Goal: Task Accomplishment & Management: Use online tool/utility

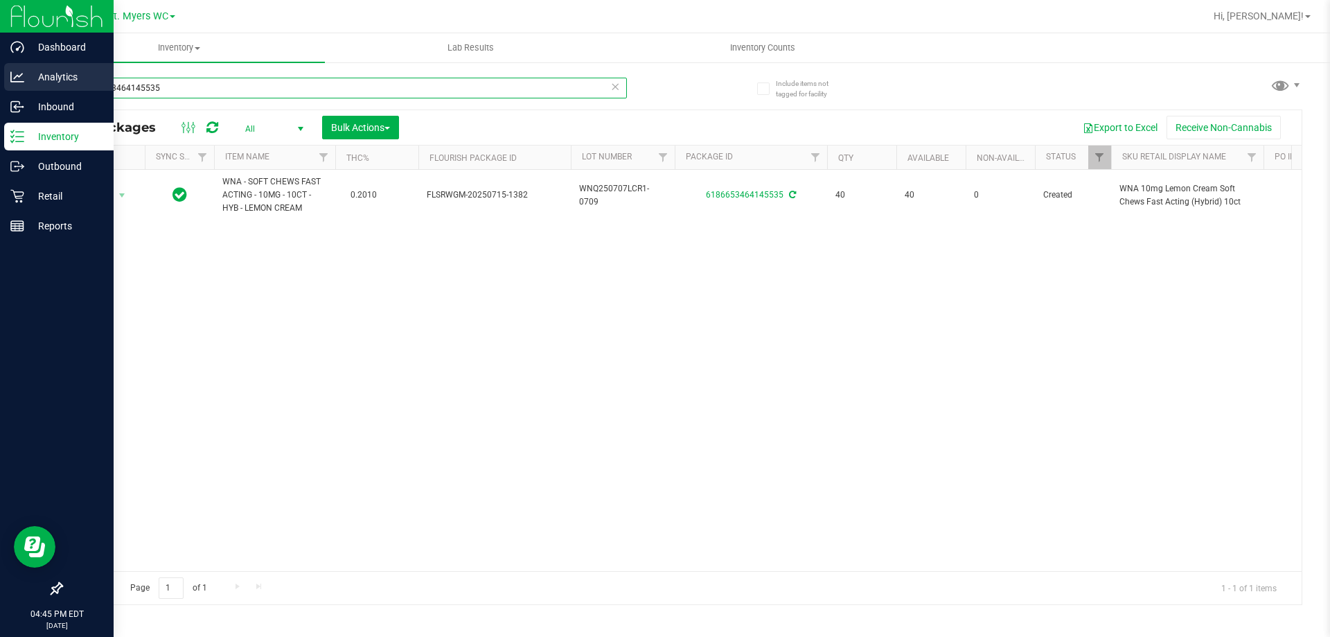
drag, startPoint x: 179, startPoint y: 84, endPoint x: 0, endPoint y: 84, distance: 179.4
click at [0, 84] on div "Dashboard Analytics Inbound Inventory Outbound Retail Reports 04:45 PM EDT [DAT…" at bounding box center [665, 318] width 1330 height 637
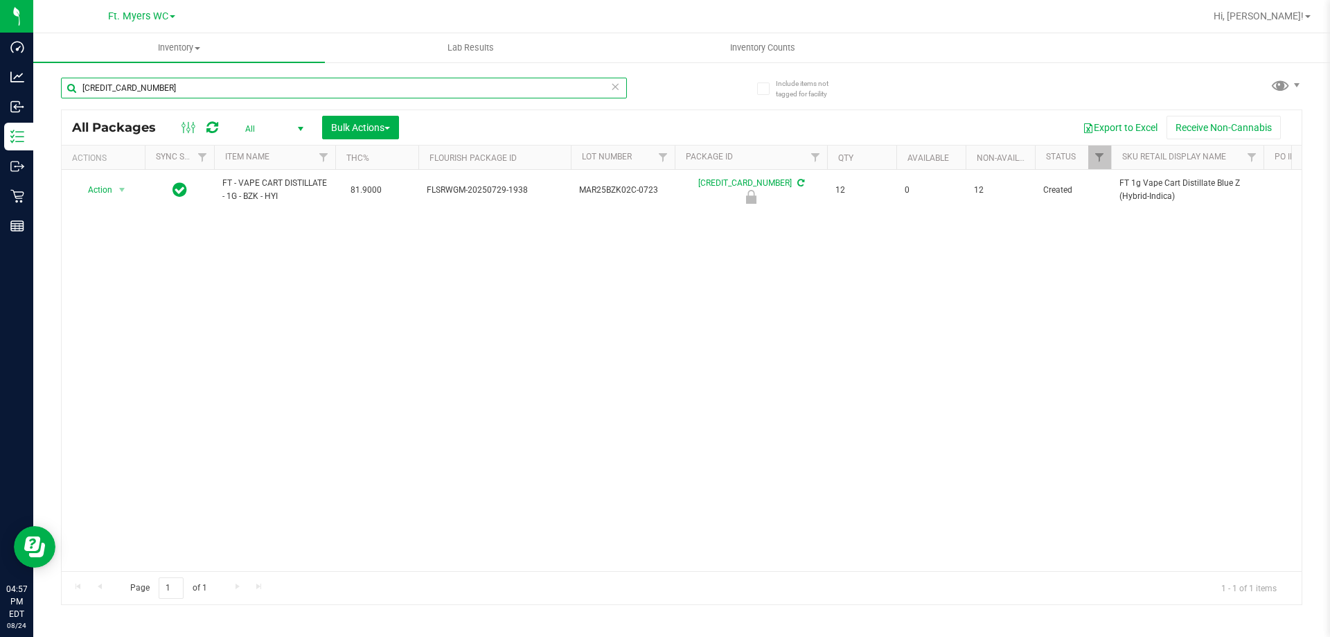
type input "[CREDIT_CARD_NUMBER]"
drag, startPoint x: 400, startPoint y: 416, endPoint x: 254, endPoint y: 81, distance: 365.8
click at [400, 414] on div "Action Action Edit attributes Global inventory Locate package Package audit log…" at bounding box center [682, 370] width 1240 height 401
click at [186, 51] on span "Inventory" at bounding box center [179, 48] width 292 height 12
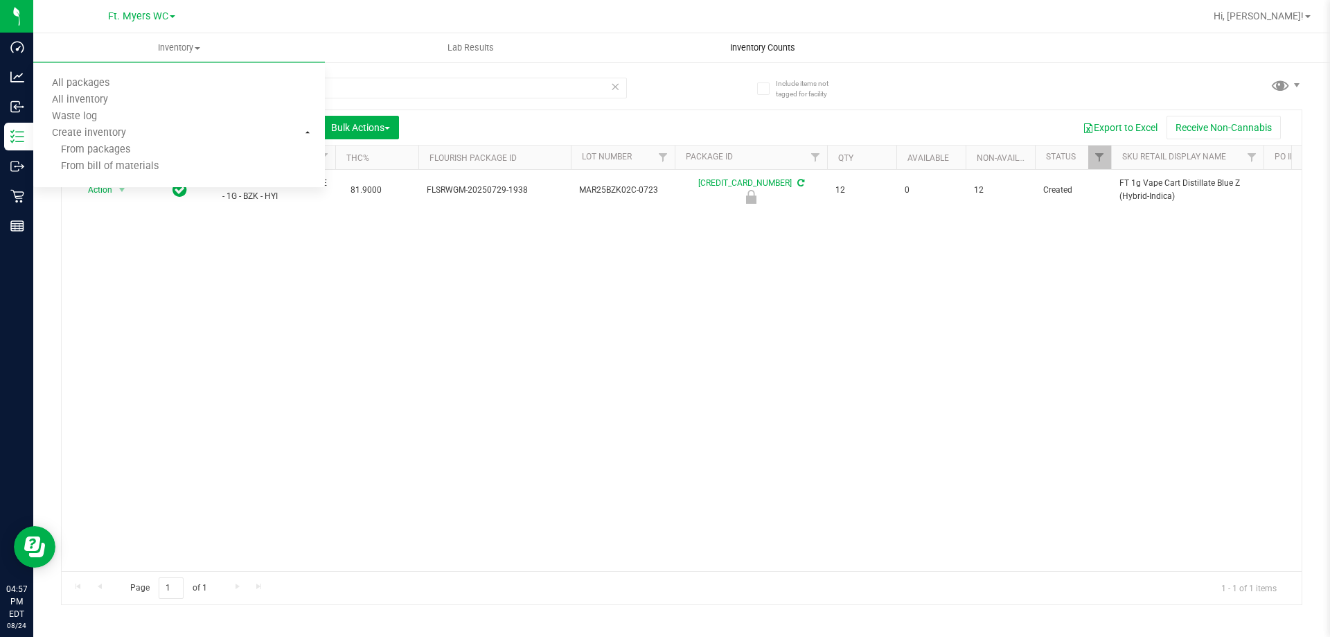
click at [781, 44] on span "Inventory Counts" at bounding box center [762, 48] width 103 height 12
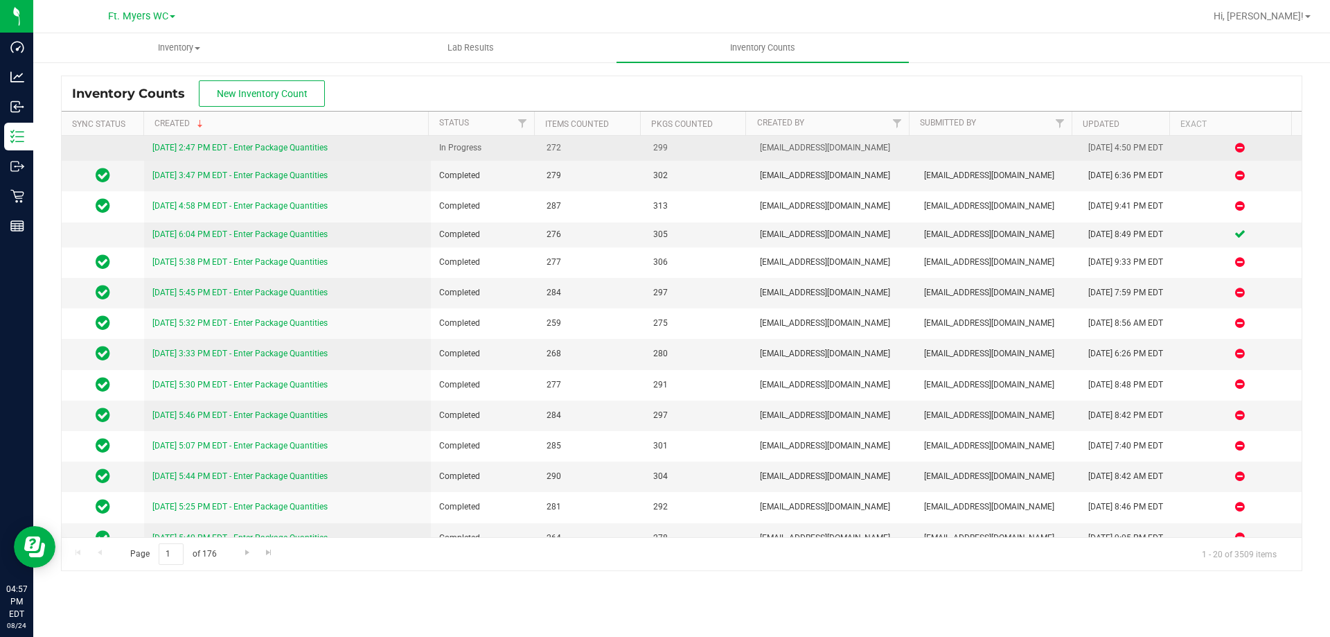
click at [283, 150] on link "[DATE] 2:47 PM EDT - Enter Package Quantities" at bounding box center [239, 148] width 175 height 10
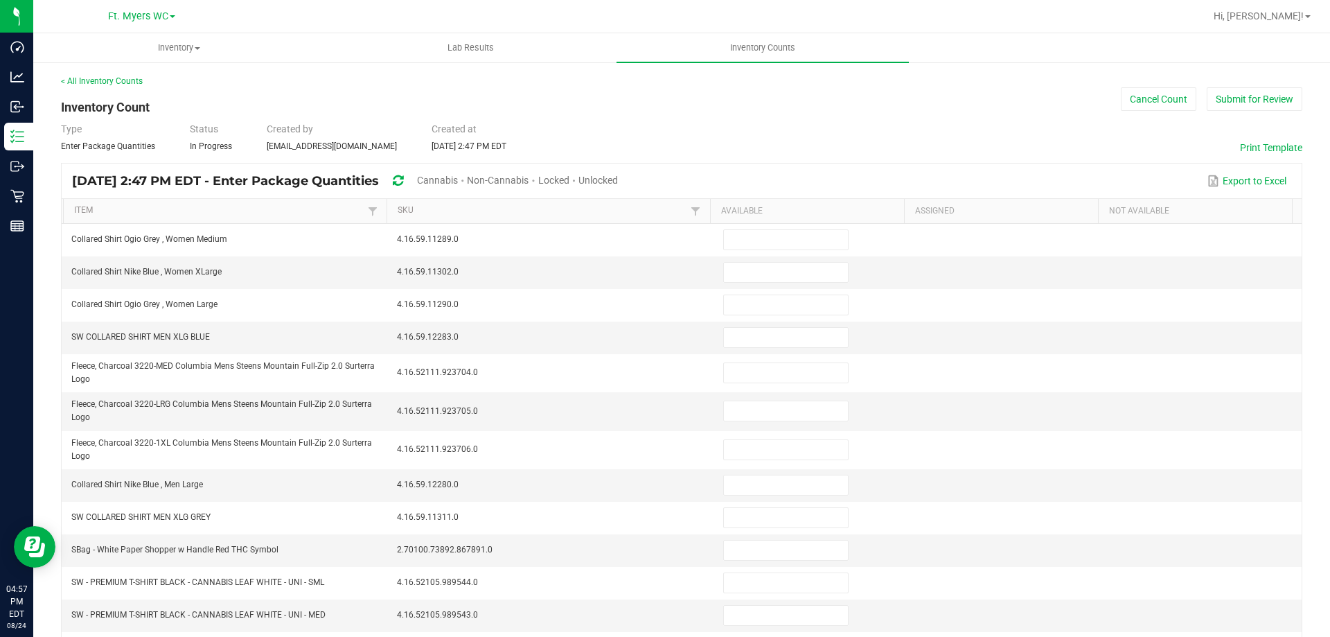
click at [897, 128] on div "Type Enter Package Quantities Status In Progress Created by [EMAIL_ADDRESS][DOM…" at bounding box center [681, 137] width 1241 height 30
click at [618, 181] on span "Unlocked" at bounding box center [597, 180] width 39 height 11
type input "17"
type input "19"
type input "24"
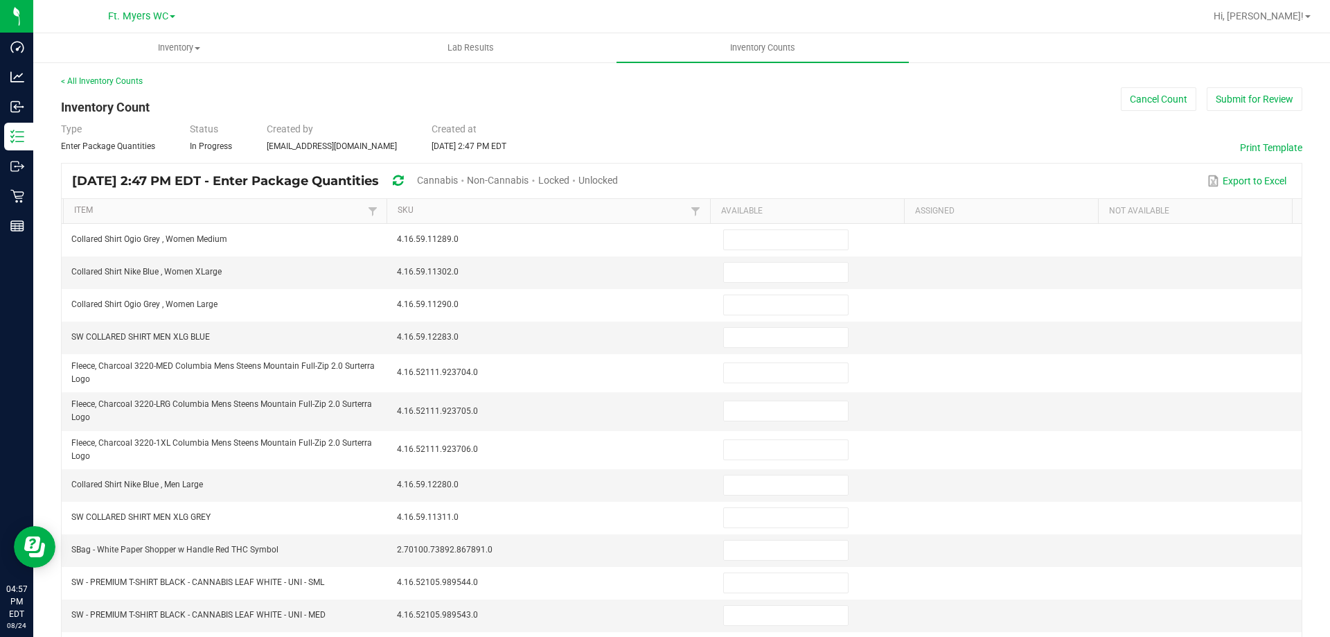
type input "6"
type input "3"
type input "0"
type input "12"
type input "9"
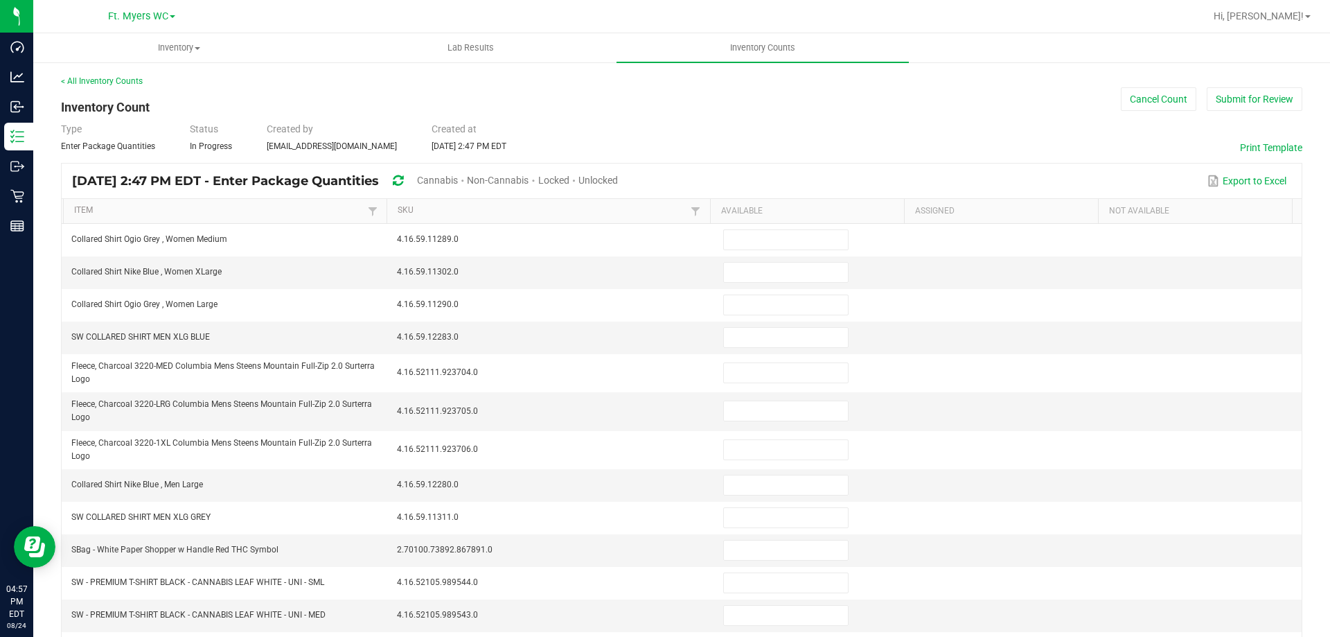
type input "0"
type input "1"
type input "7"
type input "0"
type input "14"
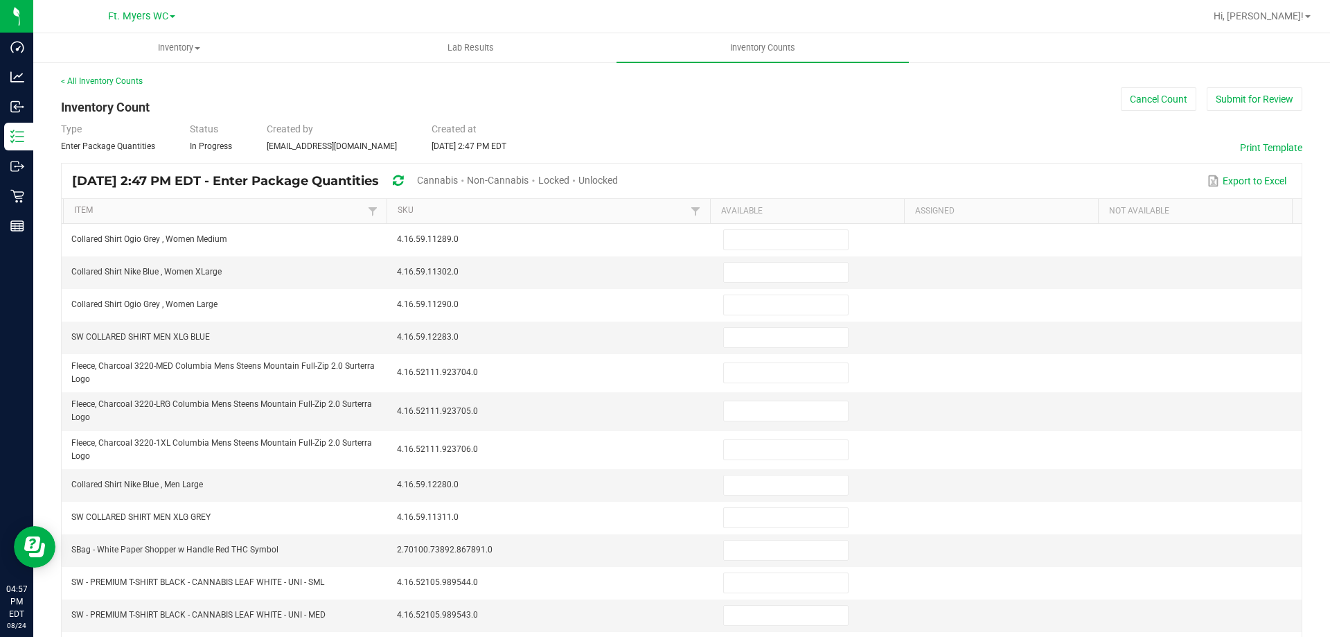
type input "18"
type input "0"
type input "6"
type input "3"
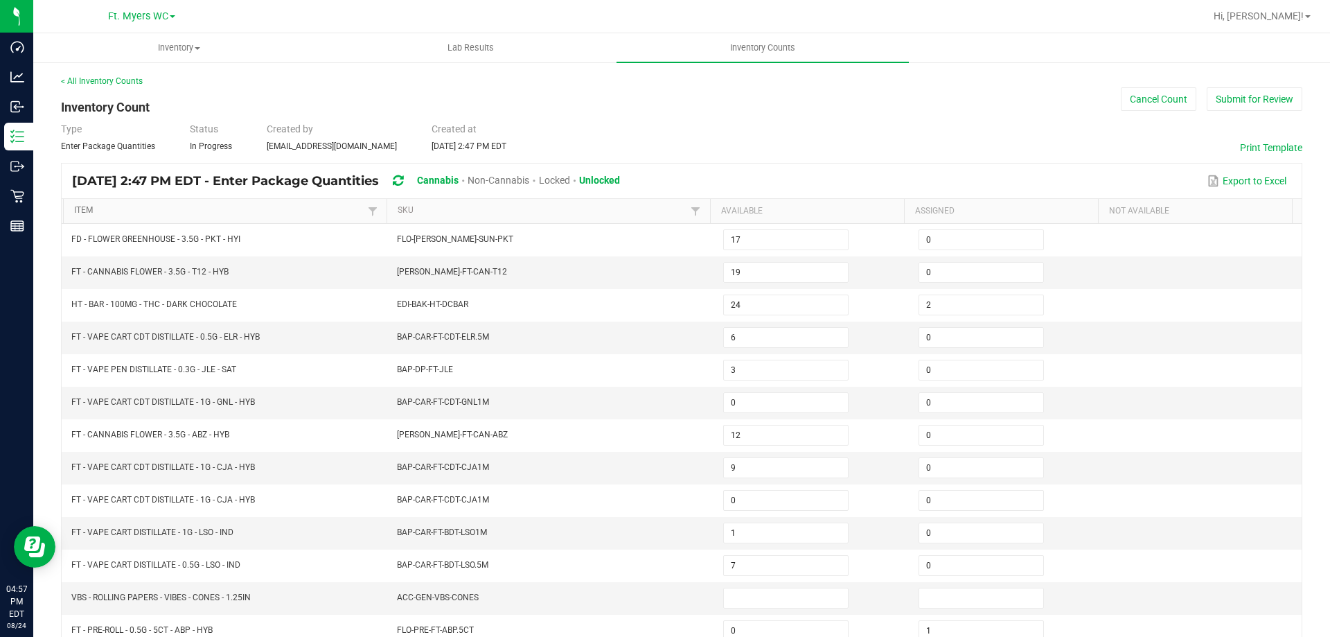
click at [80, 208] on link "Item" at bounding box center [219, 210] width 290 height 11
type input "15"
type input "8"
type input "1"
type input "11"
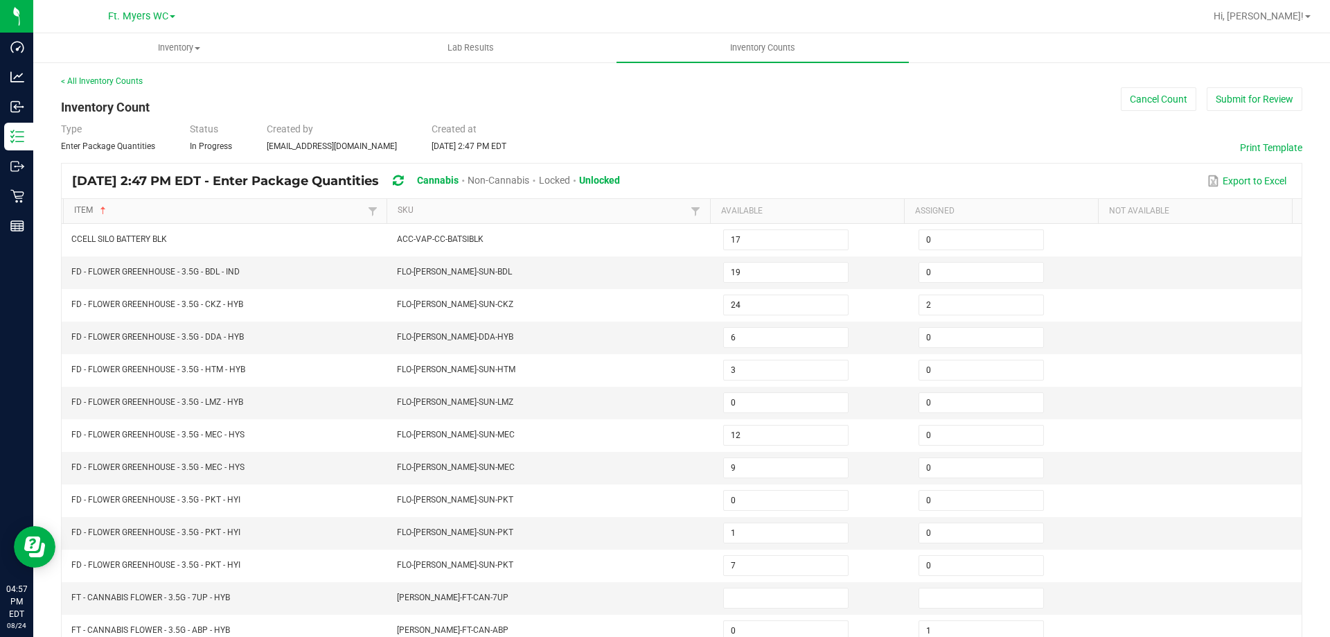
type input "13"
type input "18"
type input "0"
type input "17"
type input "0"
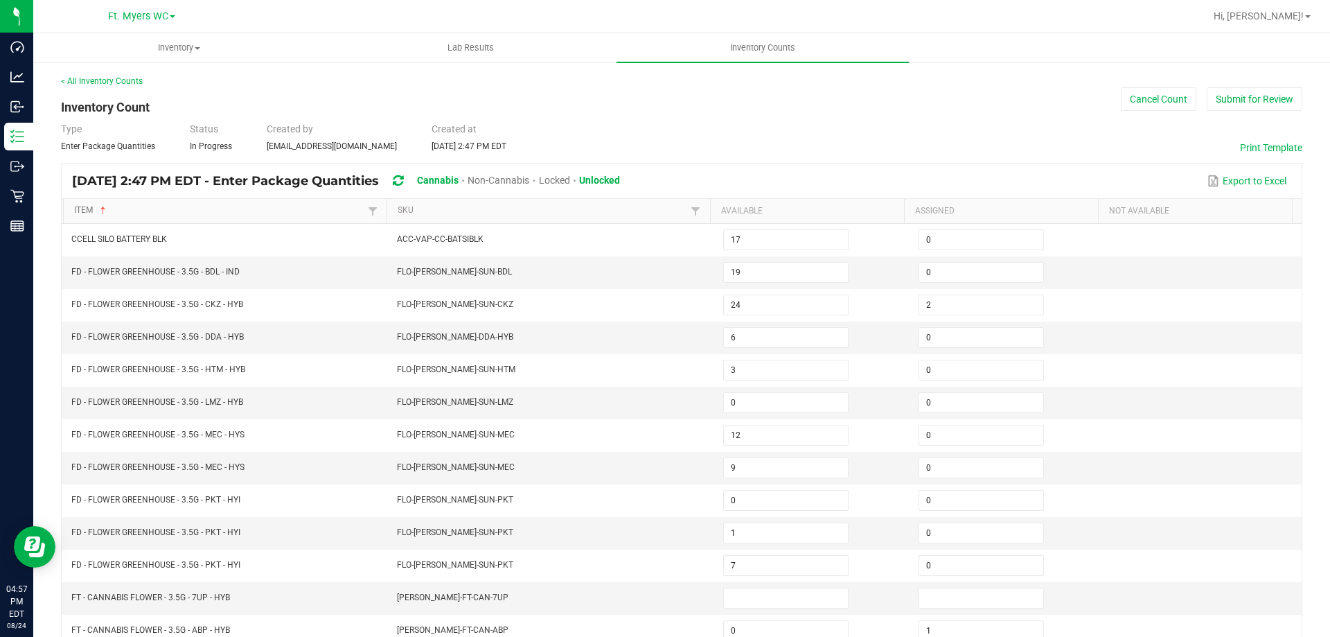
type input "0"
type input "10"
type input "20"
type input "12"
type input "16"
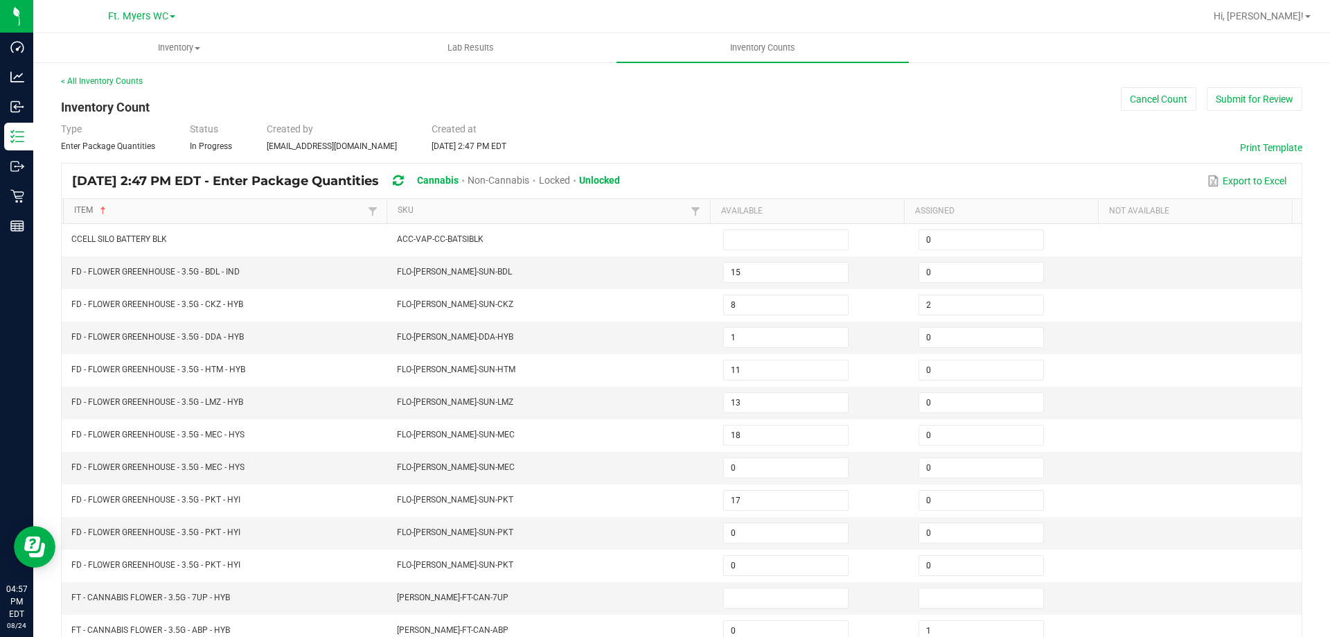
type input "9"
type input "10"
type input "0"
type input "13"
type input "19"
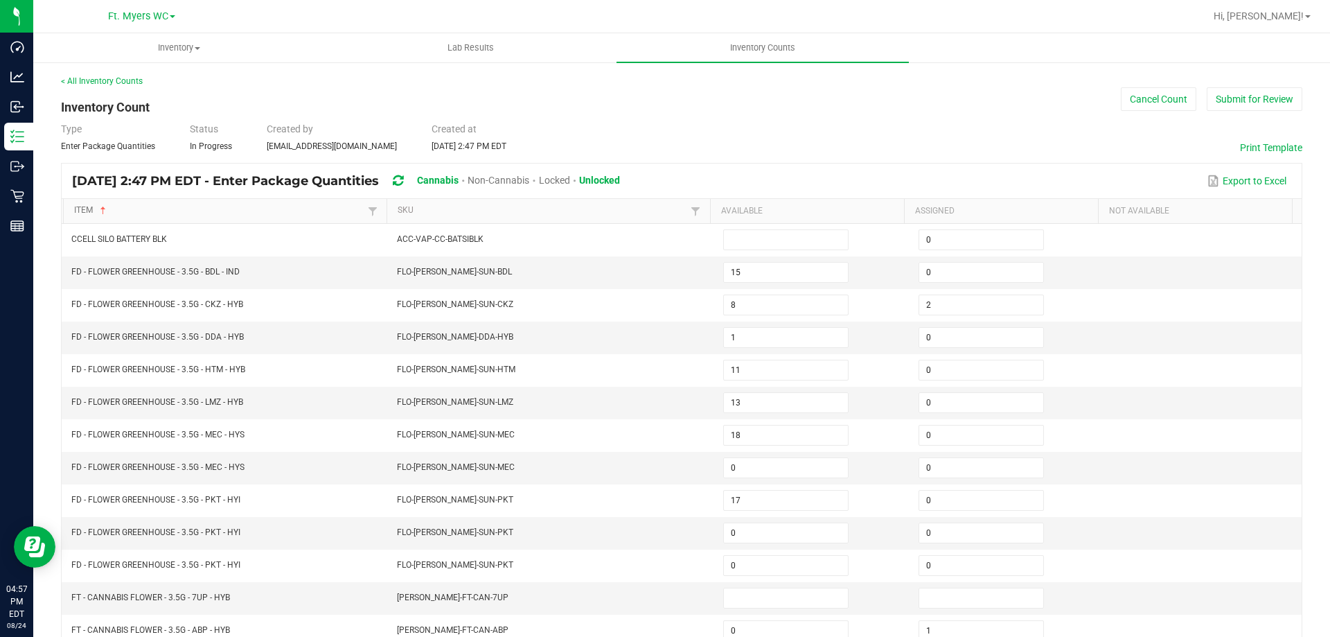
type input "0"
type input "1"
type input "2"
type input "0"
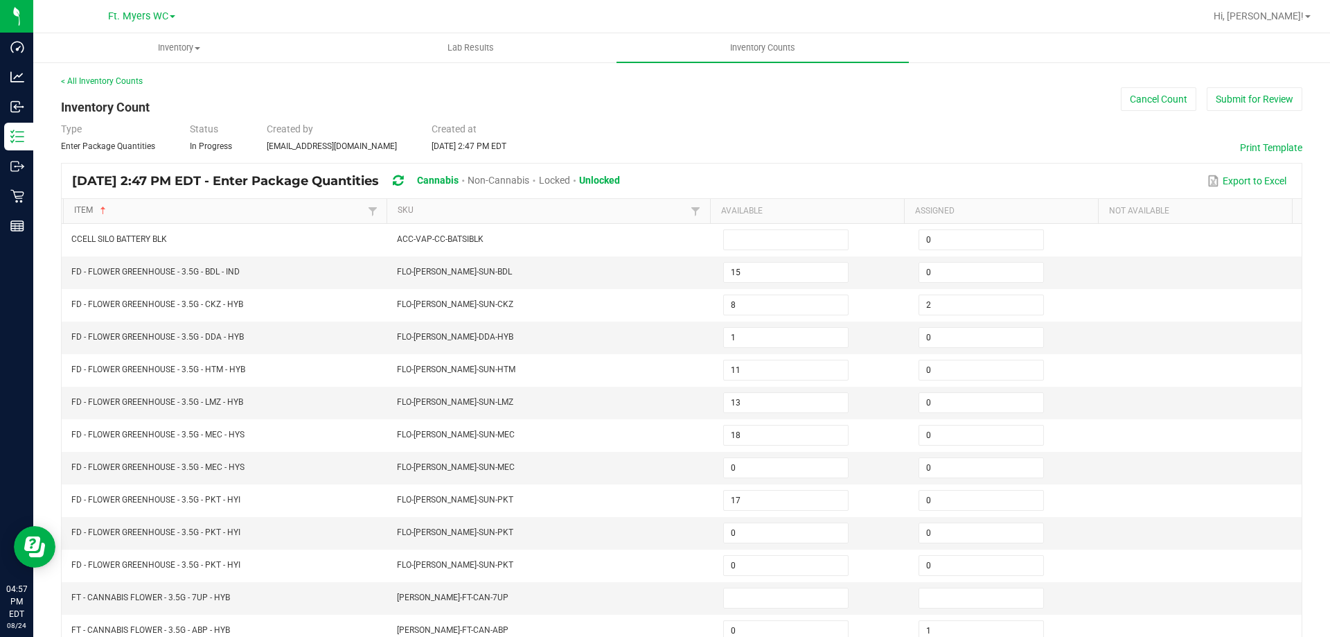
type input "0"
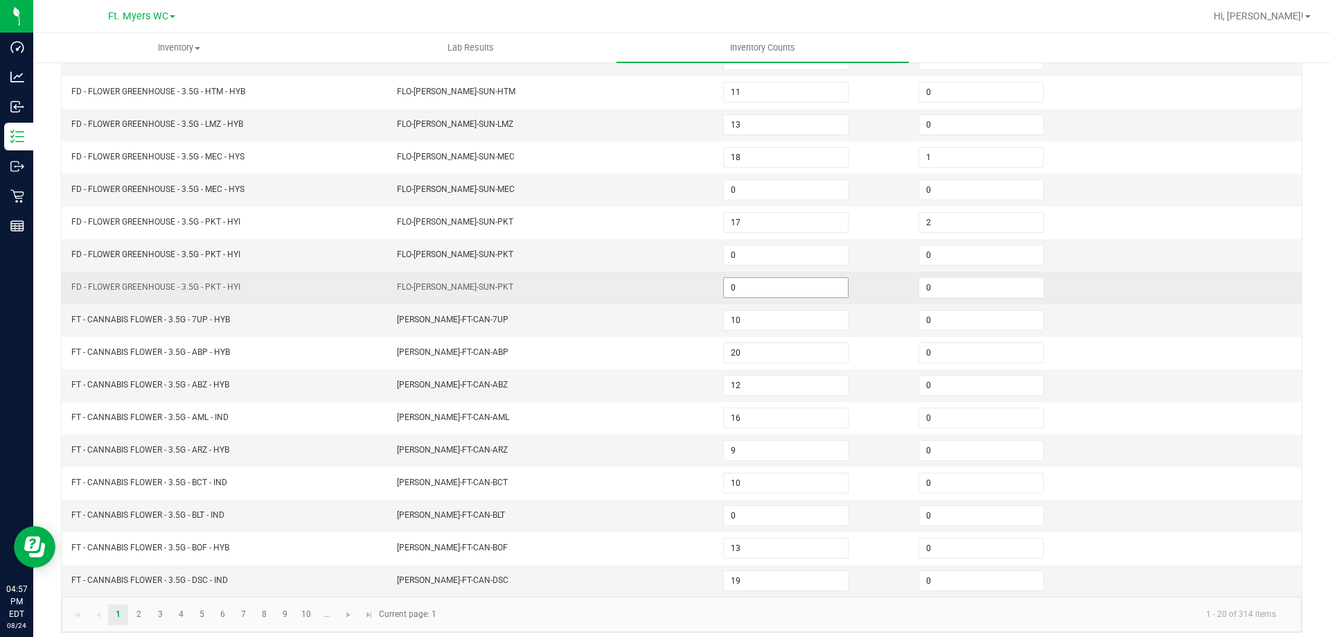
scroll to position [287, 0]
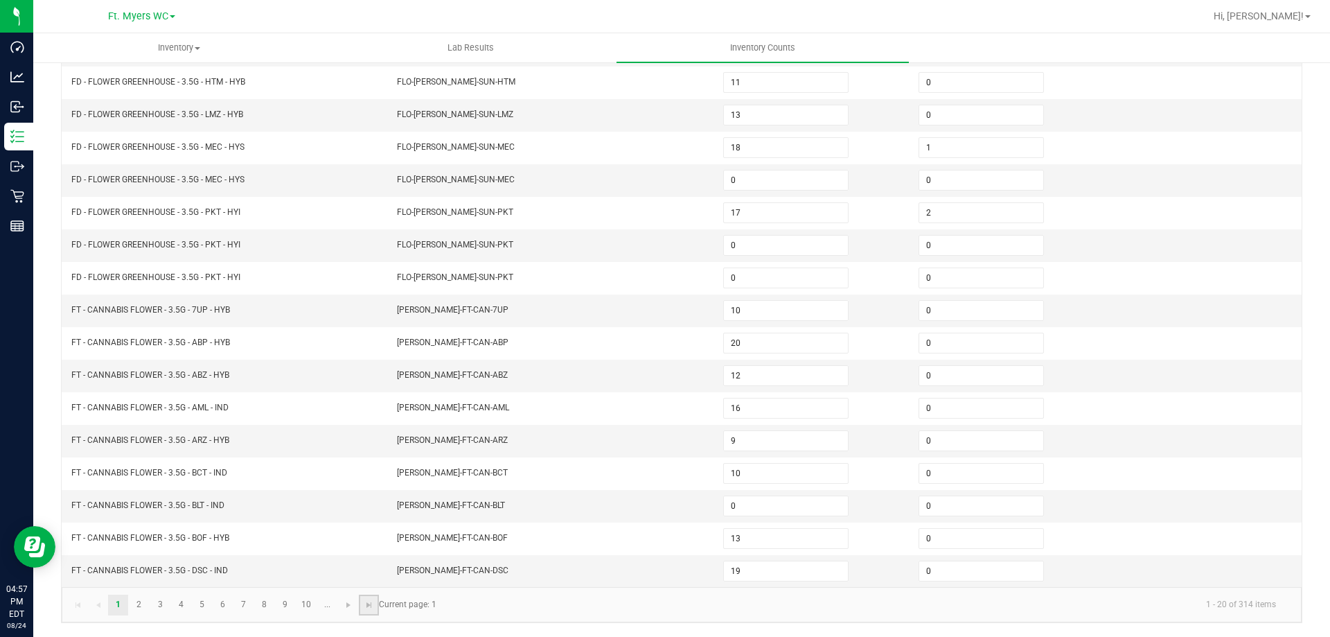
click at [361, 610] on link at bounding box center [369, 604] width 20 height 21
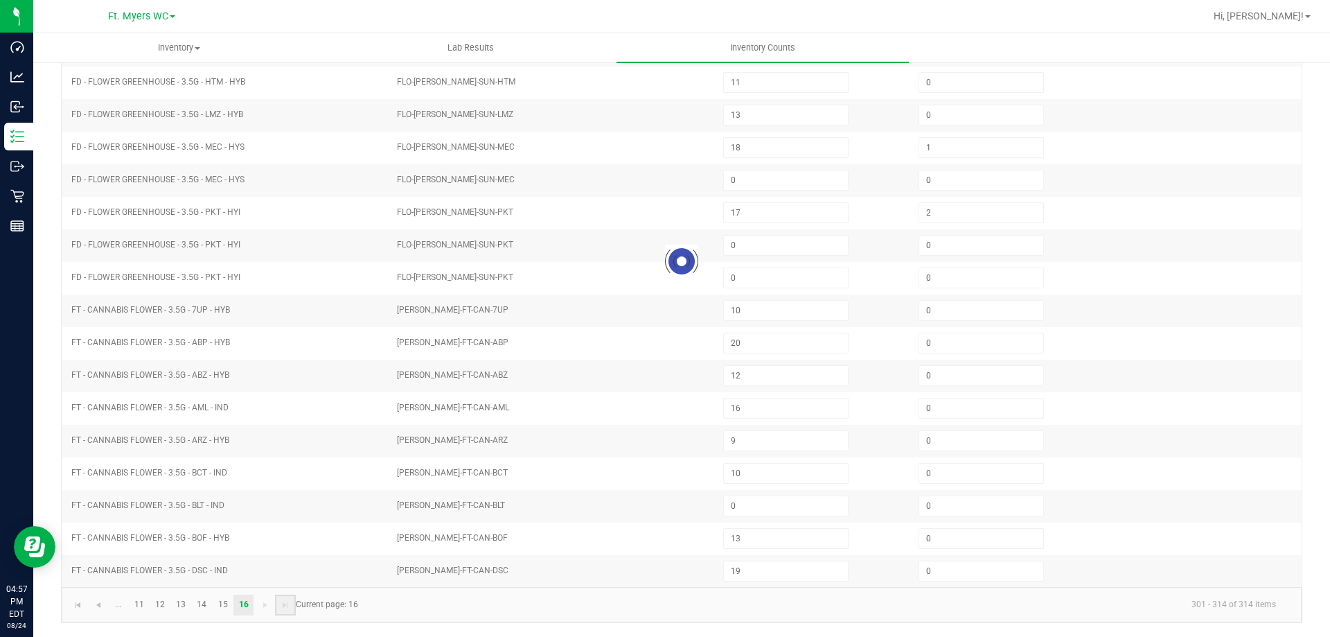
type input "5"
type input "17"
type input "0"
type input "2"
type input "17"
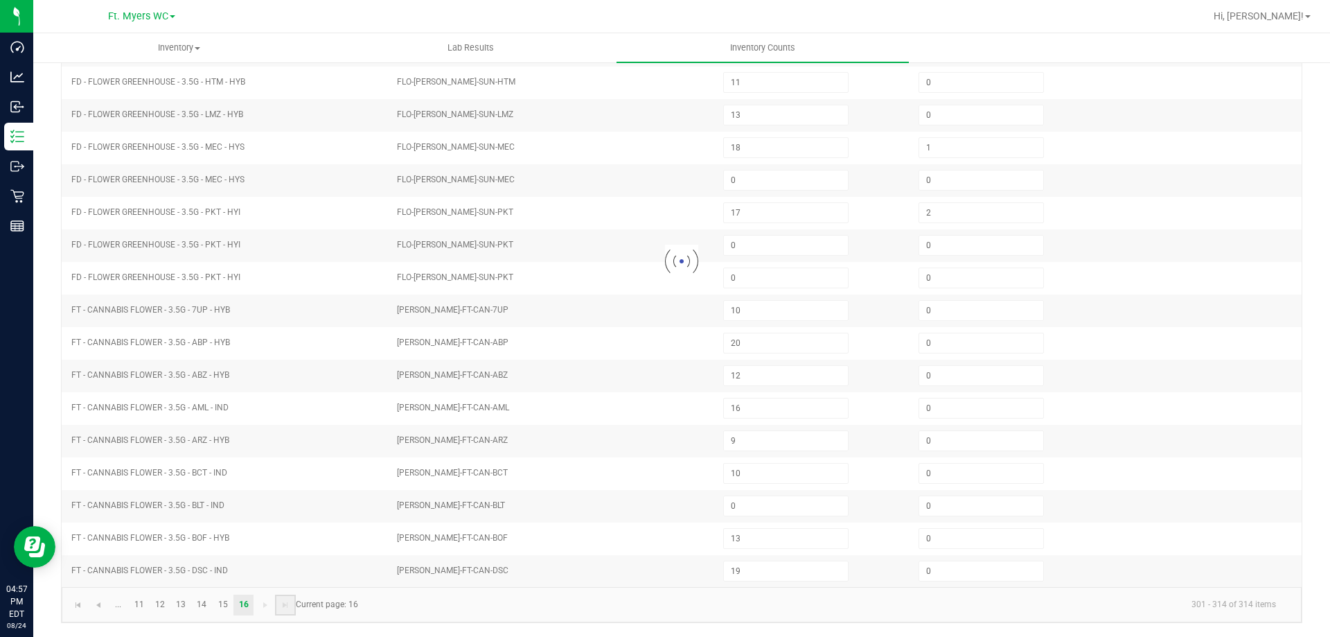
type input "36"
type input "1"
type input "28"
type input "35"
type input "4"
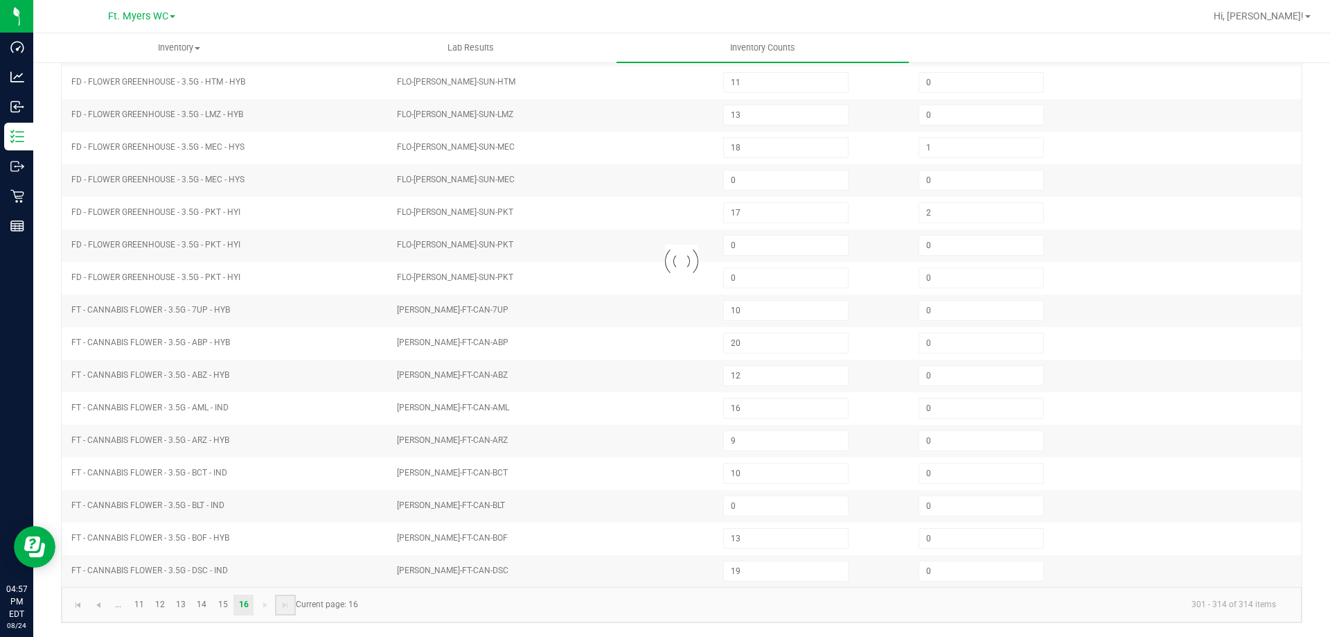
type input "13"
type input "0"
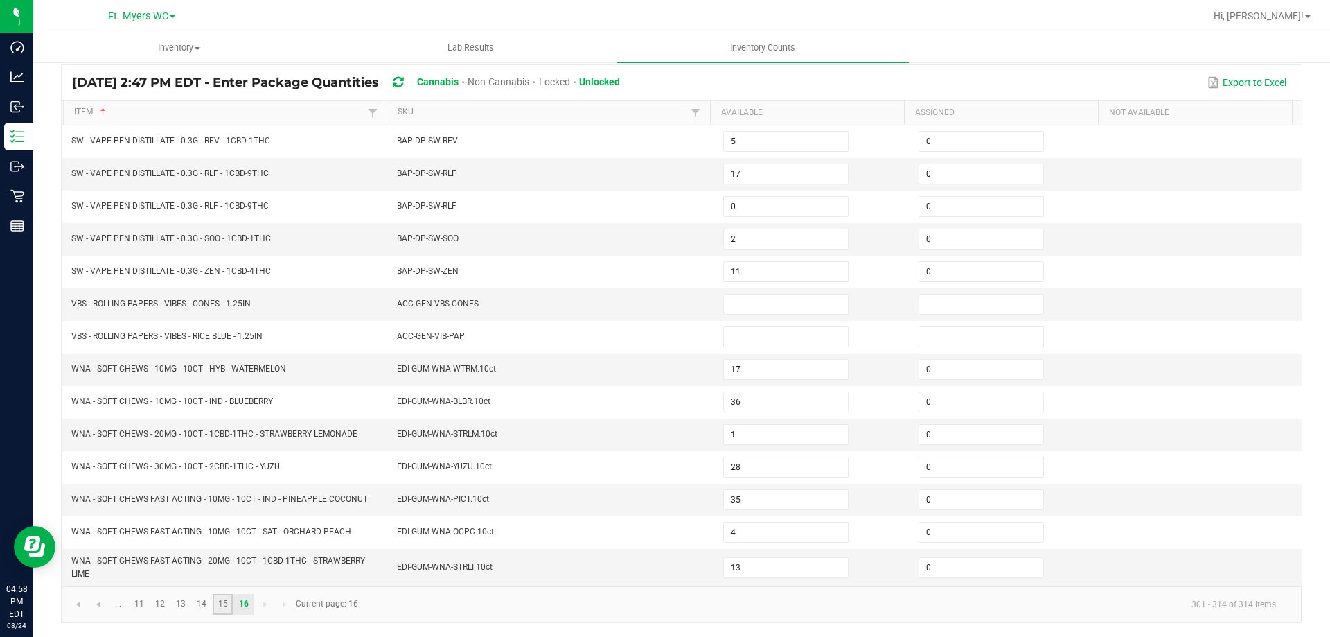
click at [227, 603] on link "15" at bounding box center [223, 604] width 20 height 21
type input "3"
type input "2"
type input "5"
type input "4"
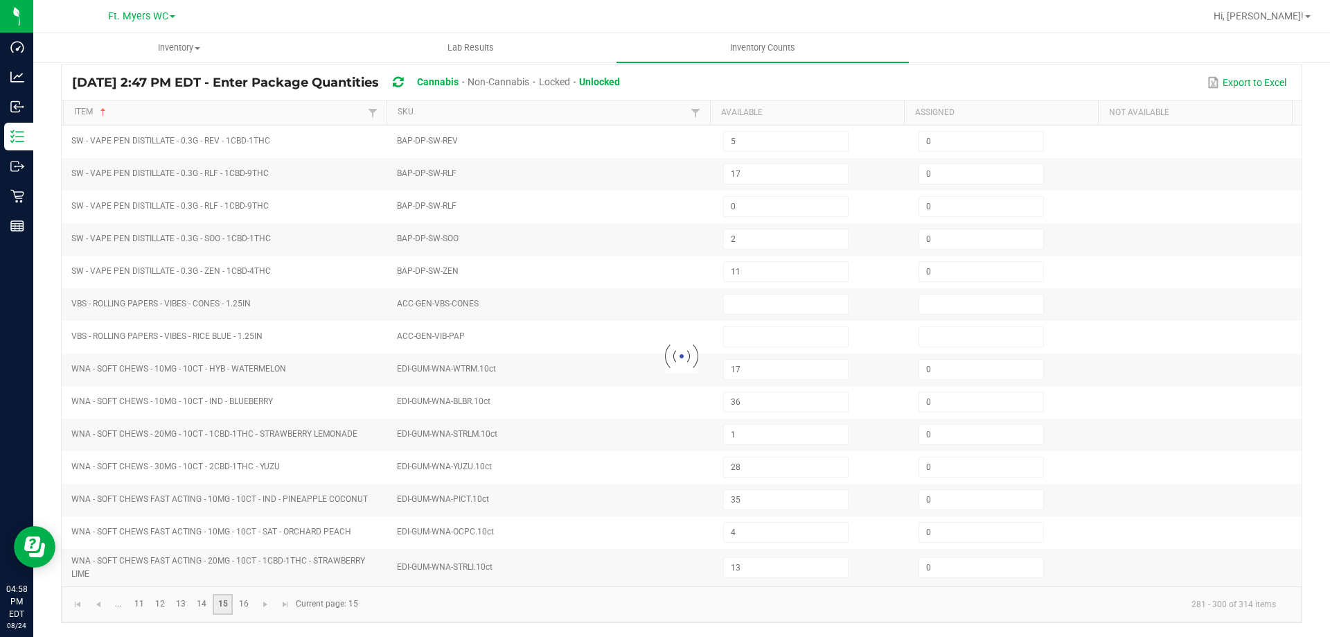
type input "1"
type input "4"
type input "5"
type input "14"
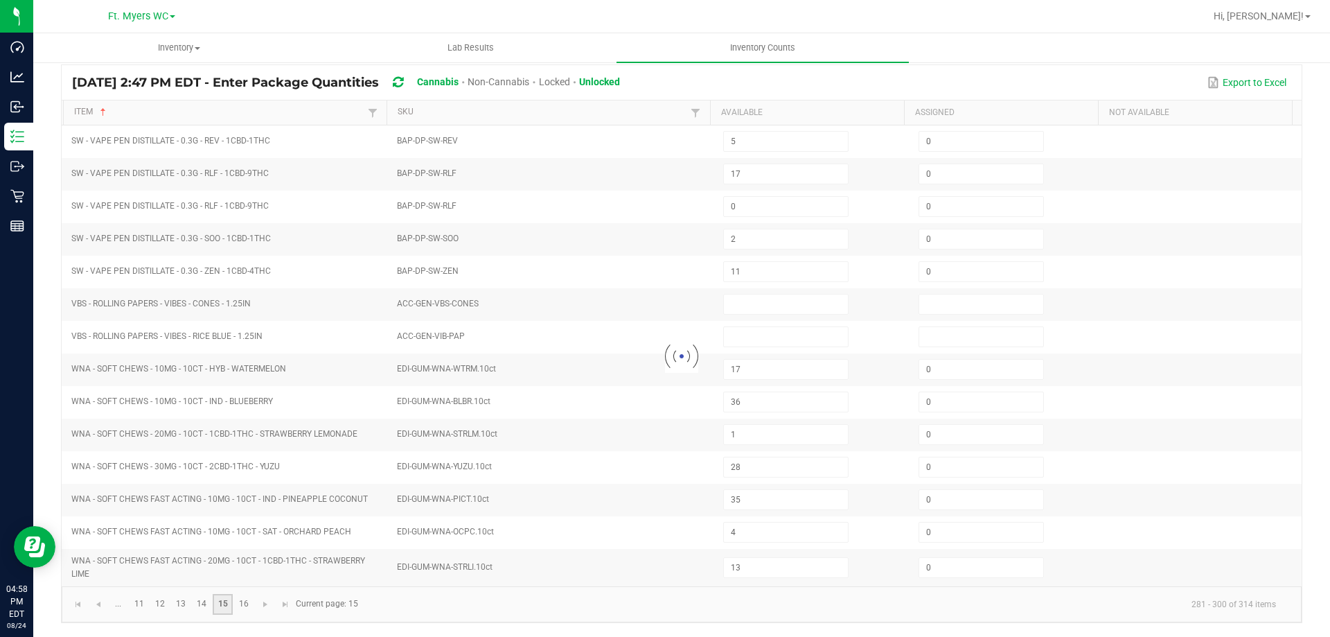
type input "18"
type input "0"
type input "12"
type input "8"
type input "17"
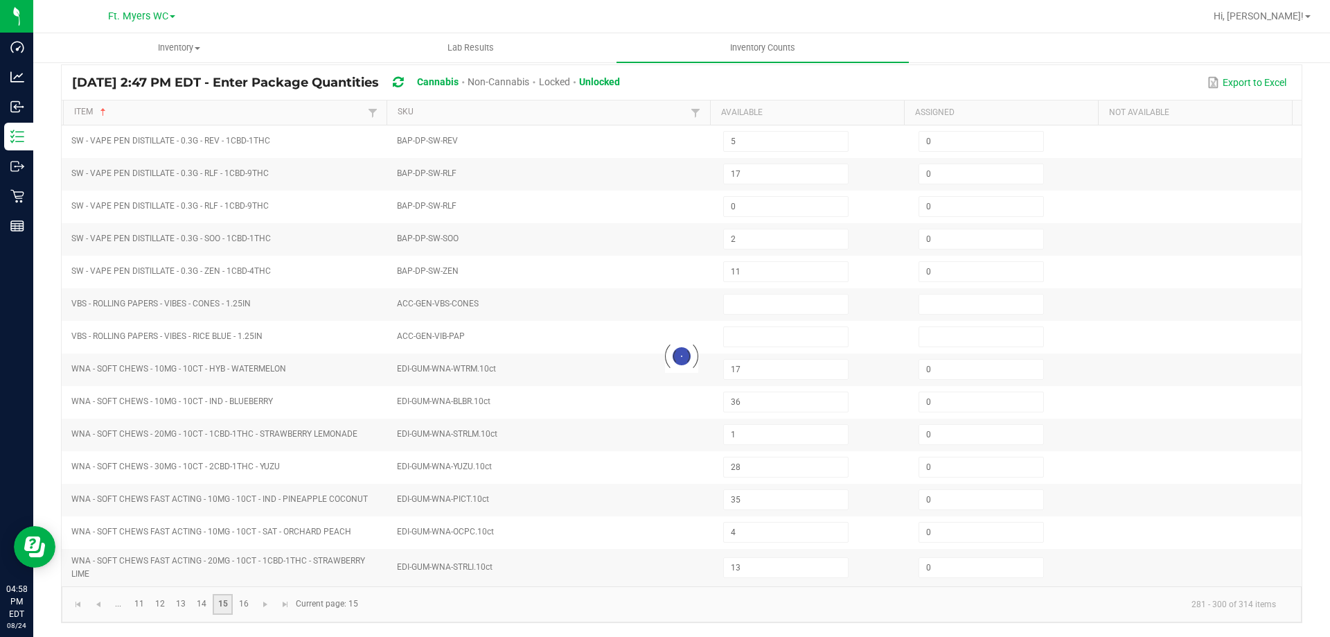
type input "1"
type input "0"
type input "1"
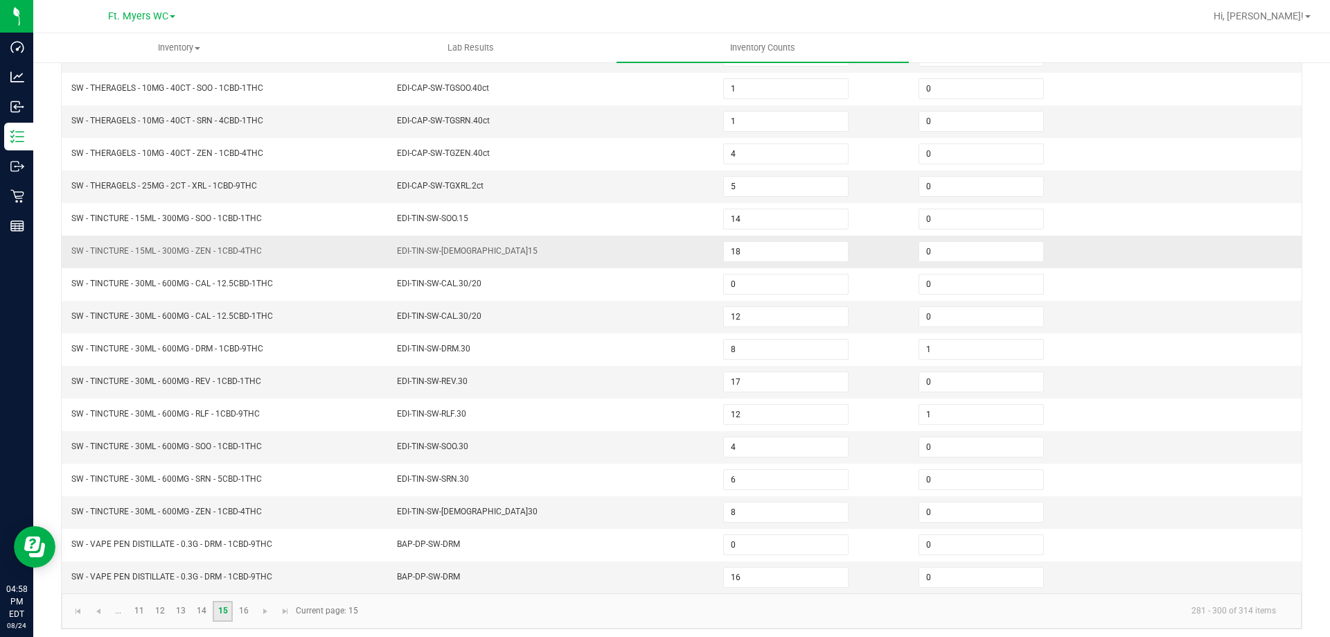
scroll to position [287, 0]
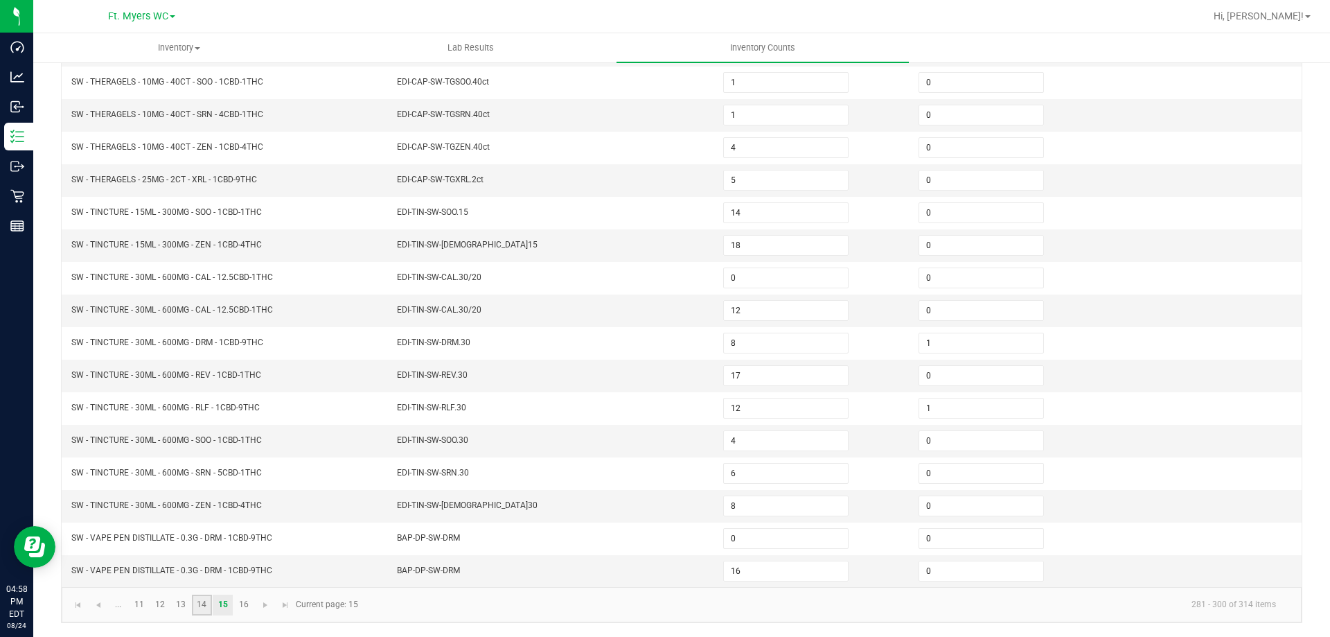
click at [204, 599] on link "14" at bounding box center [202, 604] width 20 height 21
type input "0"
type input "11"
type input "10"
type input "5"
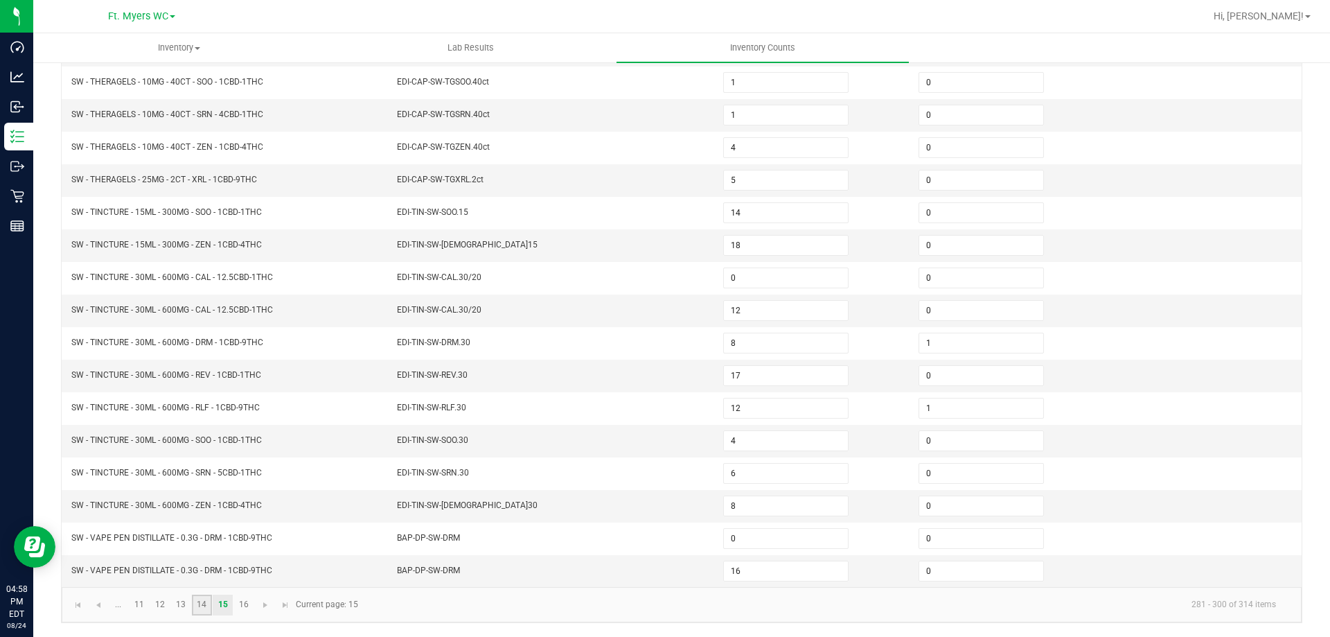
type input "5"
type input "7"
type input "9"
type input "5"
type input "4"
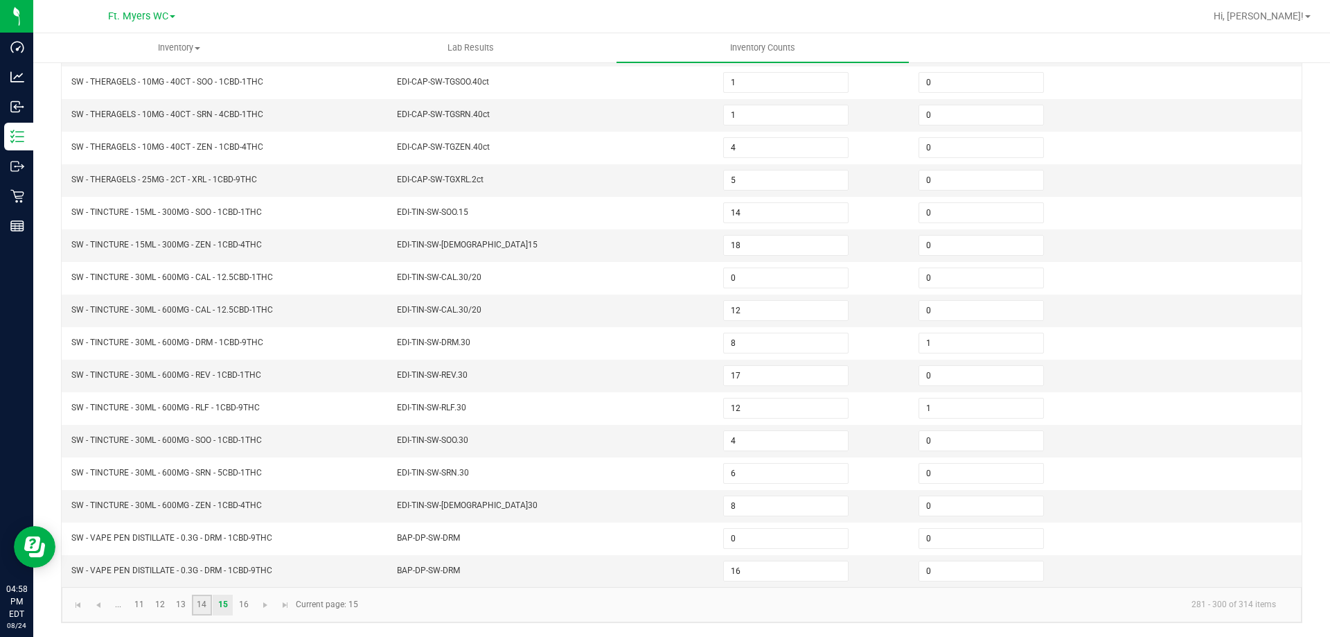
type input "8"
type input "11"
type input "0"
type input "2"
type input "0"
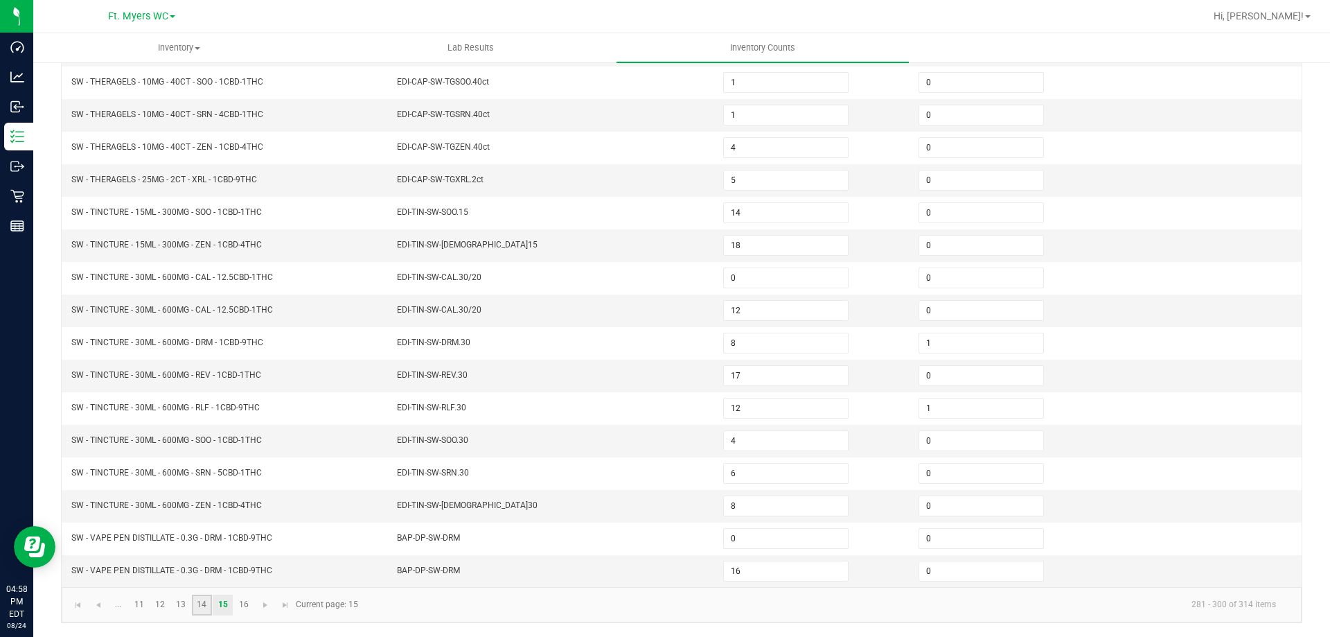
type input "2"
type input "0"
type input "3"
type input "14"
type input "10"
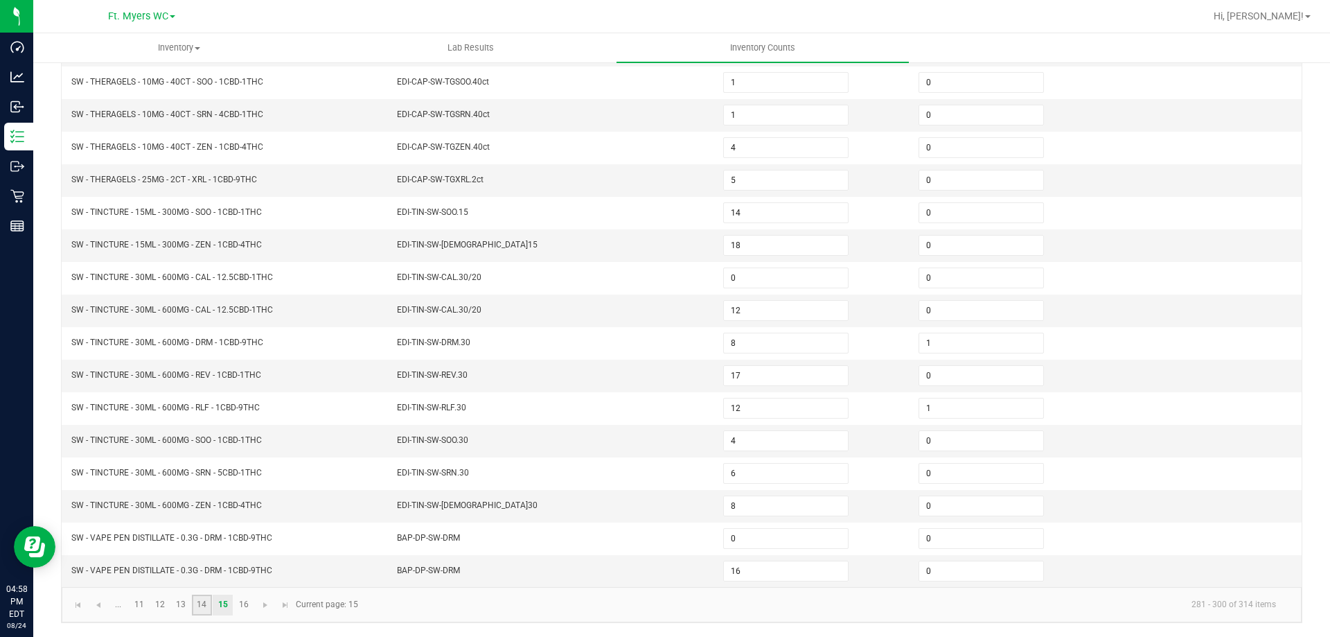
type input "9"
type input "3"
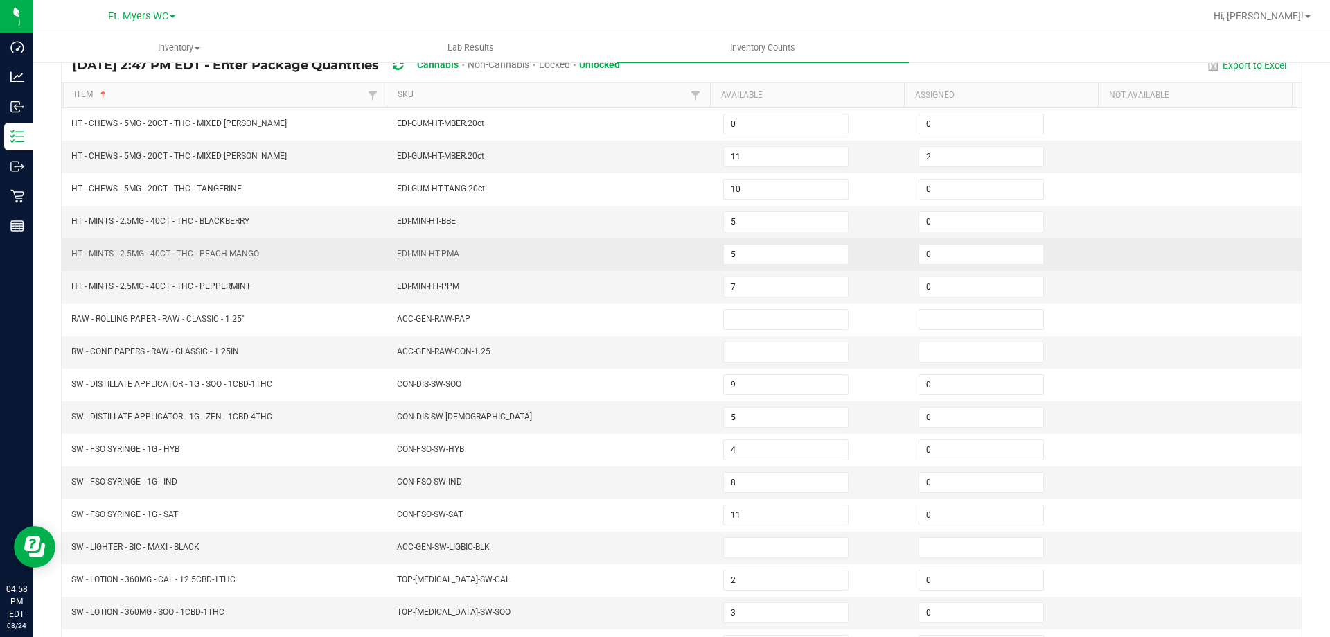
scroll to position [80, 0]
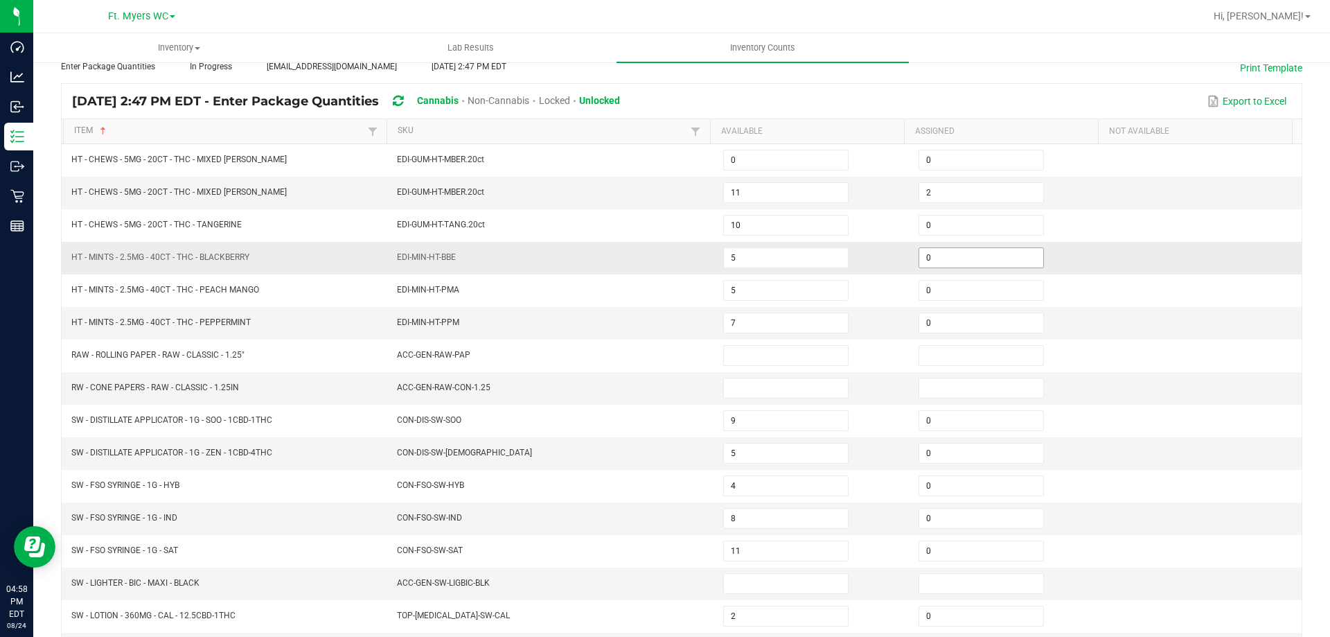
click at [928, 249] on input "0" at bounding box center [981, 257] width 124 height 19
type input "2"
click at [933, 324] on input "0" at bounding box center [981, 322] width 124 height 19
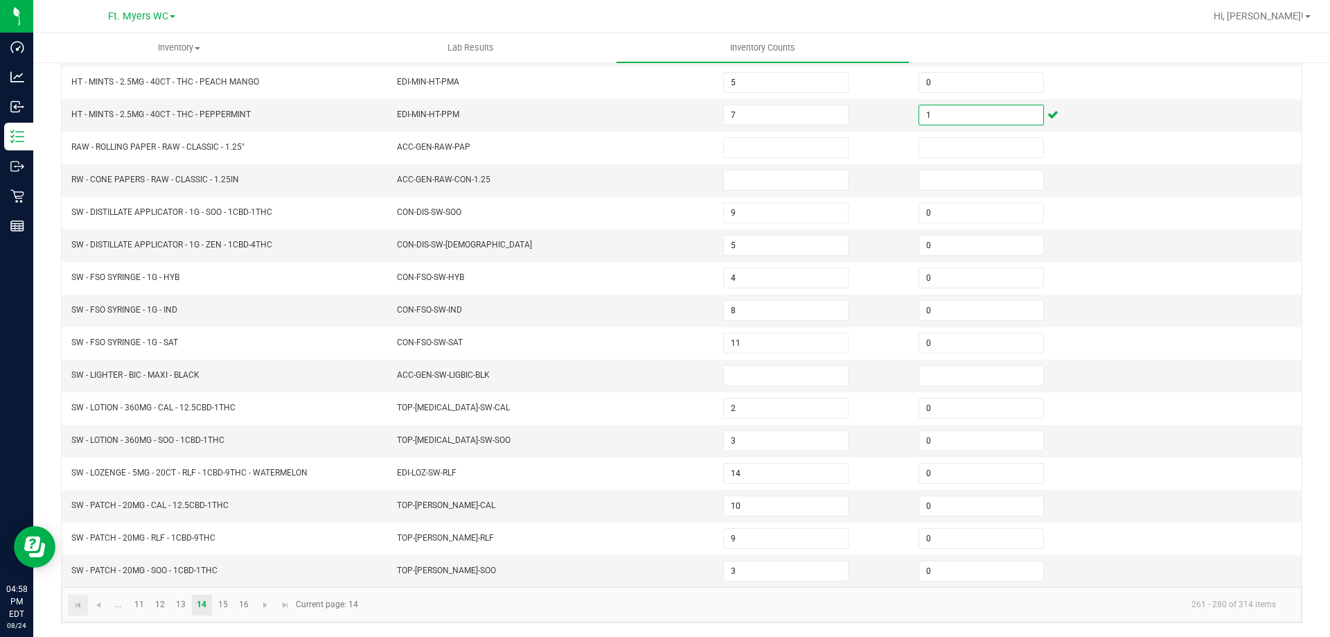
type input "1"
click at [79, 611] on link at bounding box center [78, 604] width 20 height 21
type input "15"
type input "8"
type input "1"
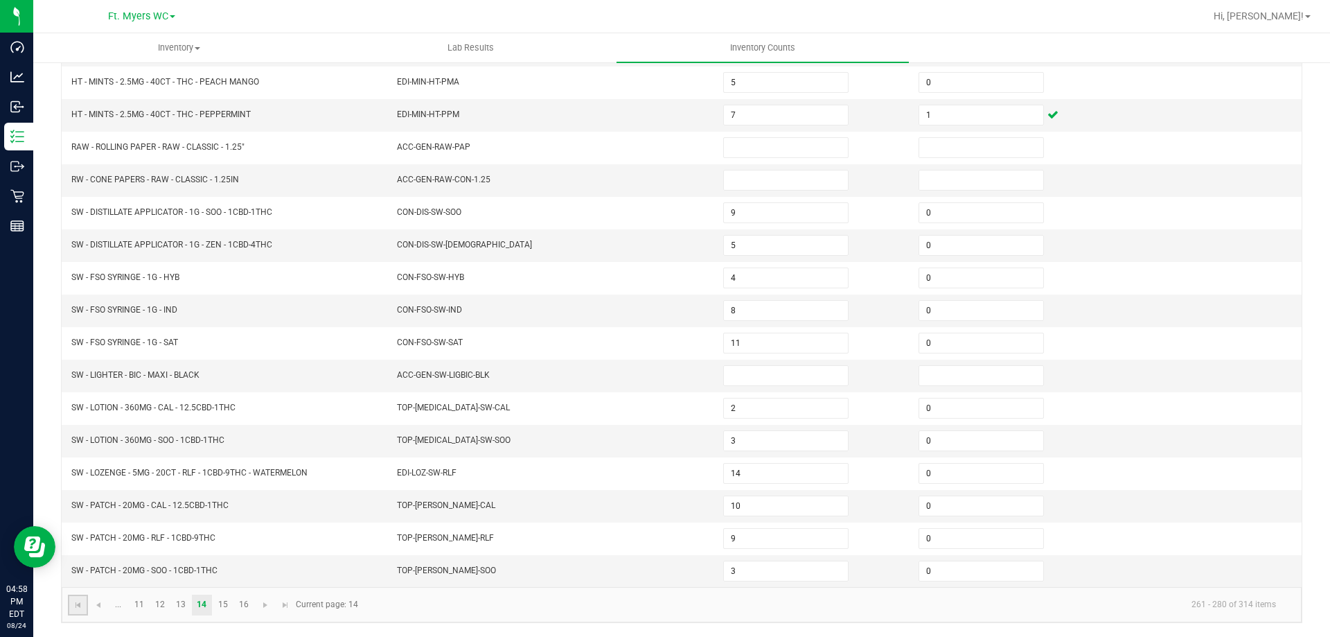
type input "11"
type input "13"
type input "18"
type input "0"
type input "17"
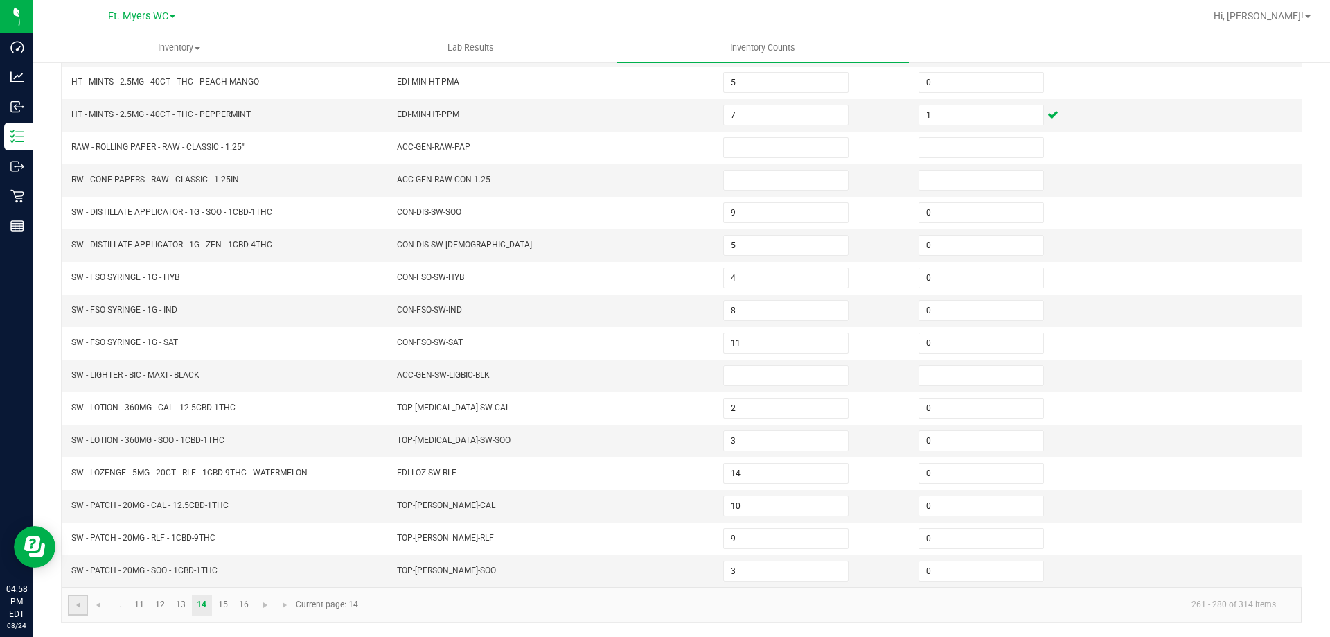
type input "0"
type input "10"
type input "20"
type input "12"
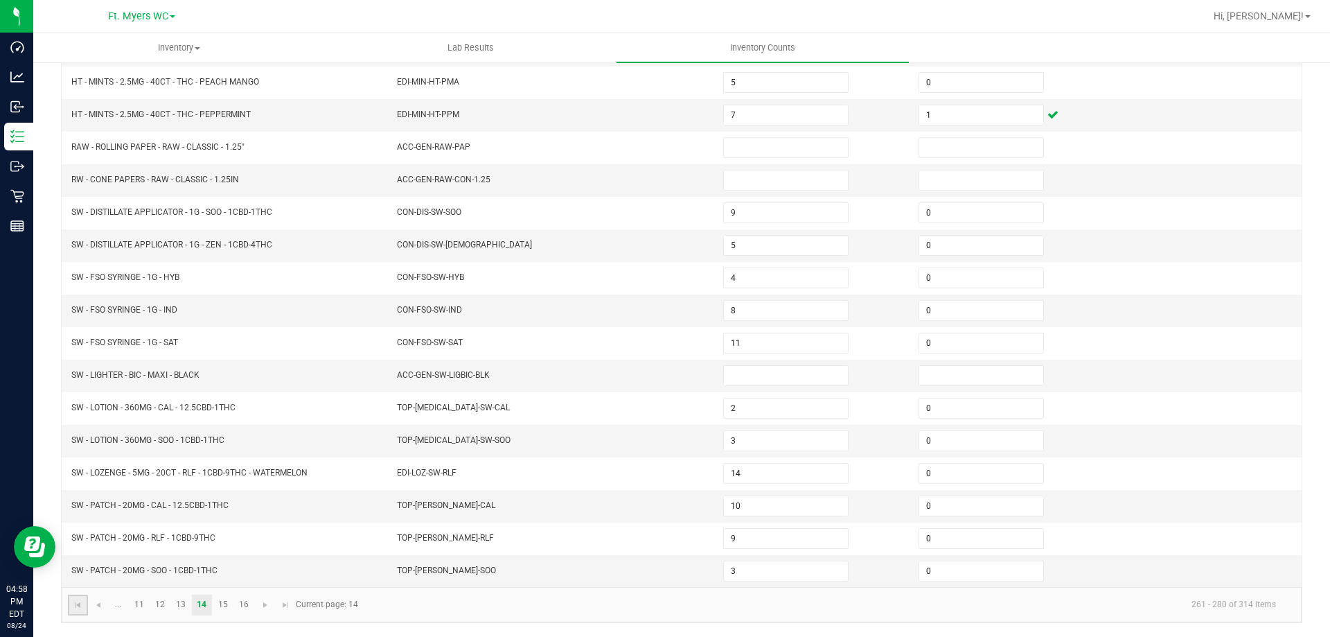
type input "0"
type input "1"
type input "0"
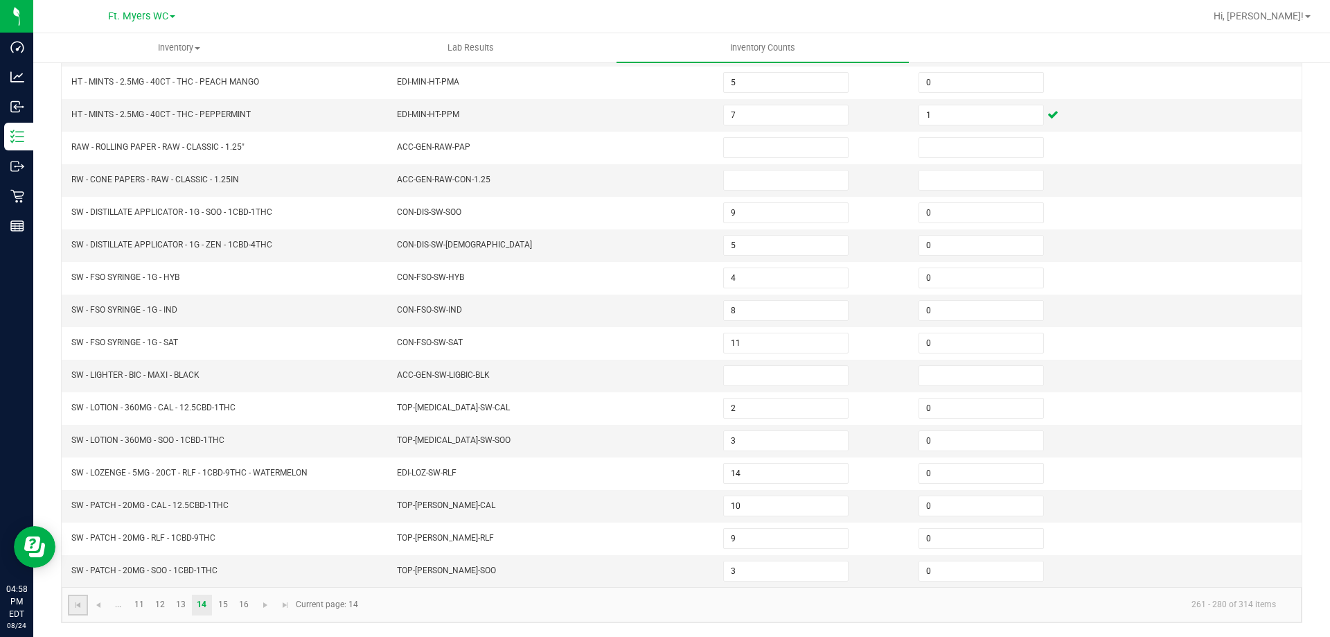
type input "2"
type input "0"
type input "16"
type input "9"
type input "10"
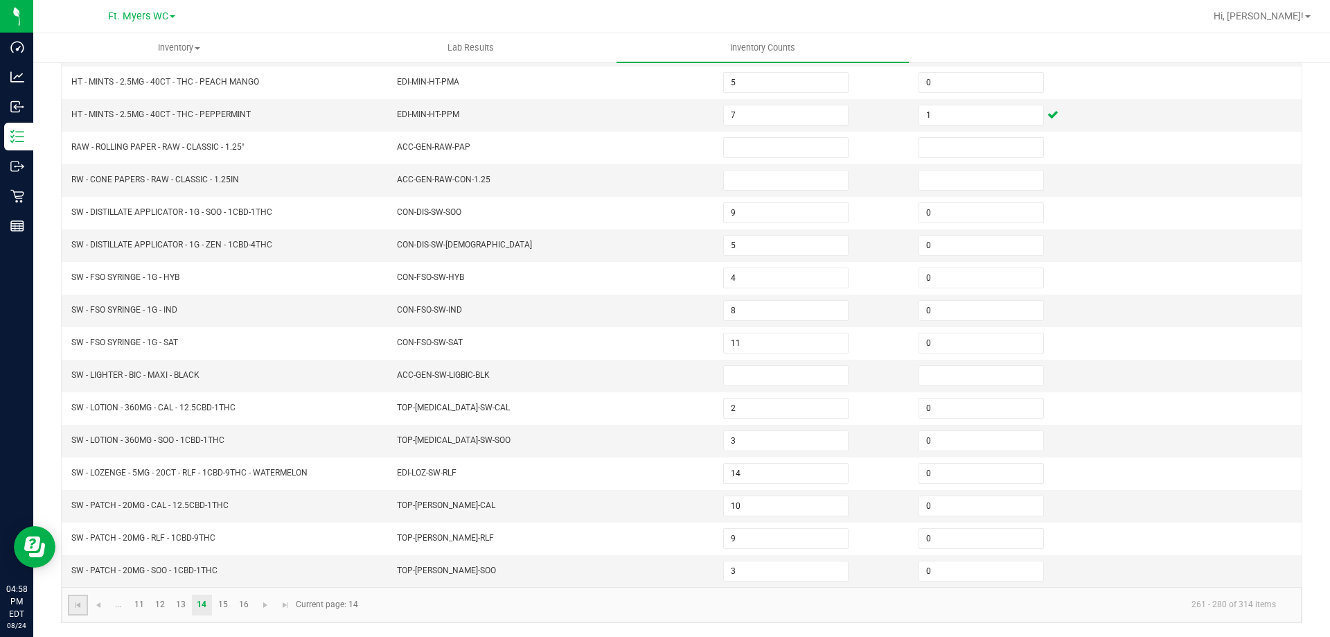
type input "0"
type input "13"
type input "19"
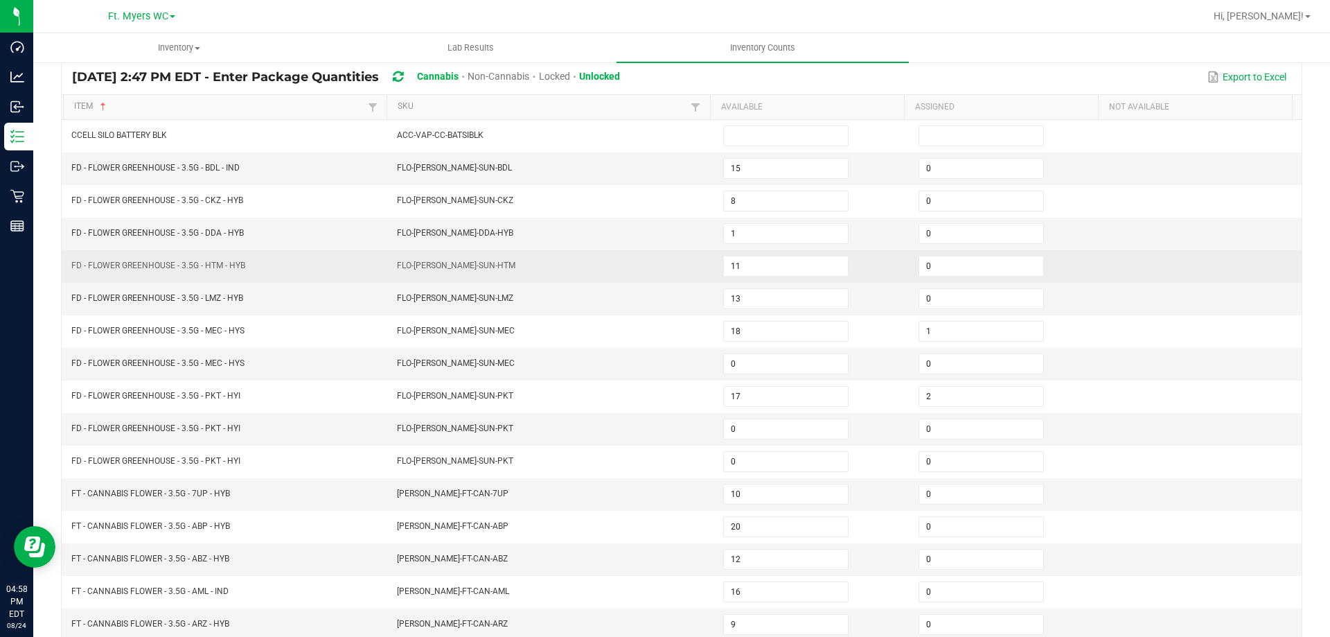
scroll to position [80, 0]
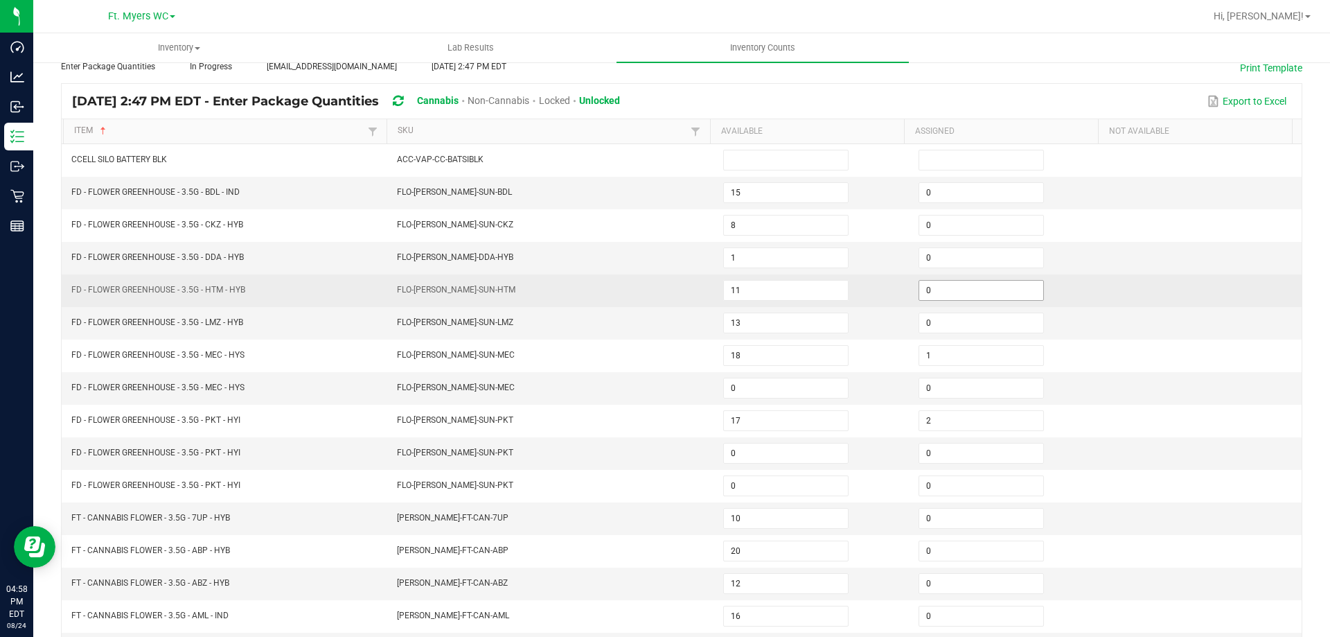
click at [965, 295] on input "0" at bounding box center [981, 290] width 124 height 19
type input "4"
click at [1119, 285] on td at bounding box center [1203, 290] width 195 height 33
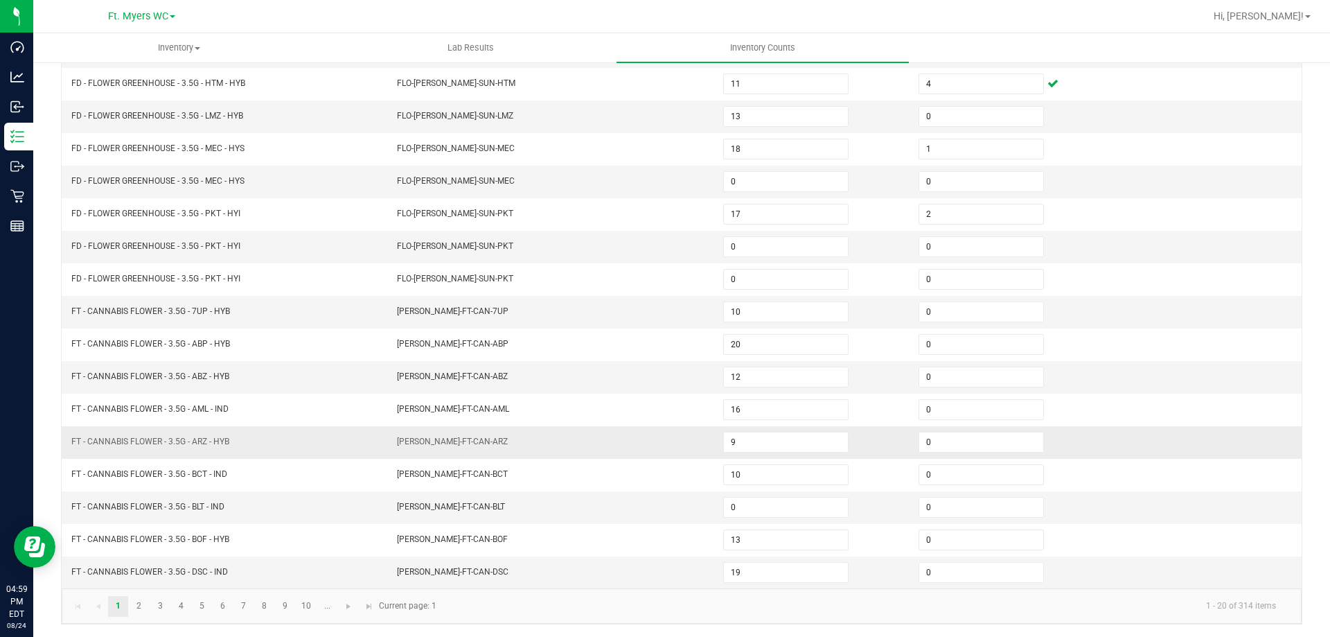
scroll to position [287, 0]
click at [297, 604] on link "10" at bounding box center [306, 604] width 20 height 21
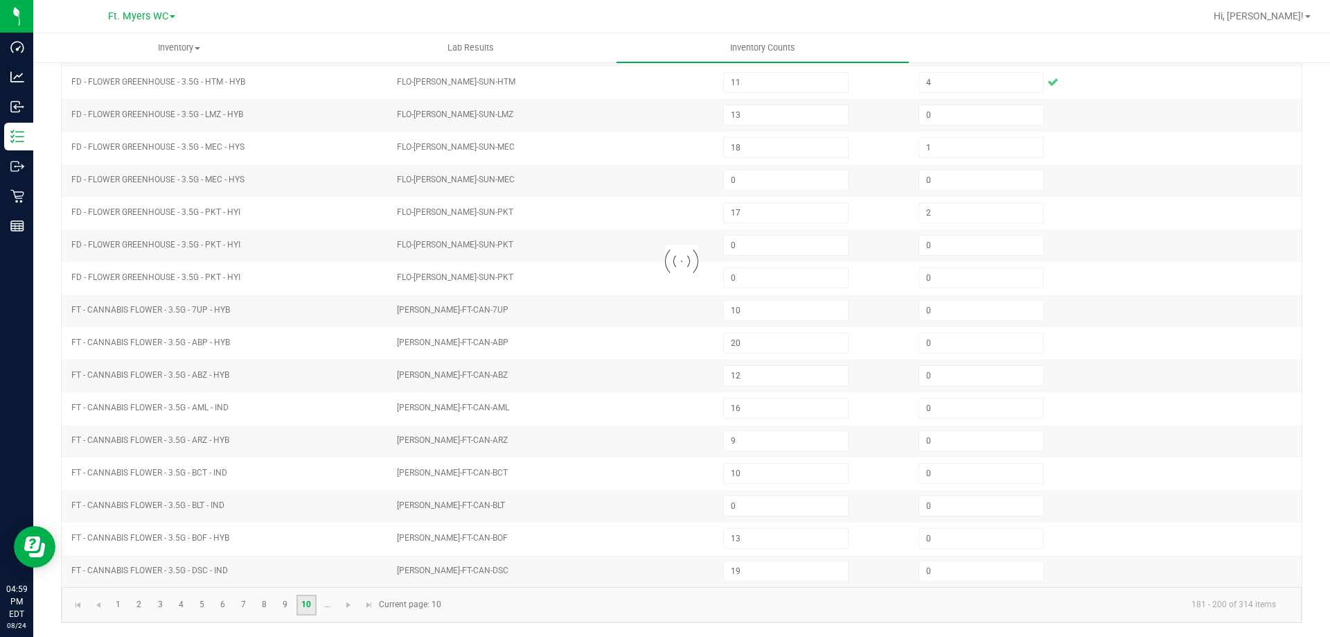
type input "4"
type input "2"
type input "0"
type input "9"
type input "6"
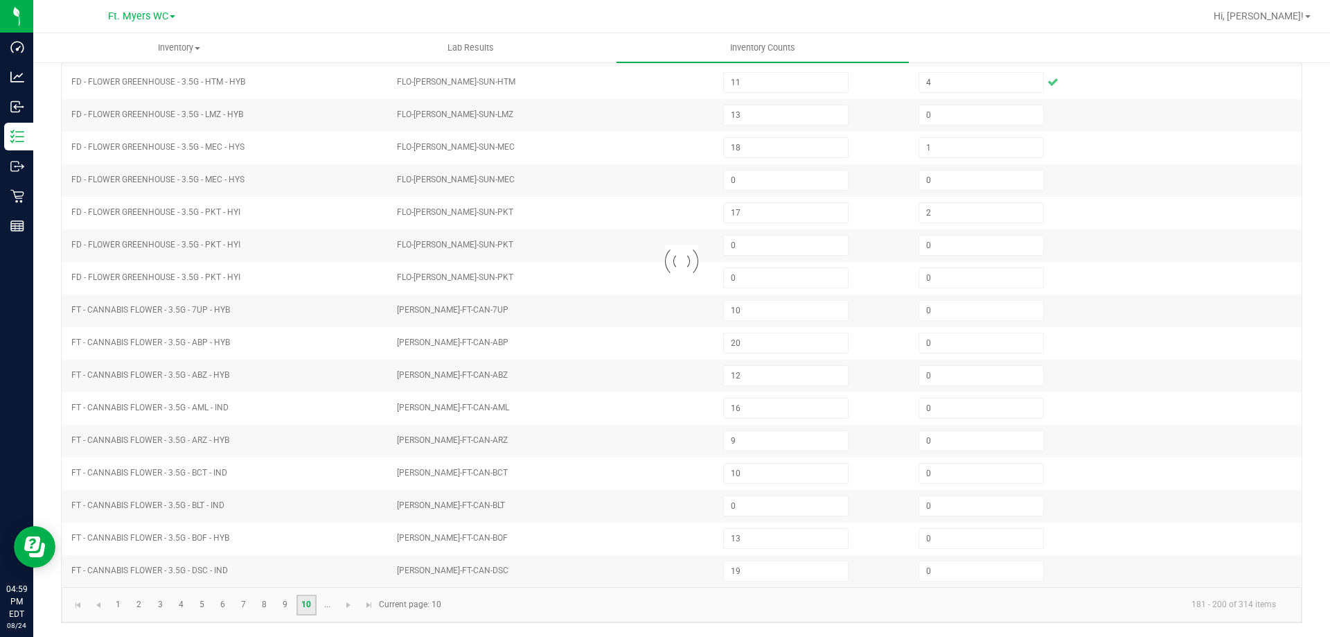
type input "3"
type input "5"
type input "11"
type input "8"
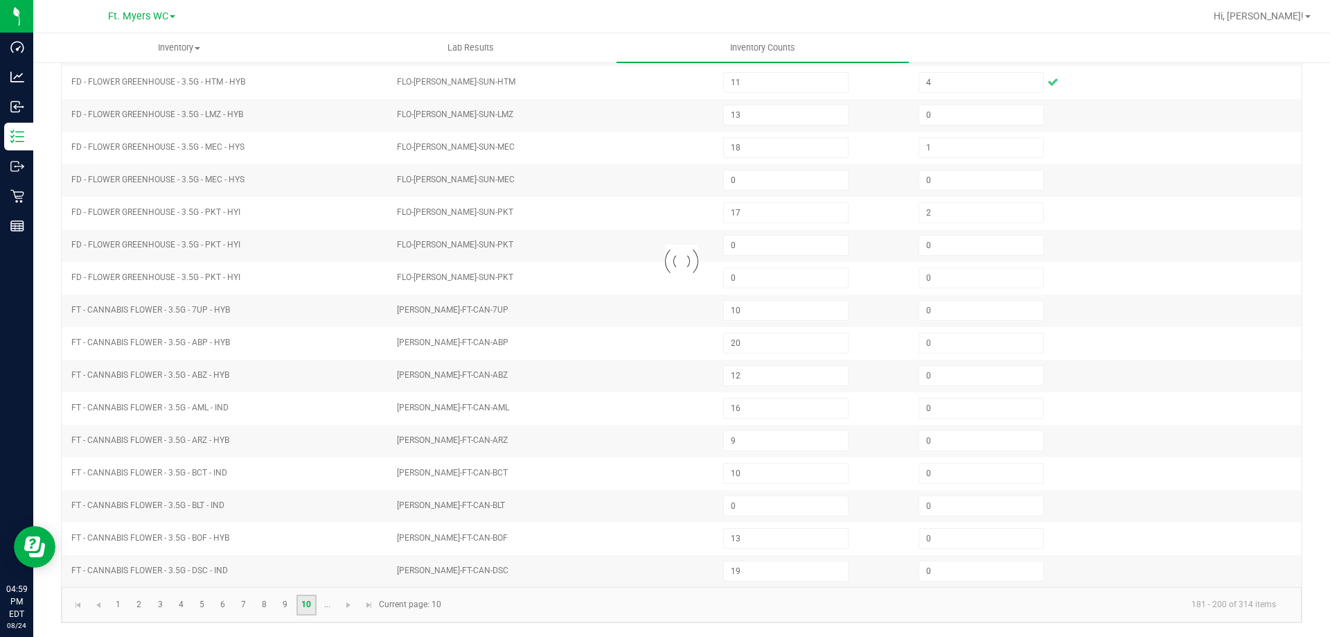
type input "10"
type input "11"
type input "10"
type input "9"
type input "1"
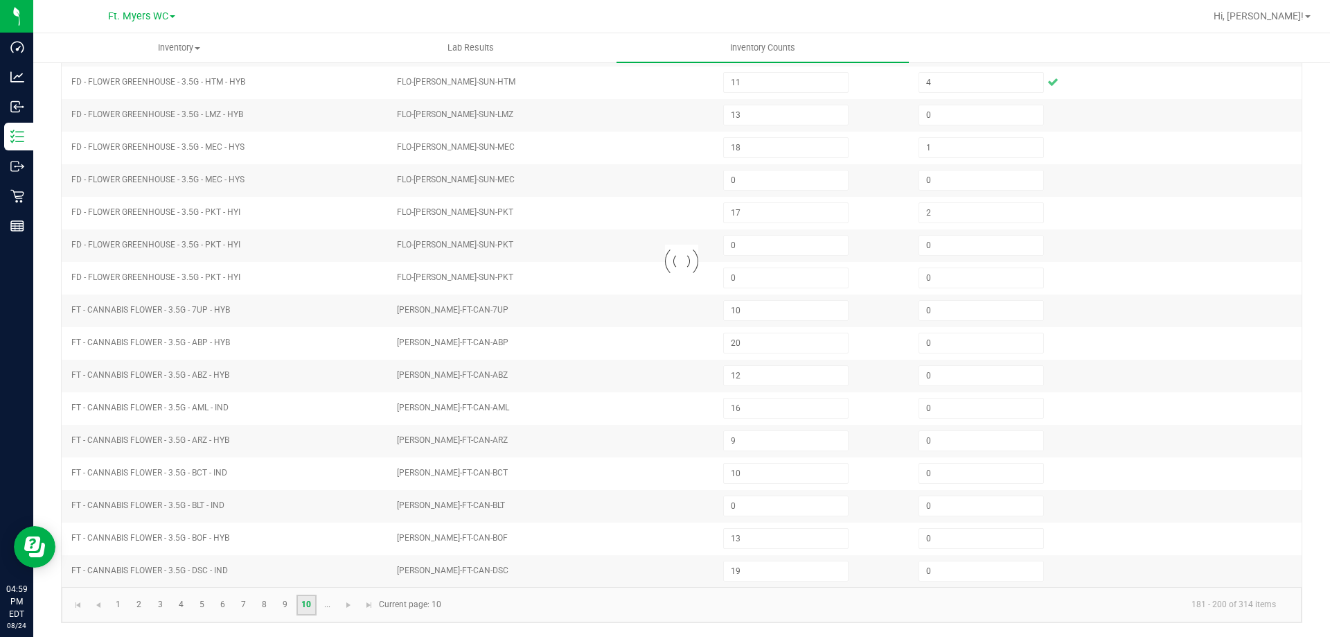
type input "0"
type input "2"
type input "5"
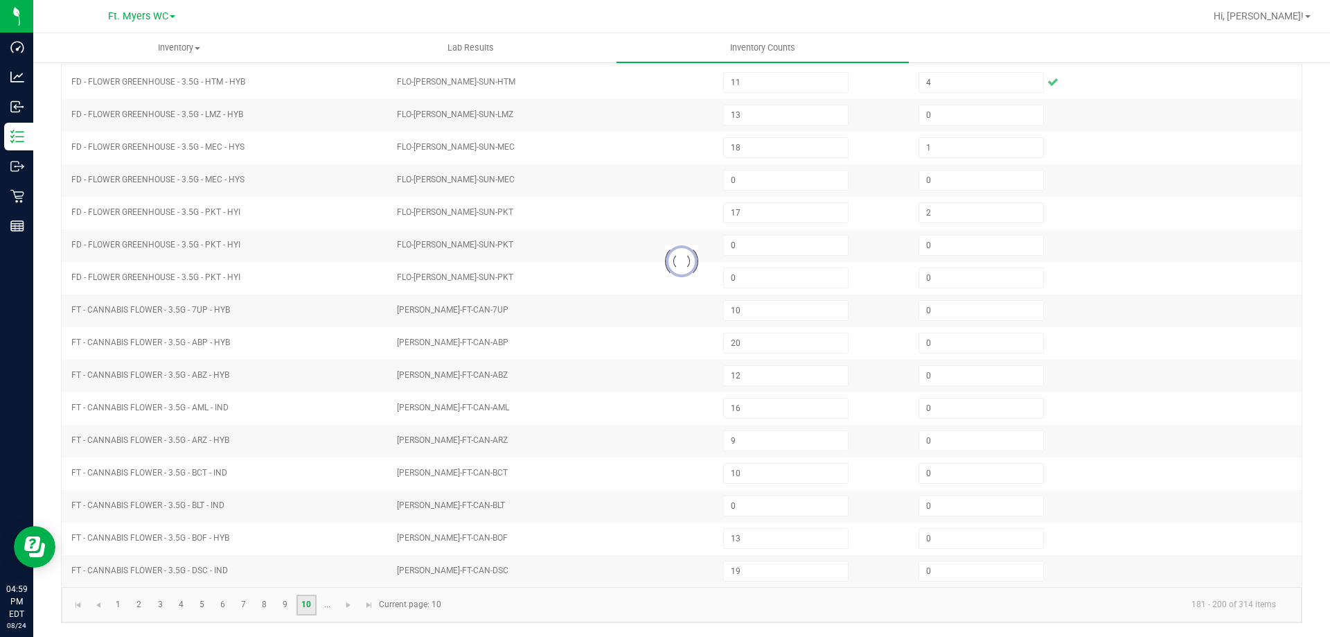
type input "0"
type input "11"
type input "9"
type input "7"
click at [343, 604] on span "Go to the next page" at bounding box center [348, 604] width 11 height 11
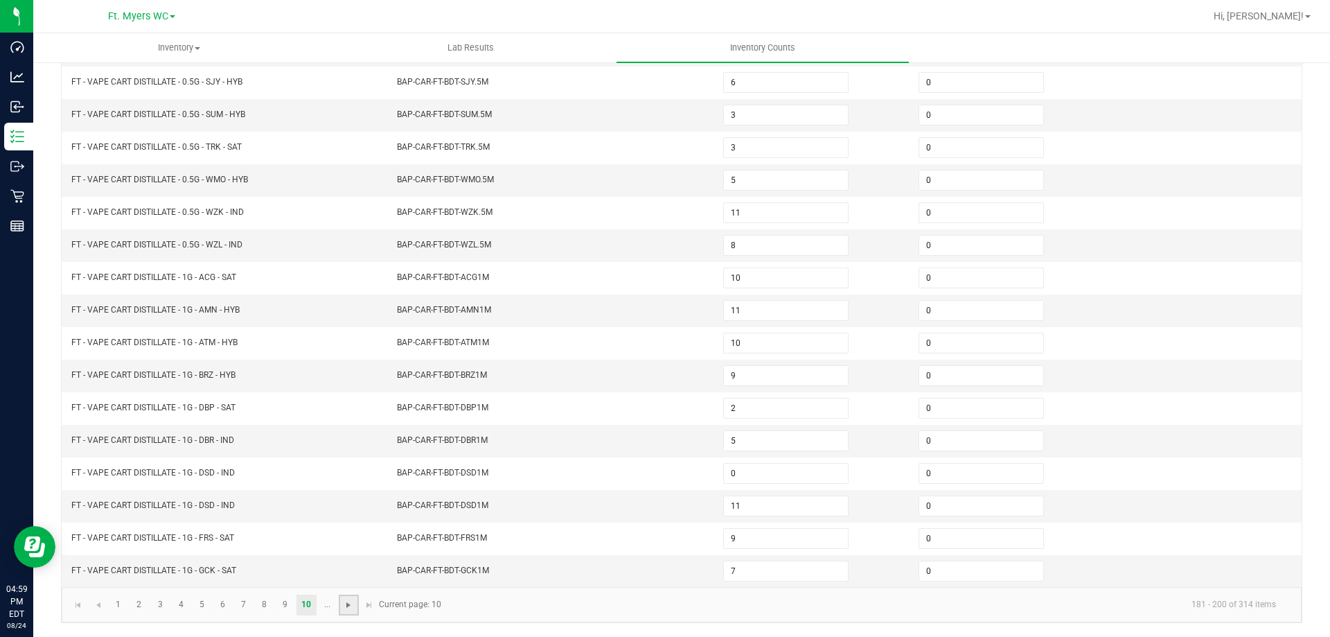
type input "0"
type input "5"
type input "3"
type input "8"
type input "1"
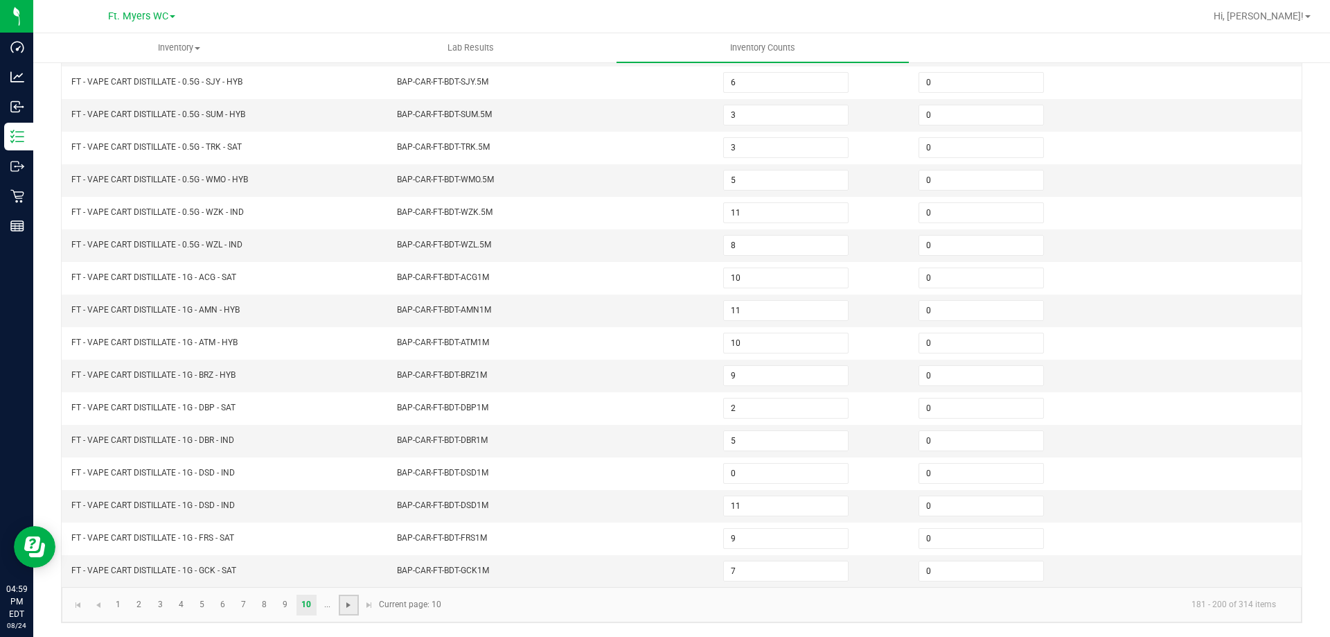
type input "4"
type input "6"
type input "1"
type input "2"
type input "10"
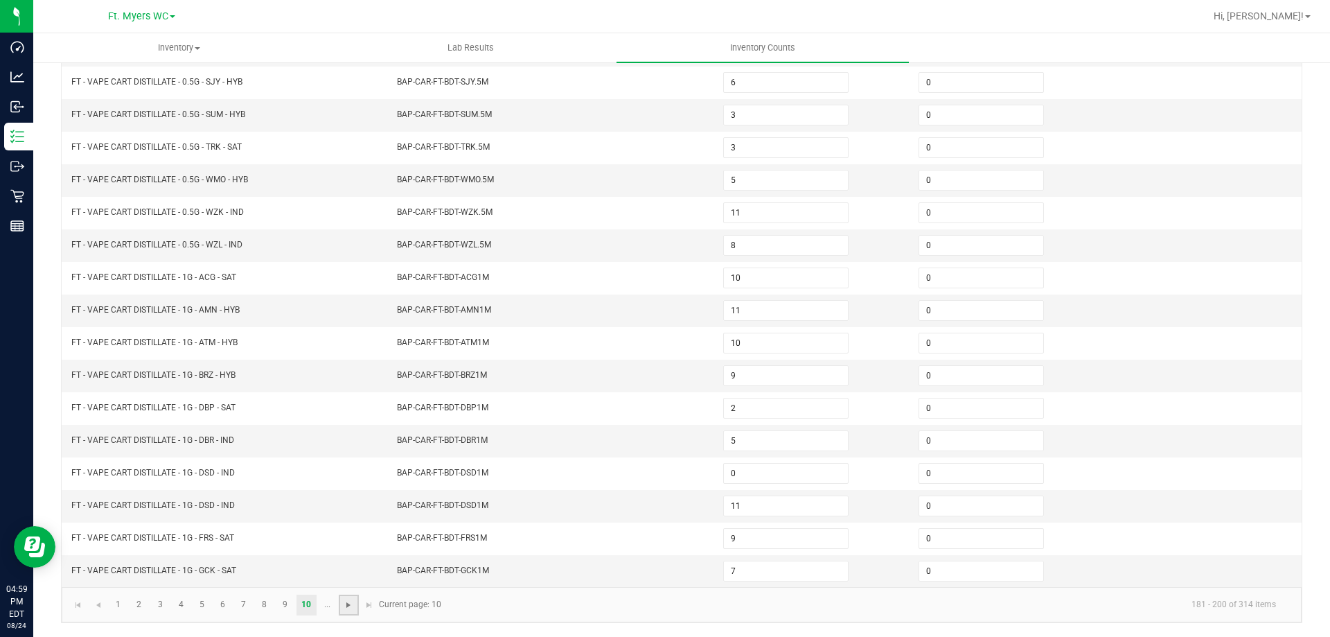
type input "1"
type input "3"
type input "0"
type input "6"
type input "2"
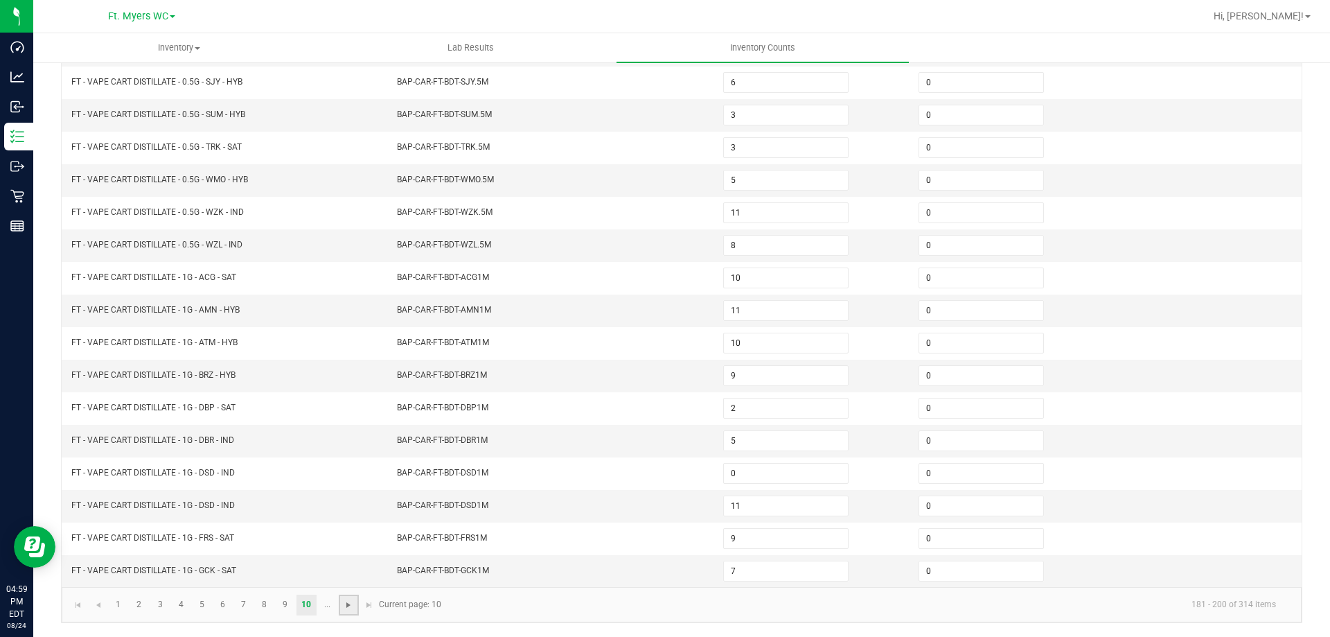
type input "3"
type input "1"
type input "9"
click at [265, 608] on span "Go to the next page" at bounding box center [265, 604] width 11 height 11
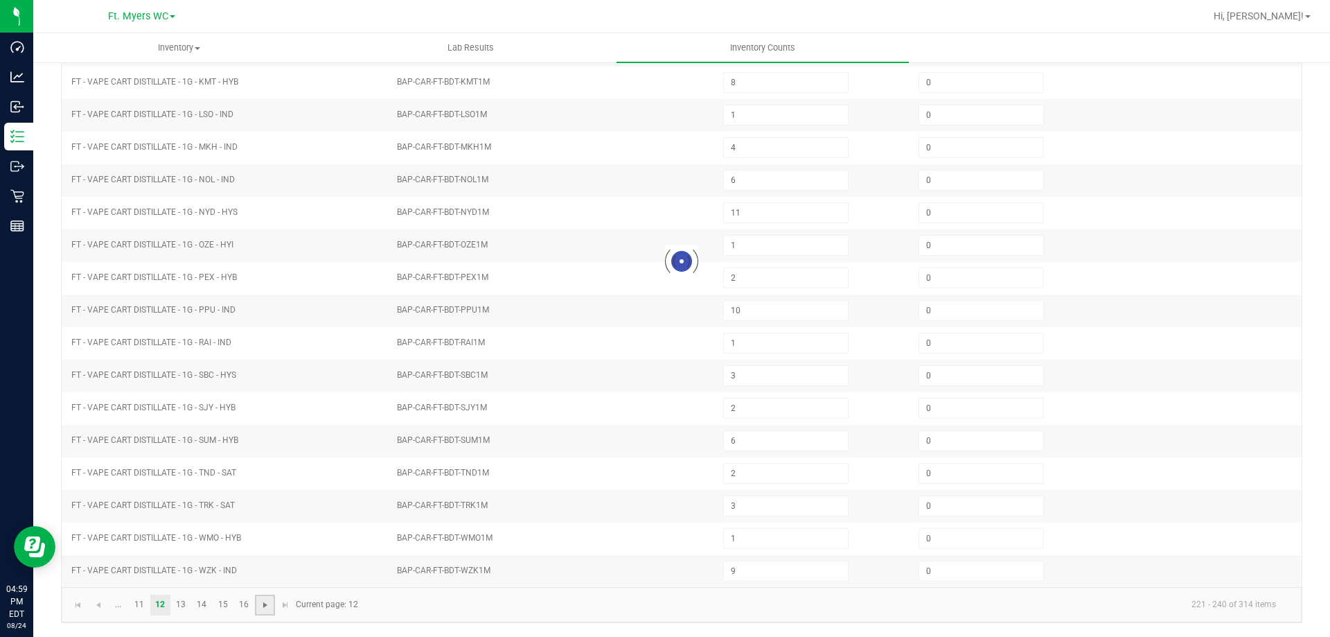
type input "8"
type input "0"
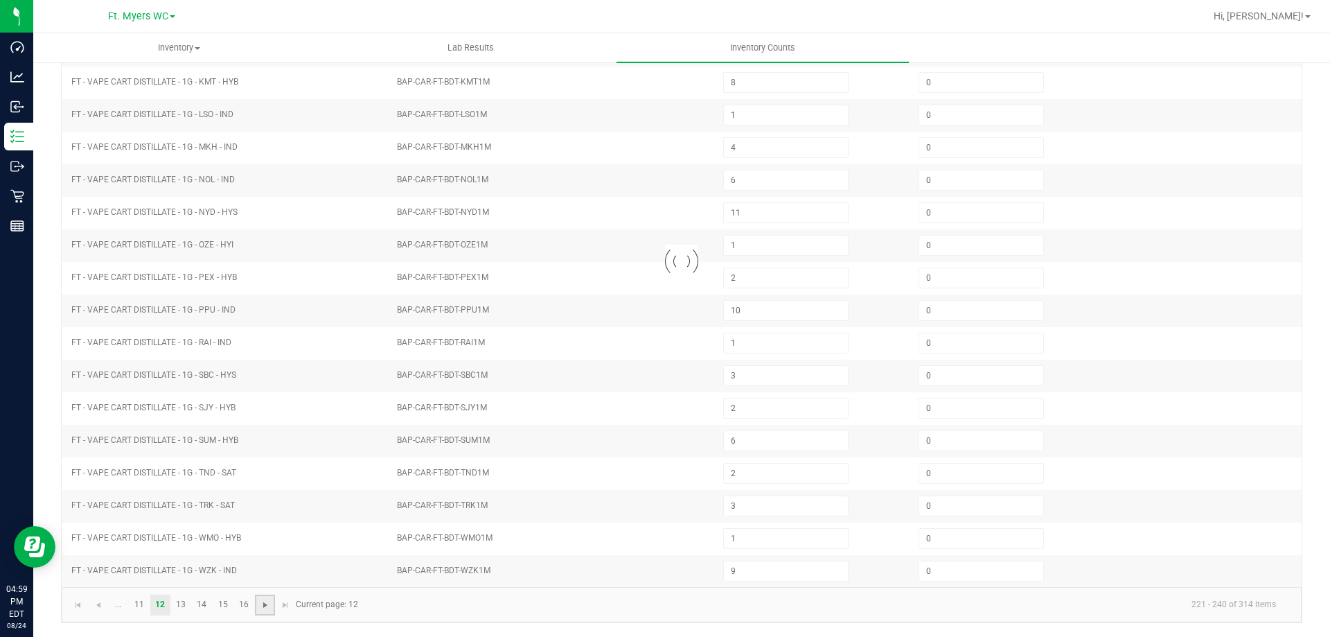
type input "20"
type input "0"
type input "9"
type input "1"
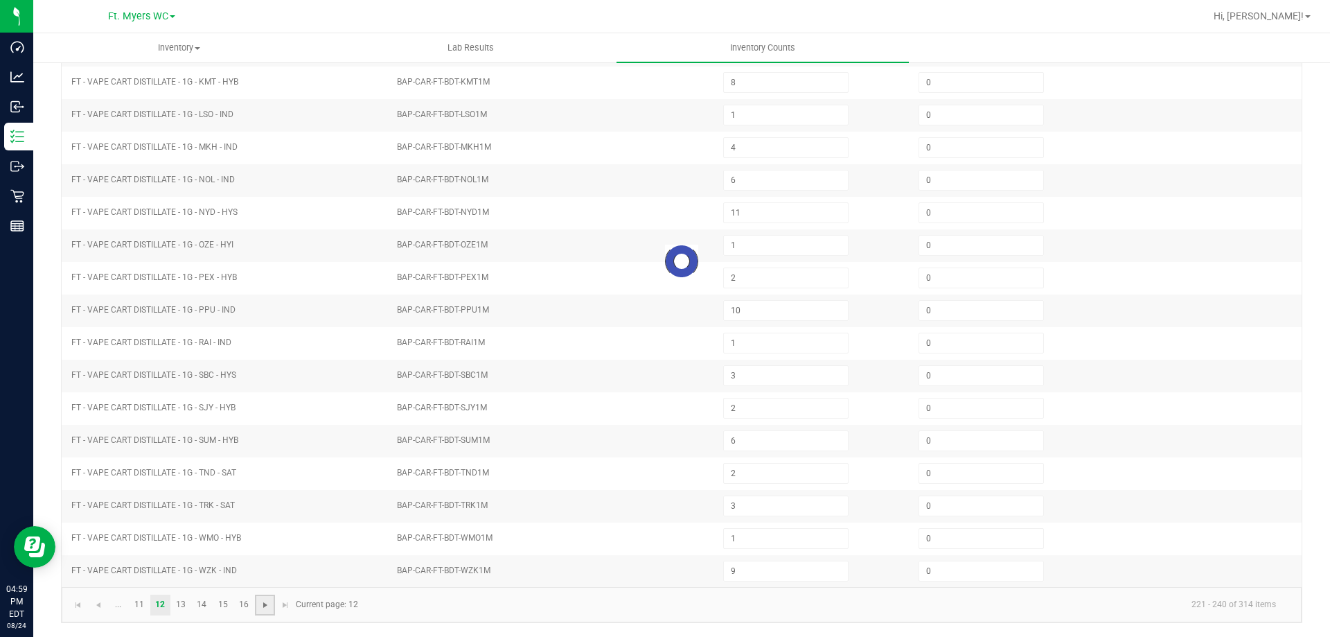
type input "1"
type input "3"
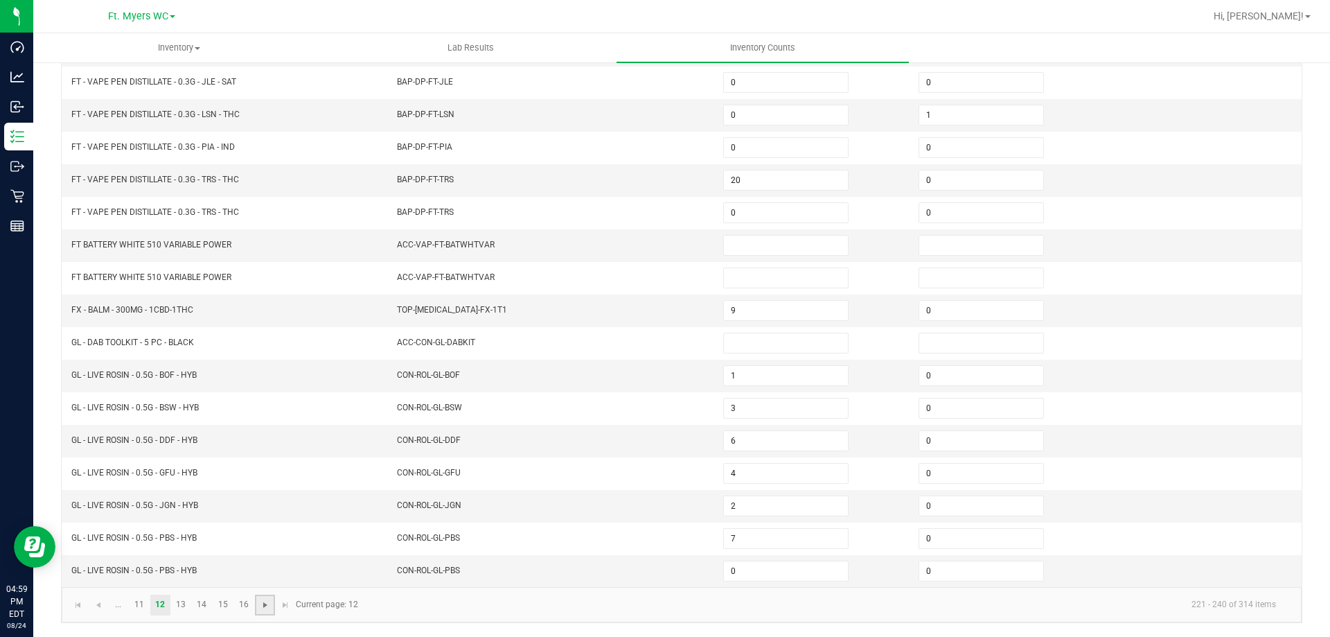
click at [265, 608] on span "Go to the next page" at bounding box center [265, 604] width 11 height 11
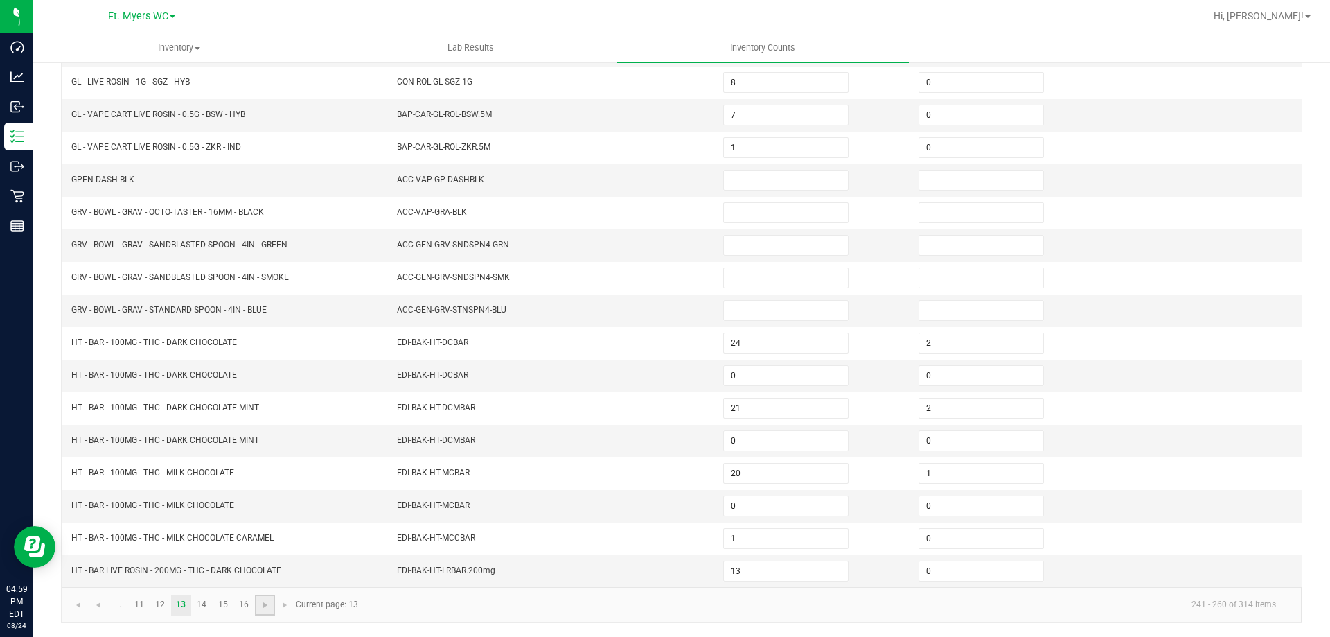
click at [268, 611] on link at bounding box center [265, 604] width 20 height 21
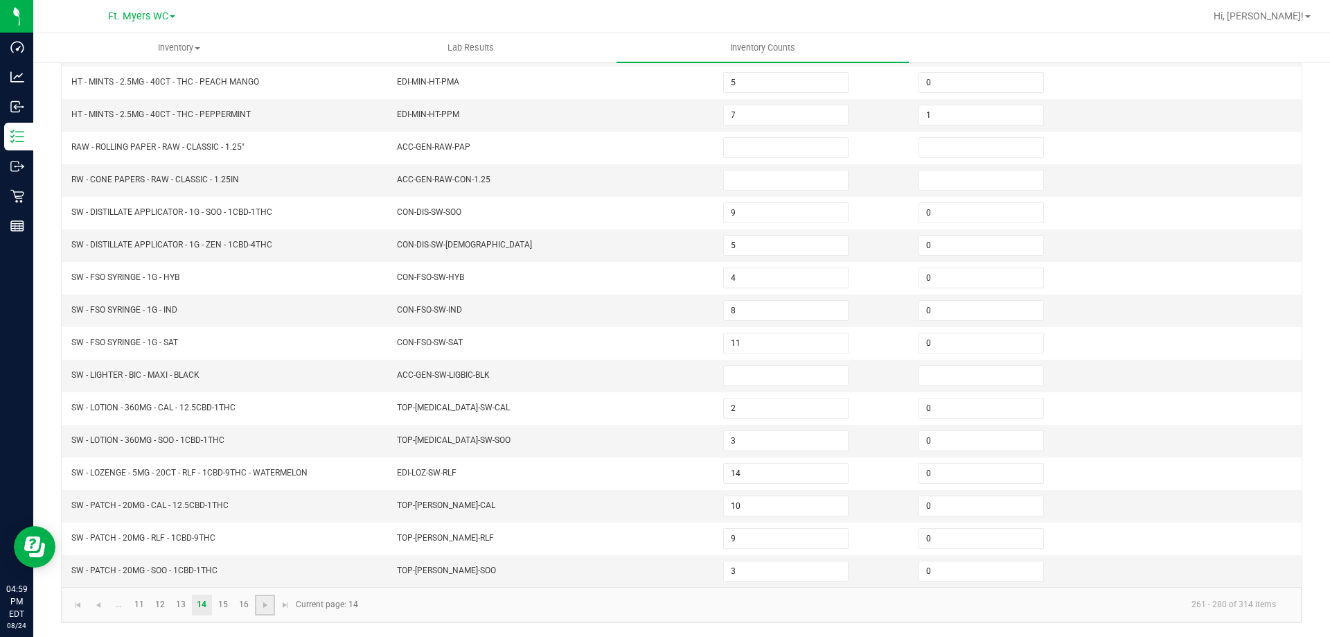
click at [269, 610] on link at bounding box center [265, 604] width 20 height 21
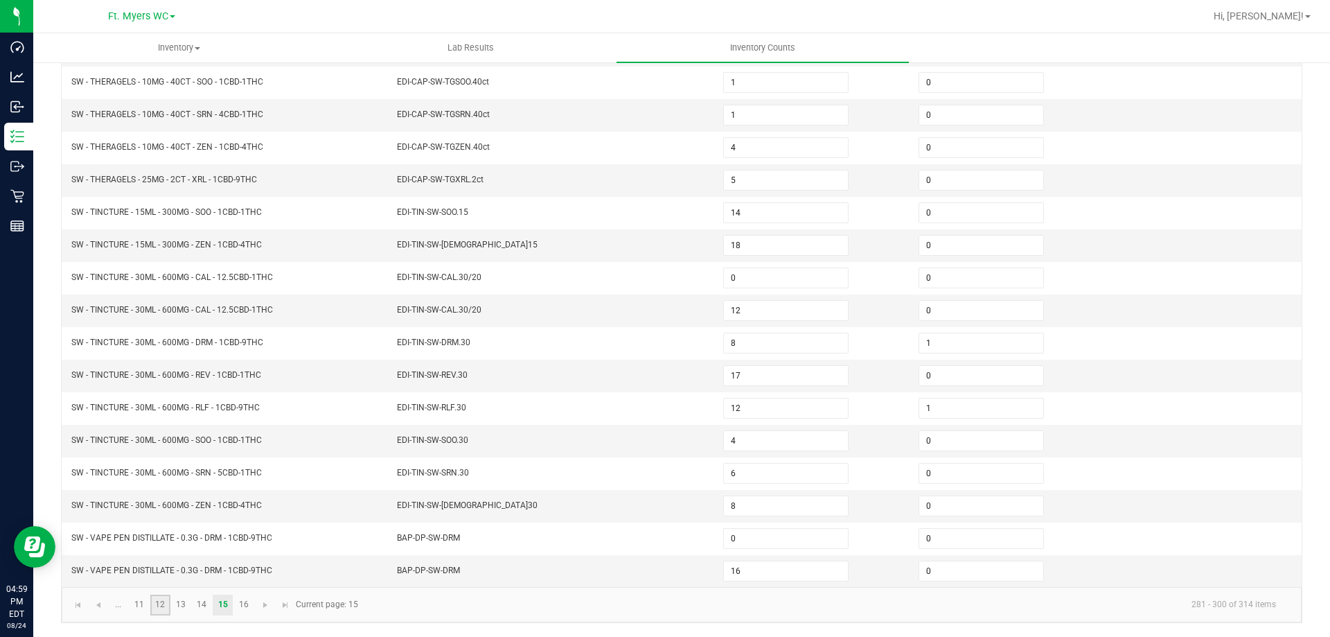
click at [166, 608] on link "12" at bounding box center [160, 604] width 20 height 21
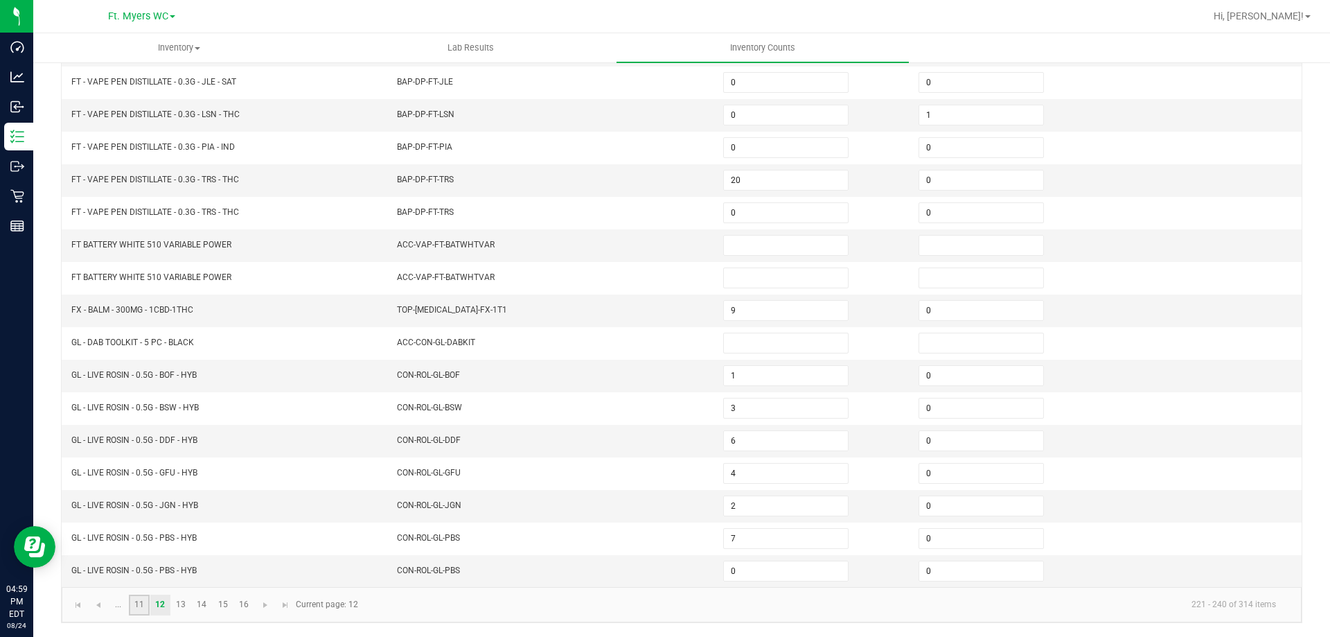
click at [145, 608] on link "11" at bounding box center [139, 604] width 20 height 21
click at [159, 608] on link "12" at bounding box center [160, 604] width 20 height 21
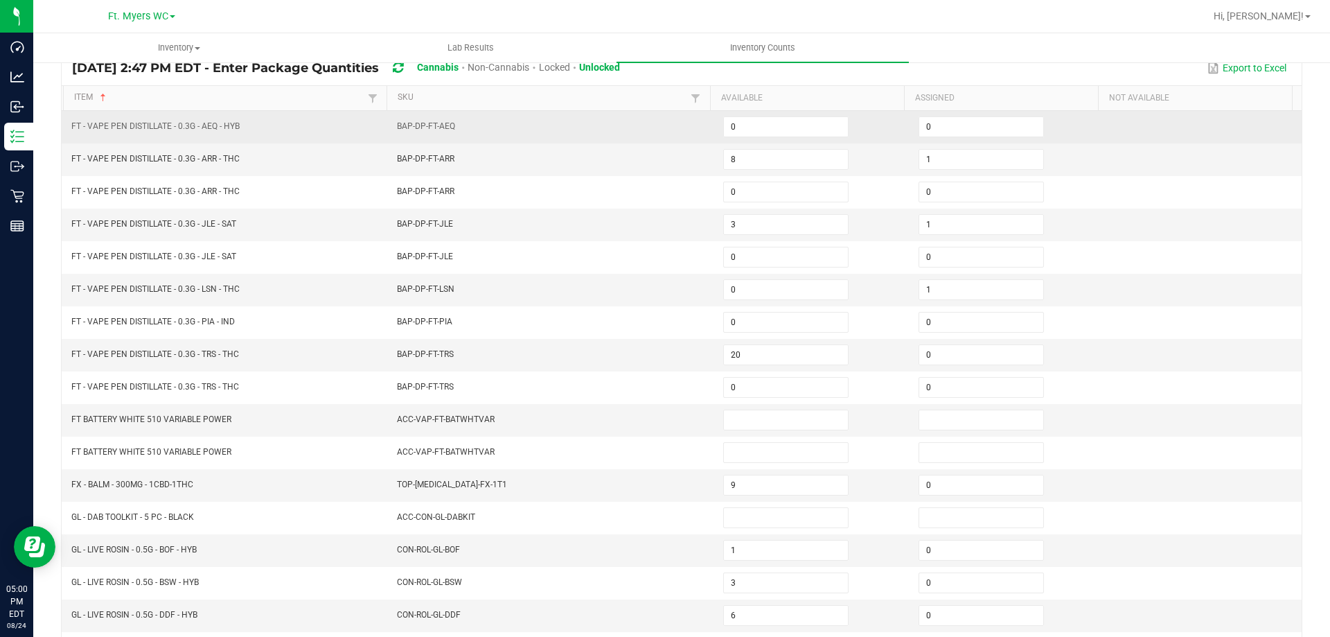
scroll to position [80, 0]
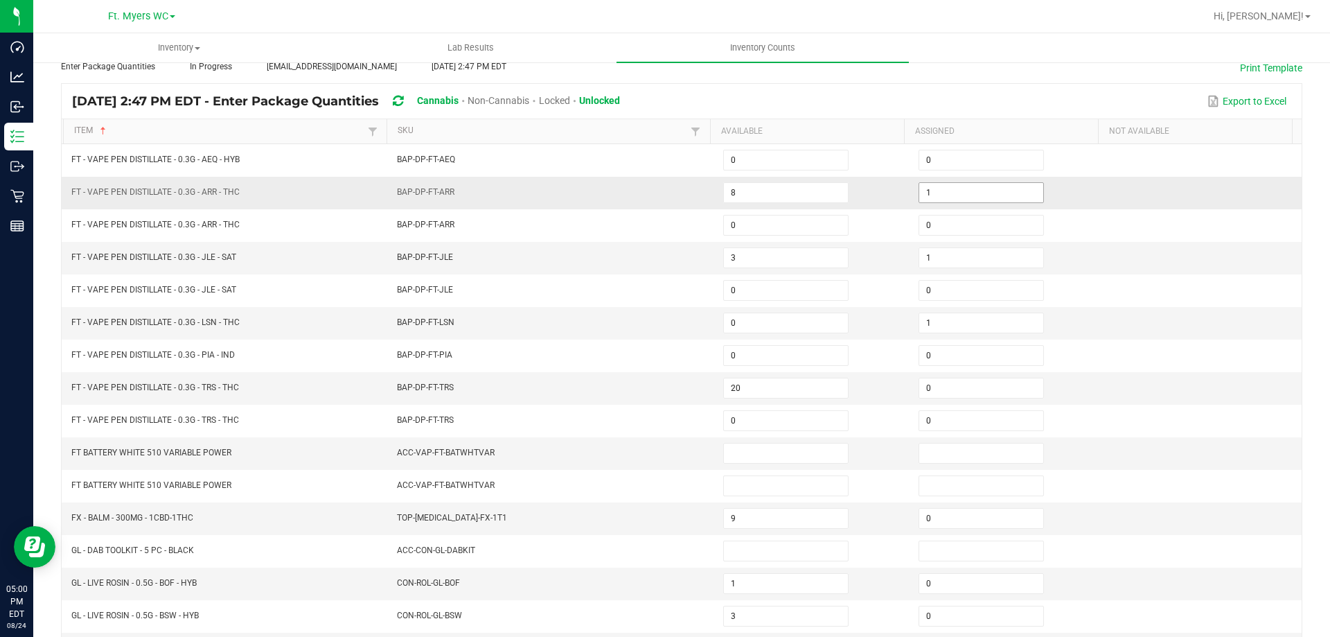
click at [971, 184] on input "1" at bounding box center [981, 192] width 124 height 19
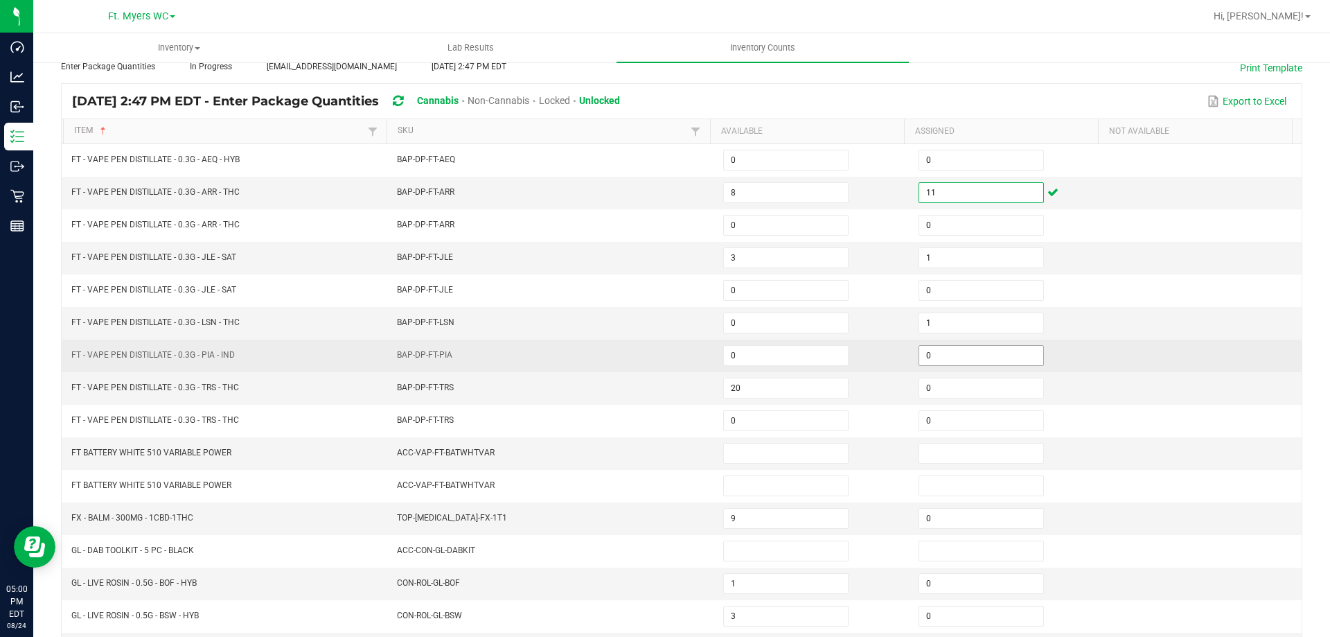
click at [956, 358] on input "0" at bounding box center [981, 355] width 124 height 19
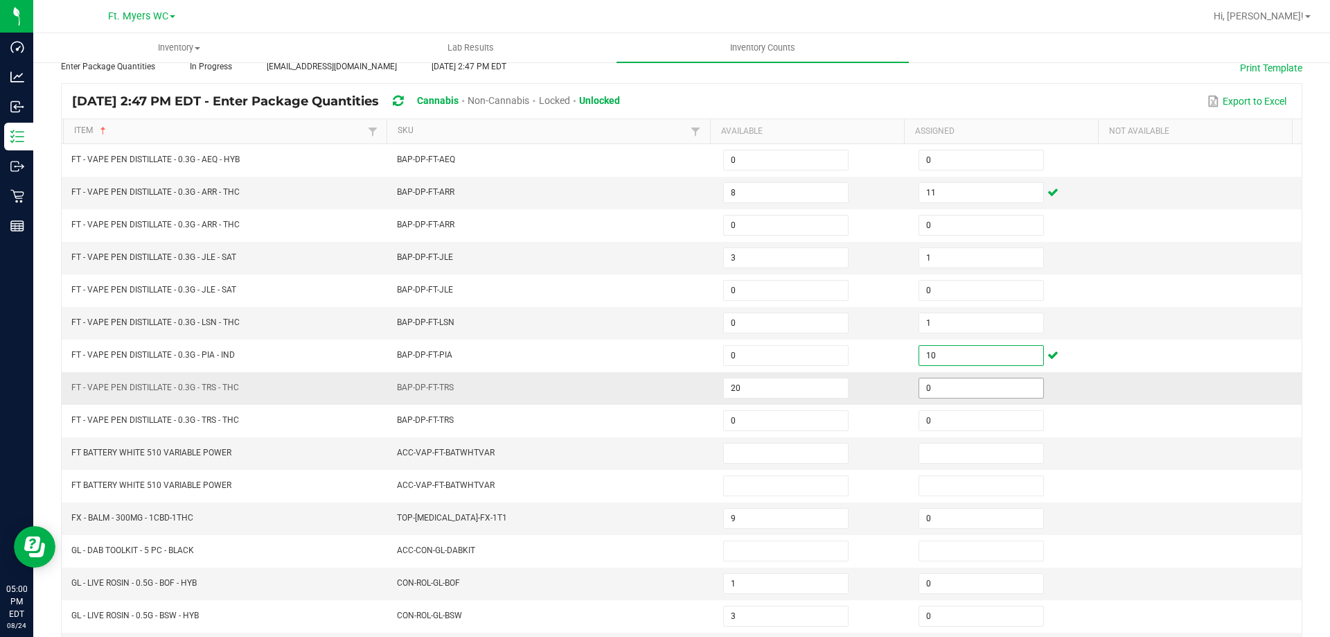
click at [964, 387] on input "0" at bounding box center [981, 387] width 124 height 19
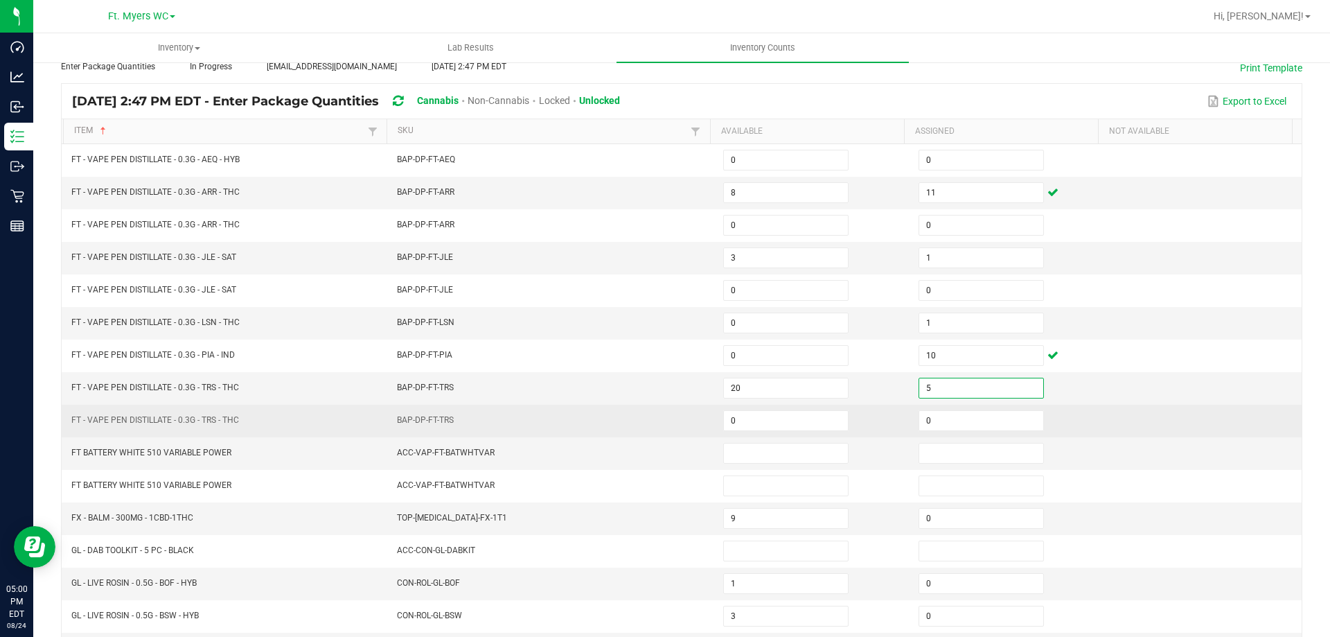
click at [1119, 418] on td at bounding box center [1203, 421] width 195 height 33
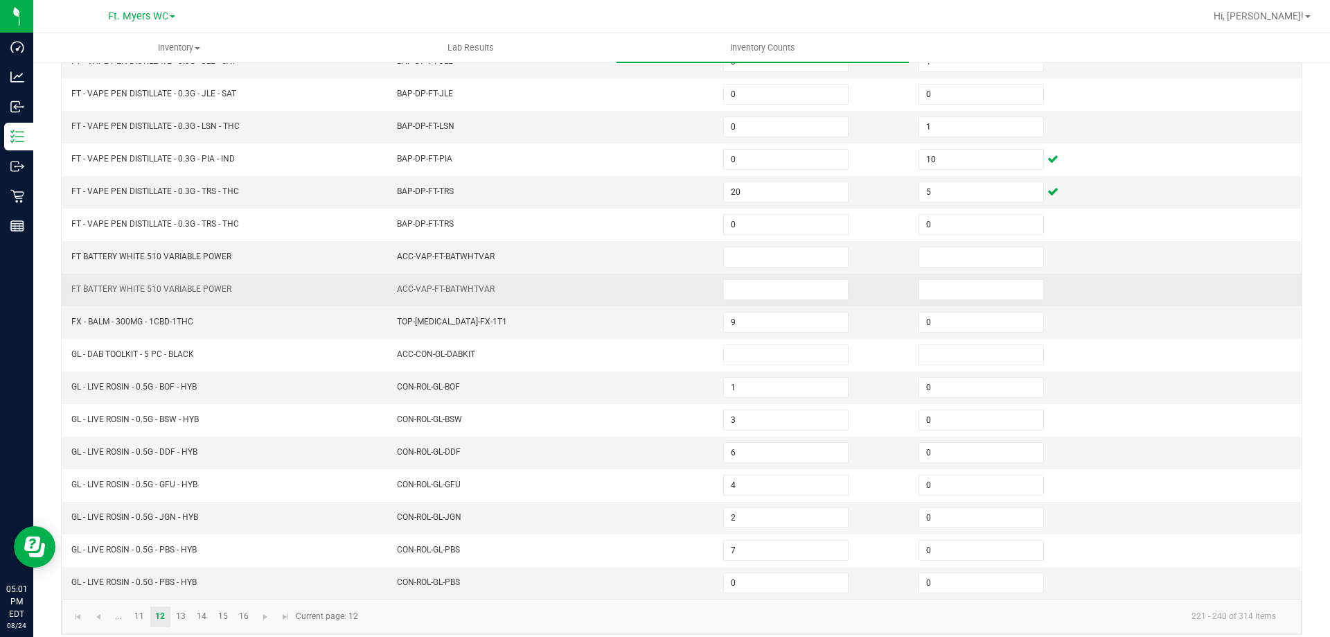
scroll to position [287, 0]
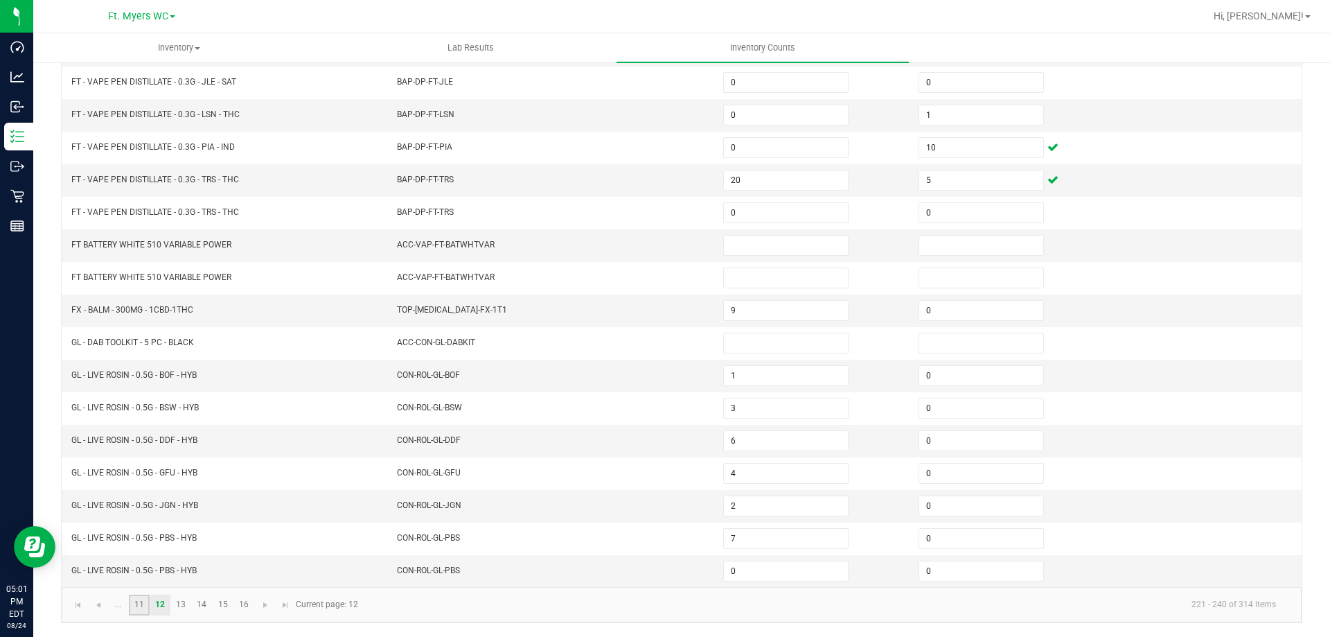
click at [141, 607] on link "11" at bounding box center [139, 604] width 20 height 21
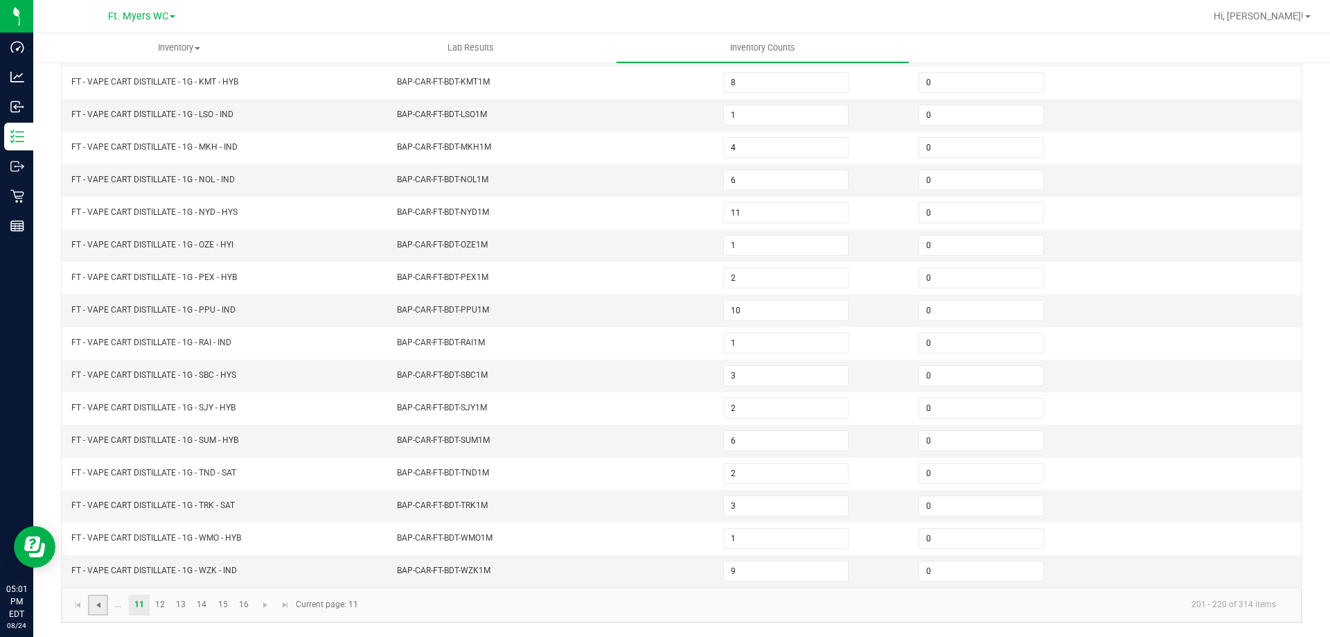
click at [103, 604] on span "Go to the previous page" at bounding box center [98, 604] width 11 height 11
click at [96, 605] on span "Go to the previous page" at bounding box center [98, 604] width 11 height 11
click at [103, 609] on span "Go to the previous page" at bounding box center [98, 604] width 11 height 11
click at [95, 610] on link at bounding box center [98, 604] width 20 height 21
click at [96, 608] on span "Go to the previous page" at bounding box center [98, 604] width 11 height 11
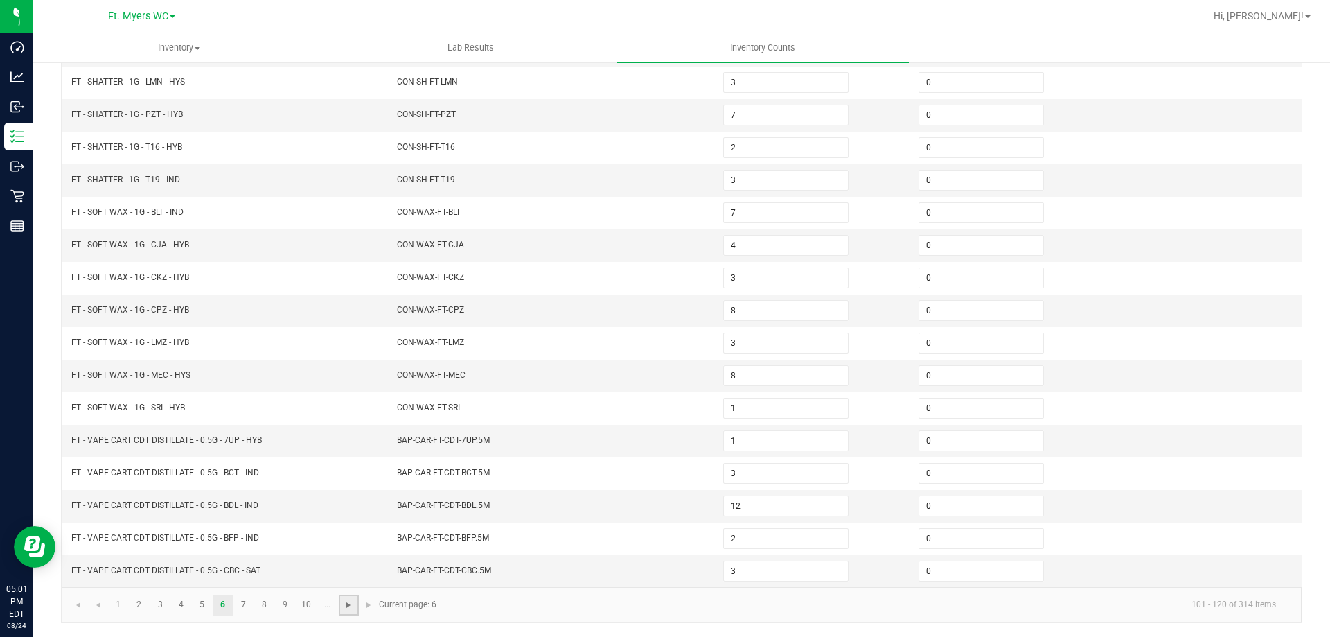
click at [346, 603] on span "Go to the next page" at bounding box center [348, 604] width 11 height 11
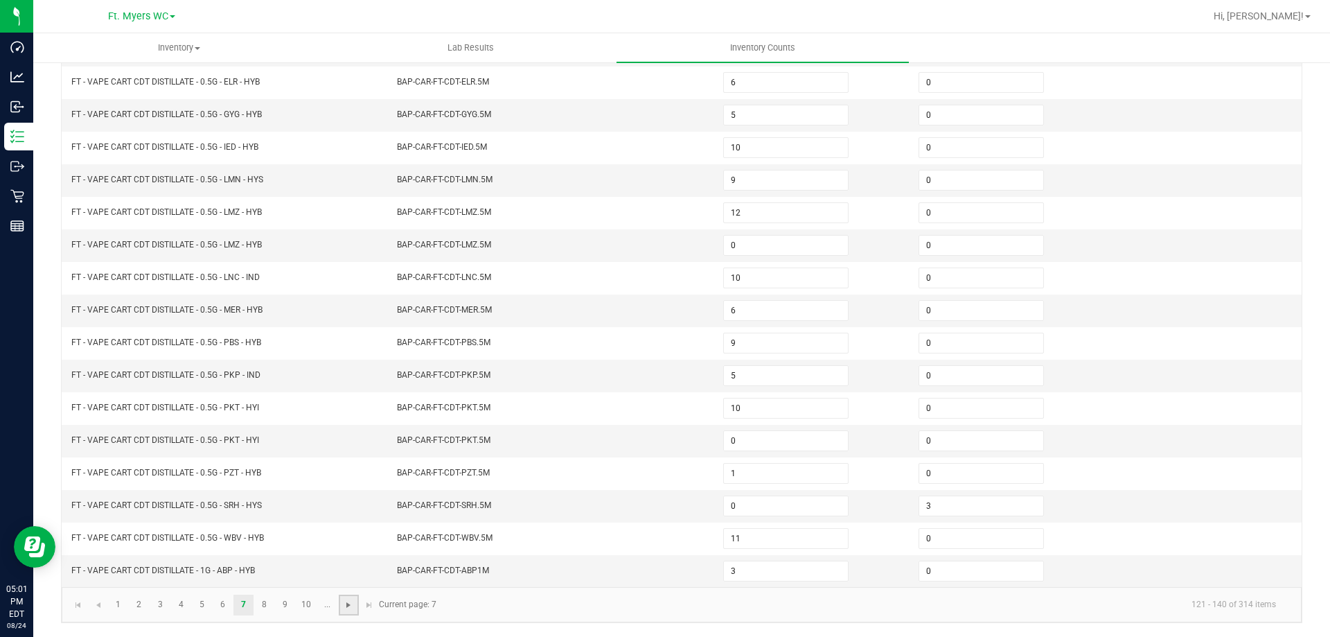
click at [346, 603] on span "Go to the next page" at bounding box center [348, 604] width 11 height 11
click at [343, 604] on span "Go to the next page" at bounding box center [348, 604] width 11 height 11
click at [345, 605] on span "Go to the next page" at bounding box center [348, 604] width 11 height 11
click at [263, 605] on span "Go to the next page" at bounding box center [265, 604] width 11 height 11
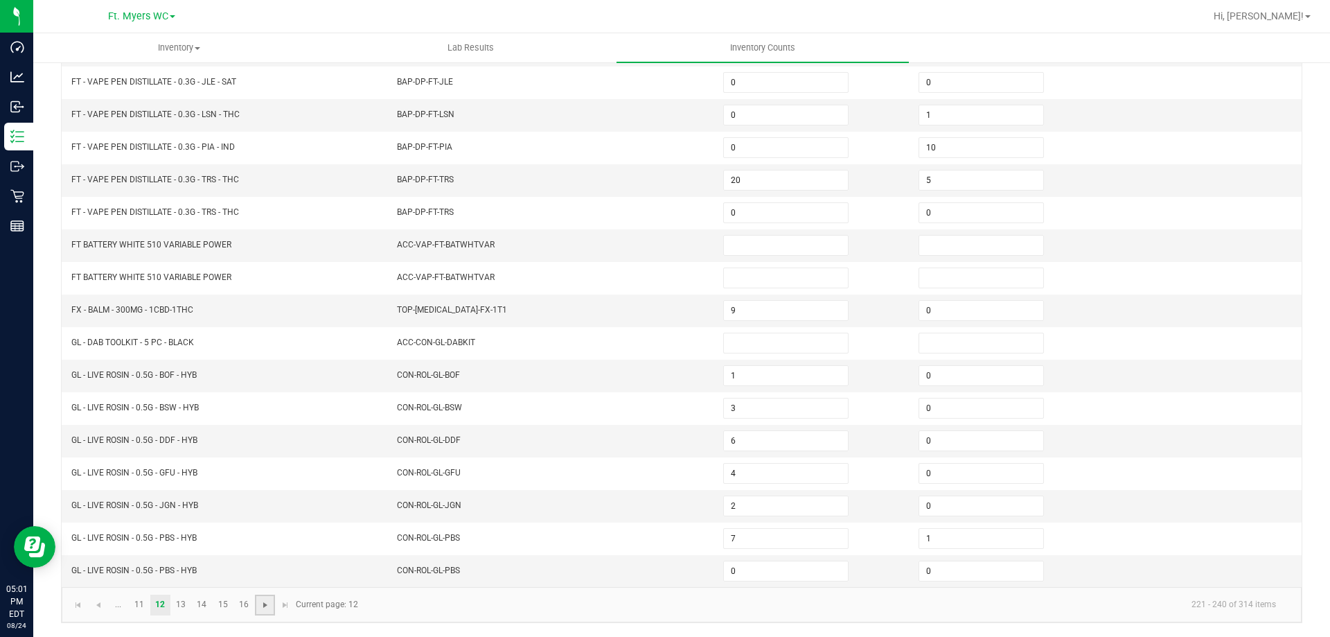
click at [260, 600] on span "Go to the next page" at bounding box center [265, 604] width 11 height 11
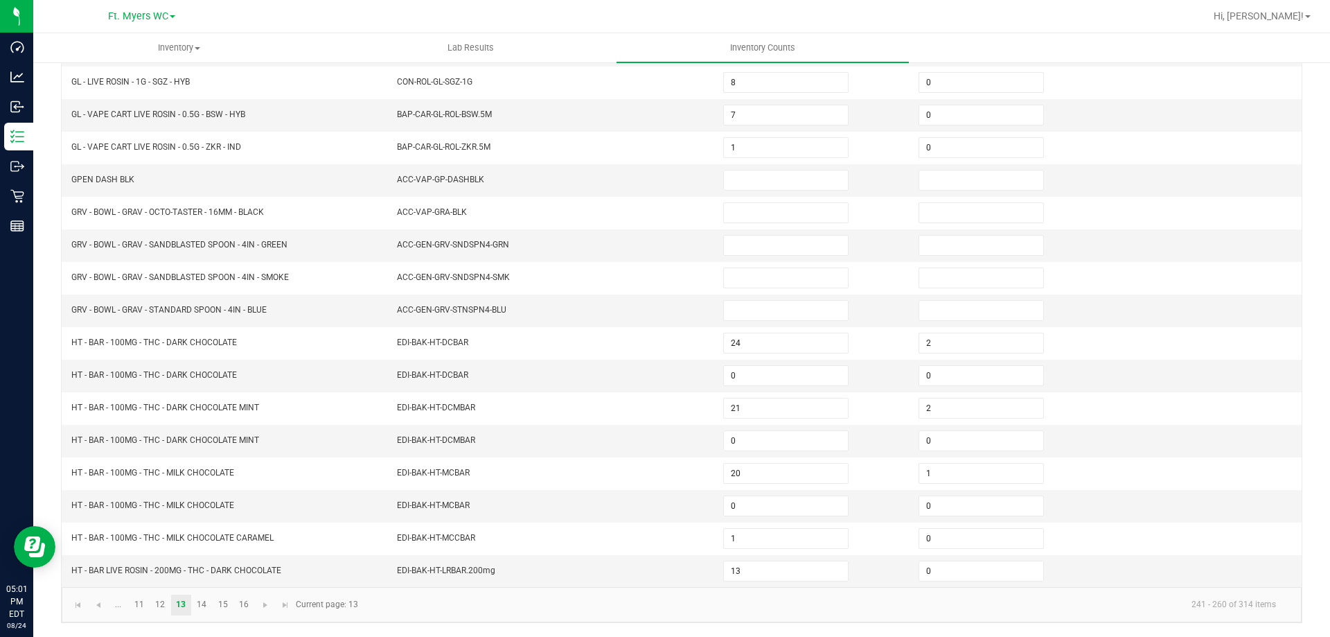
click at [269, 616] on kendo-pager "... 11 12 13 14 15 16 241 - 260 of 314 items Current page: 13" at bounding box center [682, 604] width 1240 height 35
click at [264, 605] on span "Go to the next page" at bounding box center [265, 604] width 11 height 11
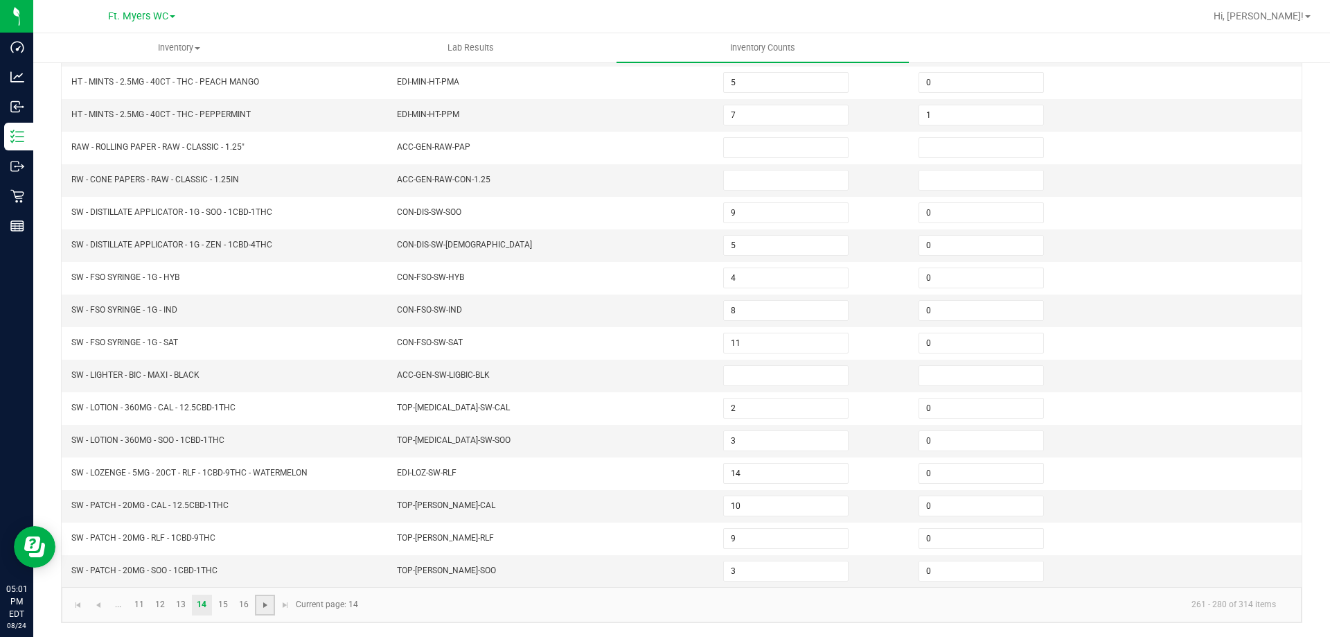
click at [269, 602] on span "Go to the next page" at bounding box center [265, 604] width 11 height 11
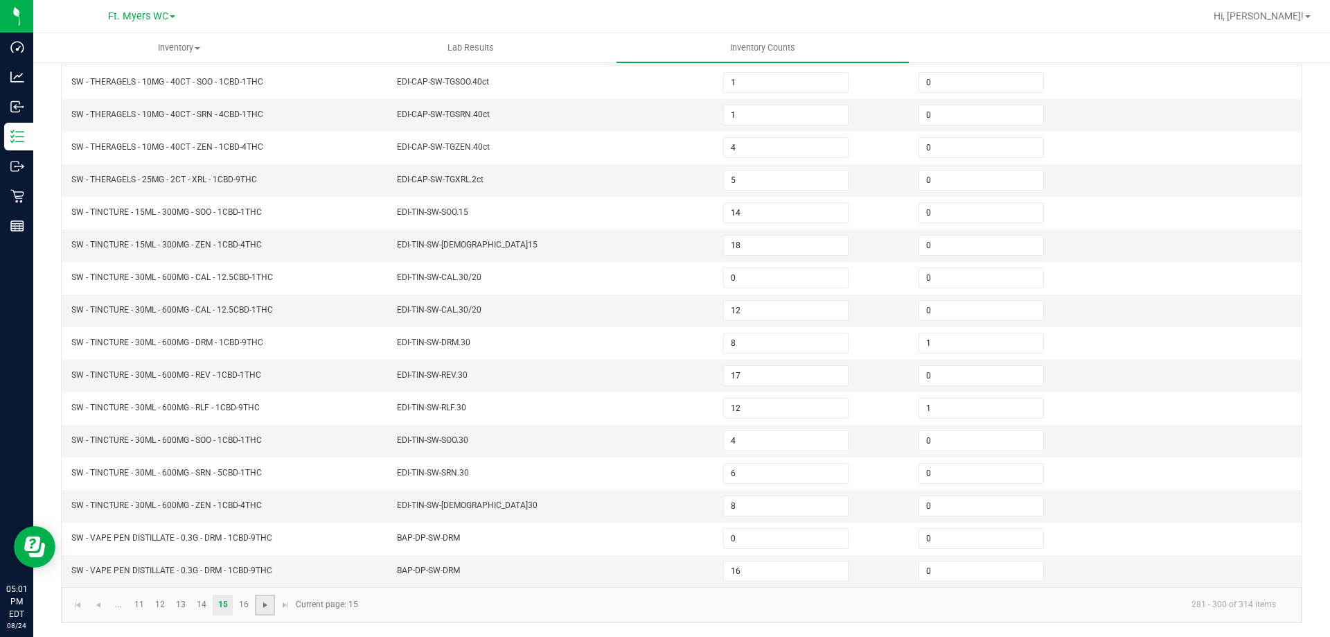
click at [263, 608] on span "Go to the next page" at bounding box center [265, 604] width 11 height 11
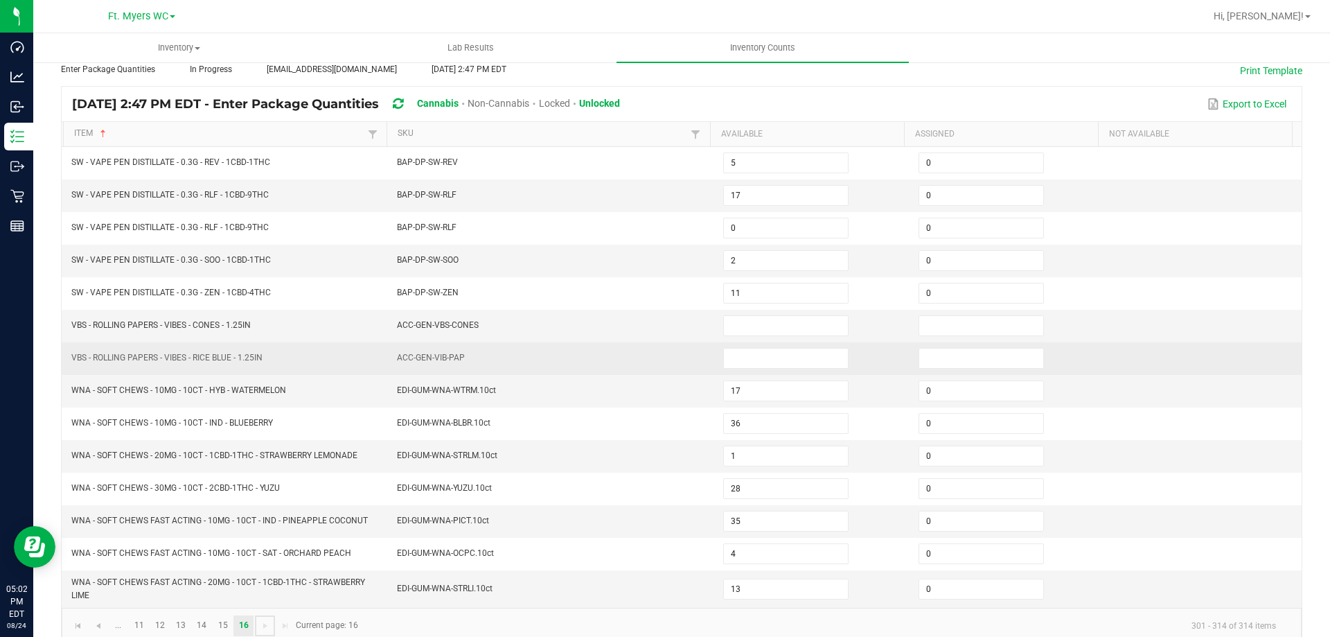
scroll to position [98, 0]
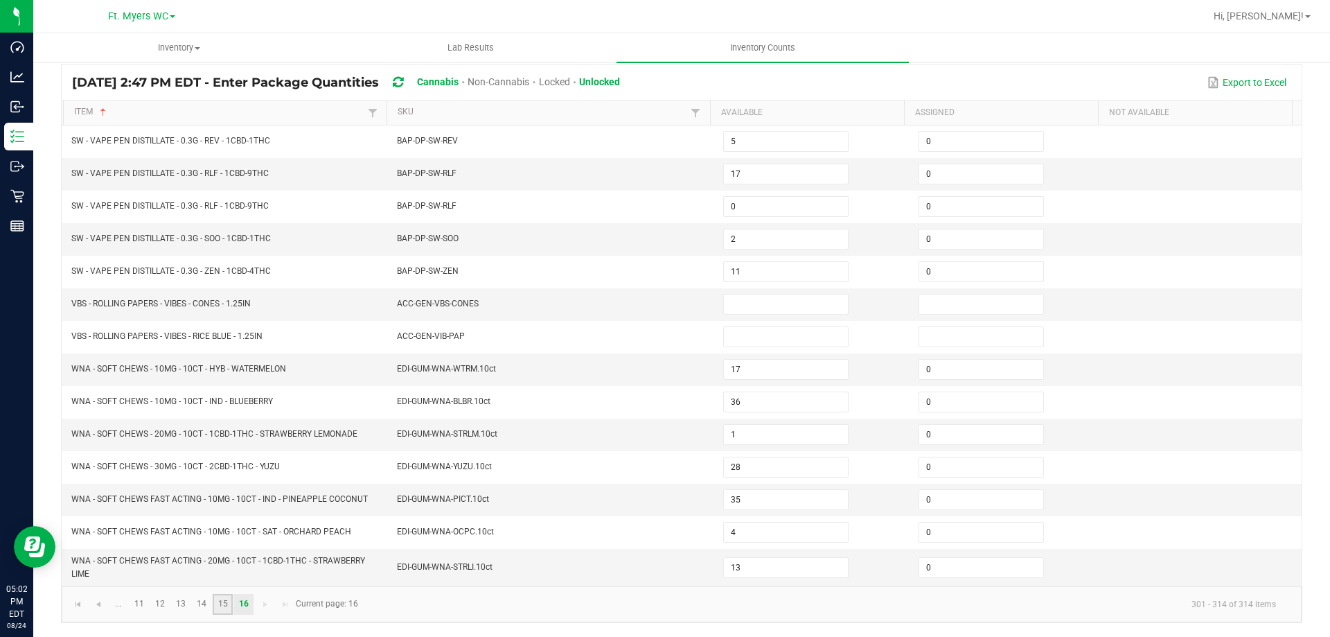
click at [228, 608] on link "15" at bounding box center [223, 604] width 20 height 21
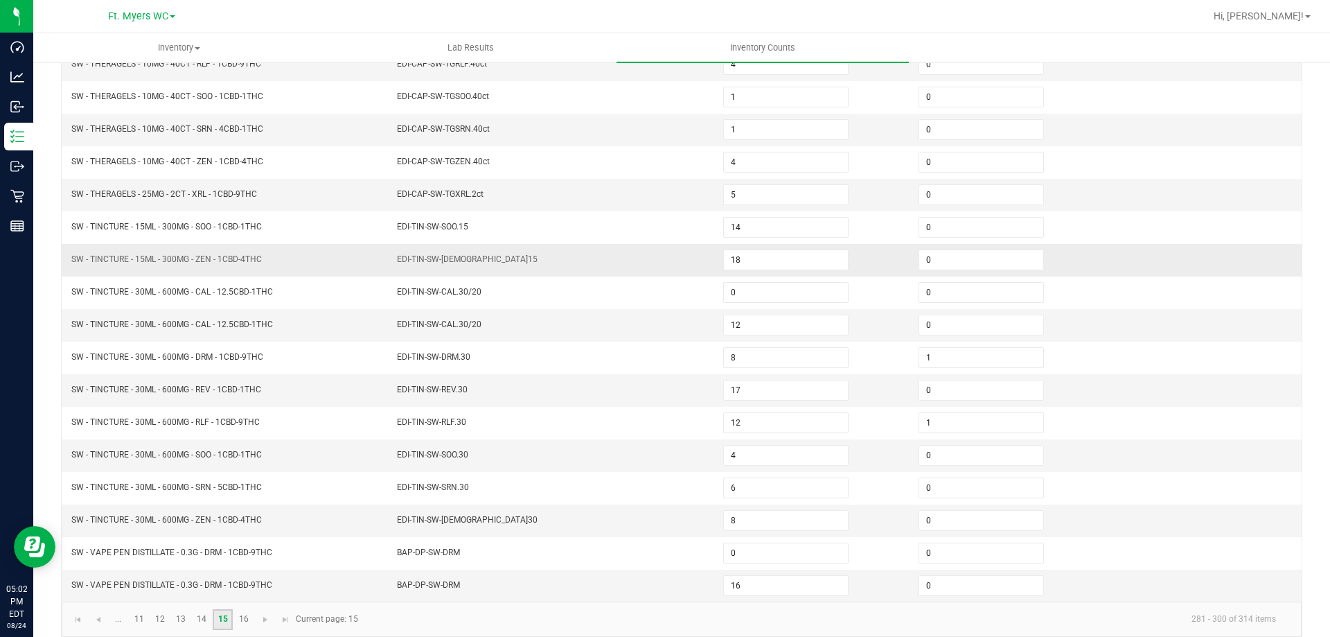
scroll to position [287, 0]
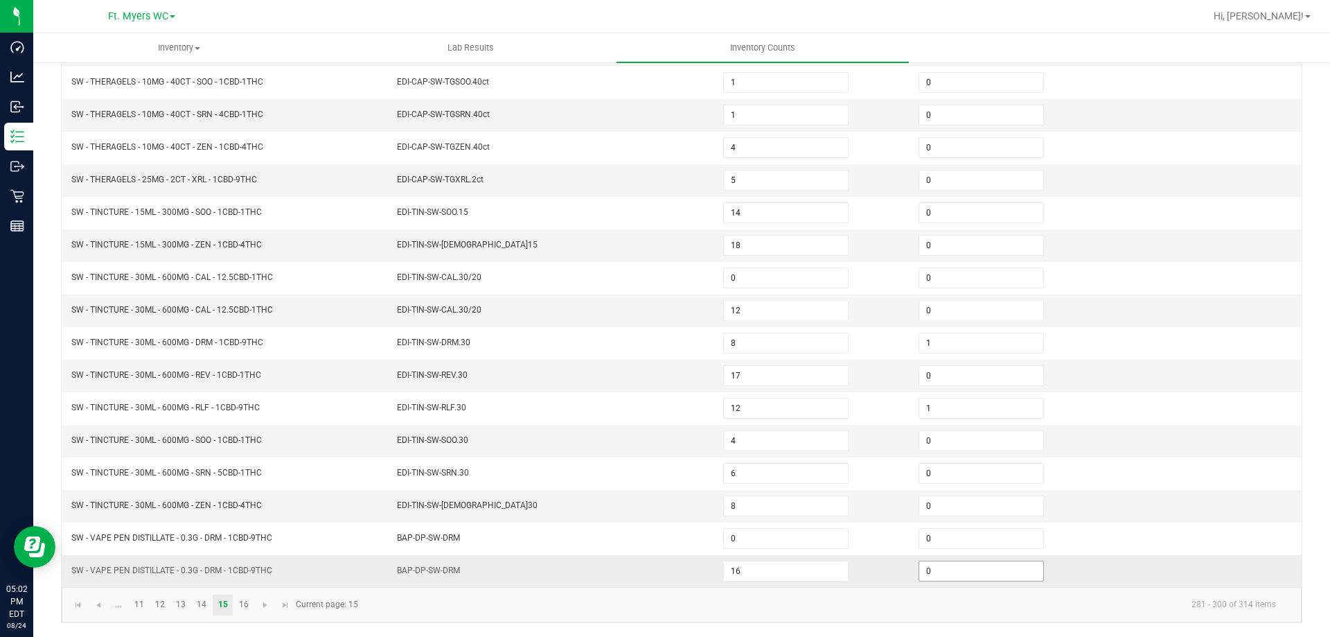
click at [965, 573] on input "0" at bounding box center [981, 570] width 124 height 19
click at [946, 572] on input "6" at bounding box center [981, 570] width 124 height 19
click at [945, 574] on input "6" at bounding box center [981, 570] width 124 height 19
click at [949, 573] on input "6" at bounding box center [981, 570] width 124 height 19
click at [239, 612] on link "16" at bounding box center [243, 604] width 20 height 21
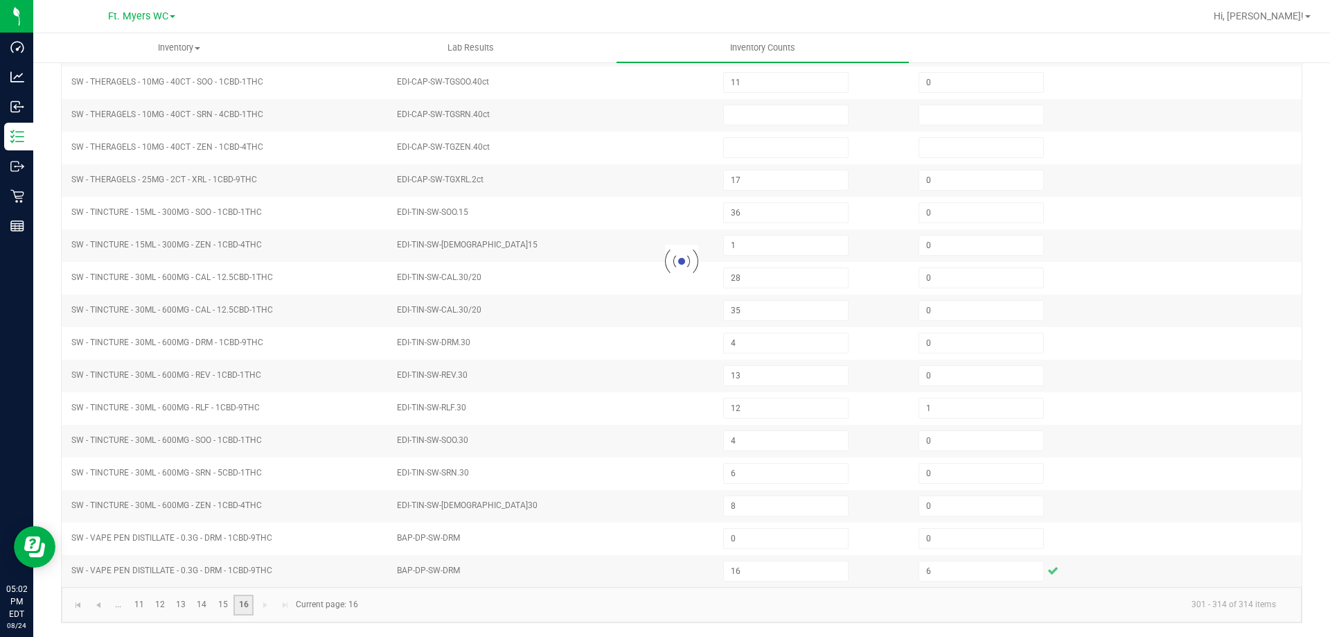
scroll to position [98, 0]
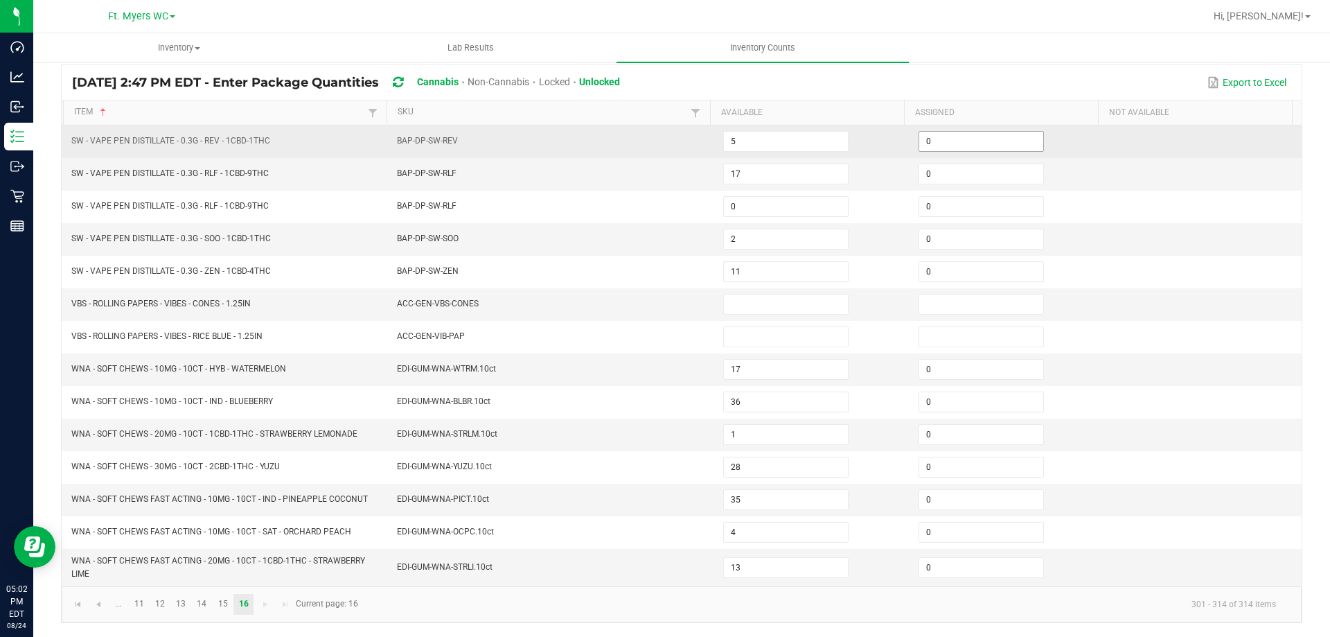
click at [950, 150] on input "0" at bounding box center [981, 141] width 124 height 19
click at [950, 129] on td "3" at bounding box center [1007, 141] width 195 height 33
click at [950, 145] on input "3" at bounding box center [981, 141] width 124 height 19
click at [950, 145] on input "12" at bounding box center [981, 141] width 124 height 19
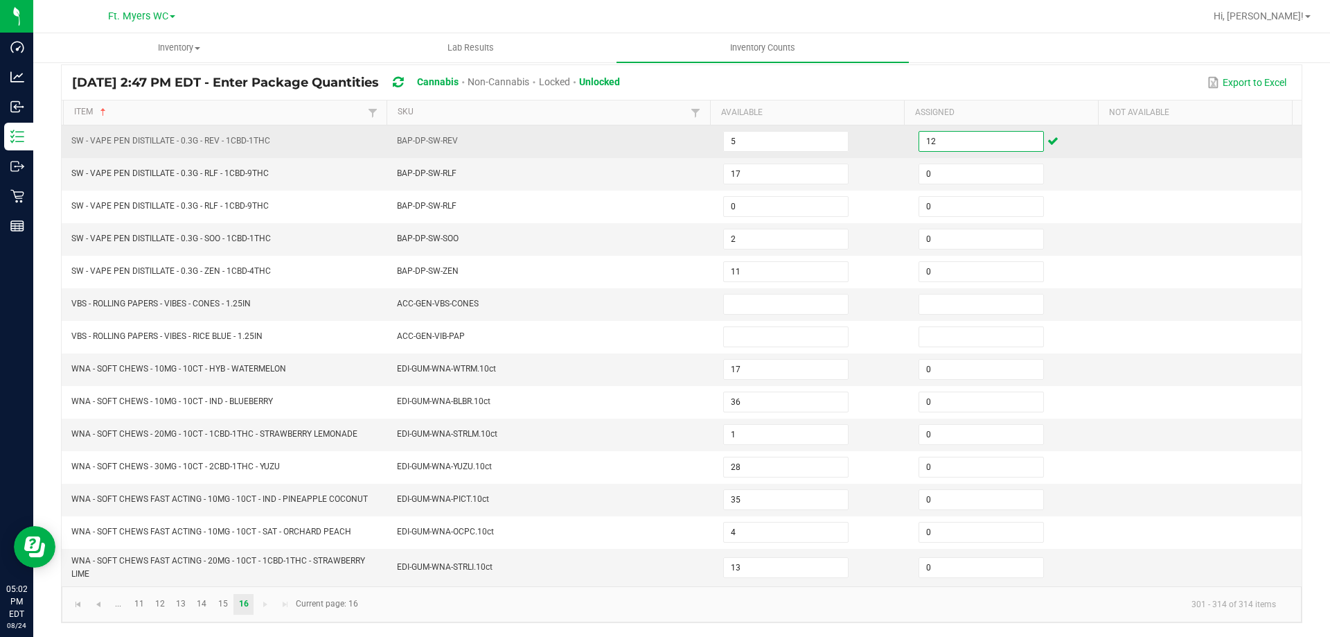
click at [950, 145] on input "12" at bounding box center [981, 141] width 124 height 19
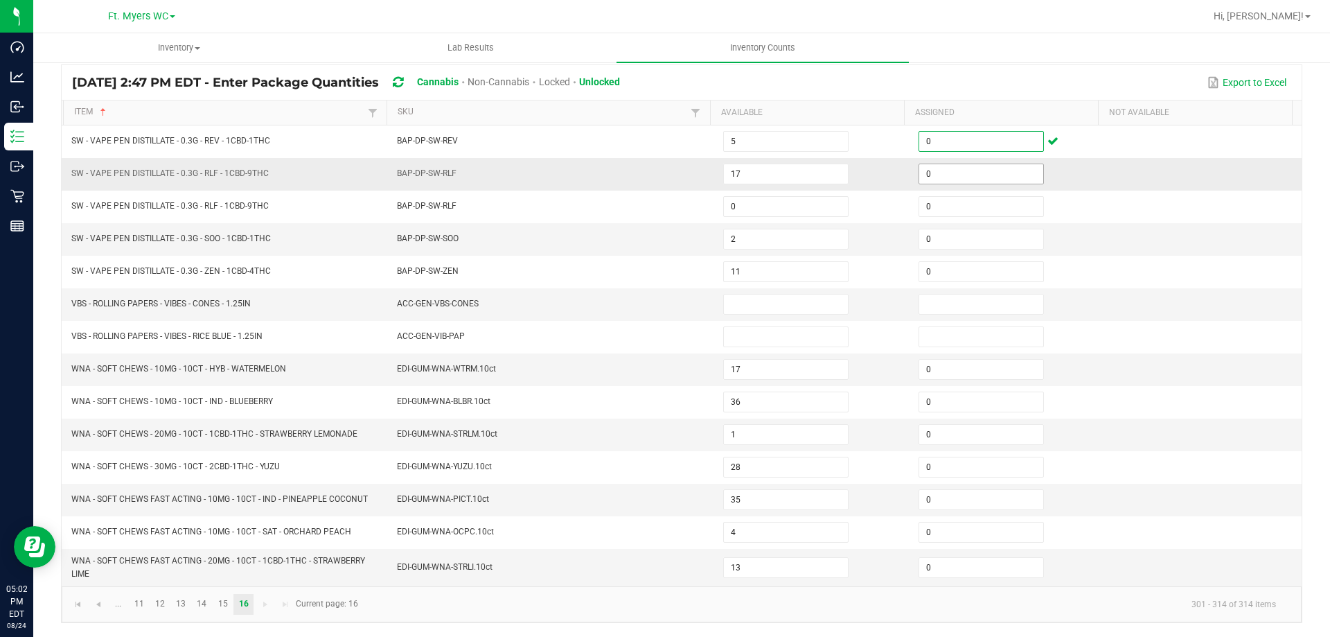
click at [963, 177] on input "0" at bounding box center [981, 173] width 124 height 19
click at [975, 245] on input "0" at bounding box center [981, 238] width 124 height 19
click at [74, 601] on span "Go to the first page" at bounding box center [78, 604] width 11 height 11
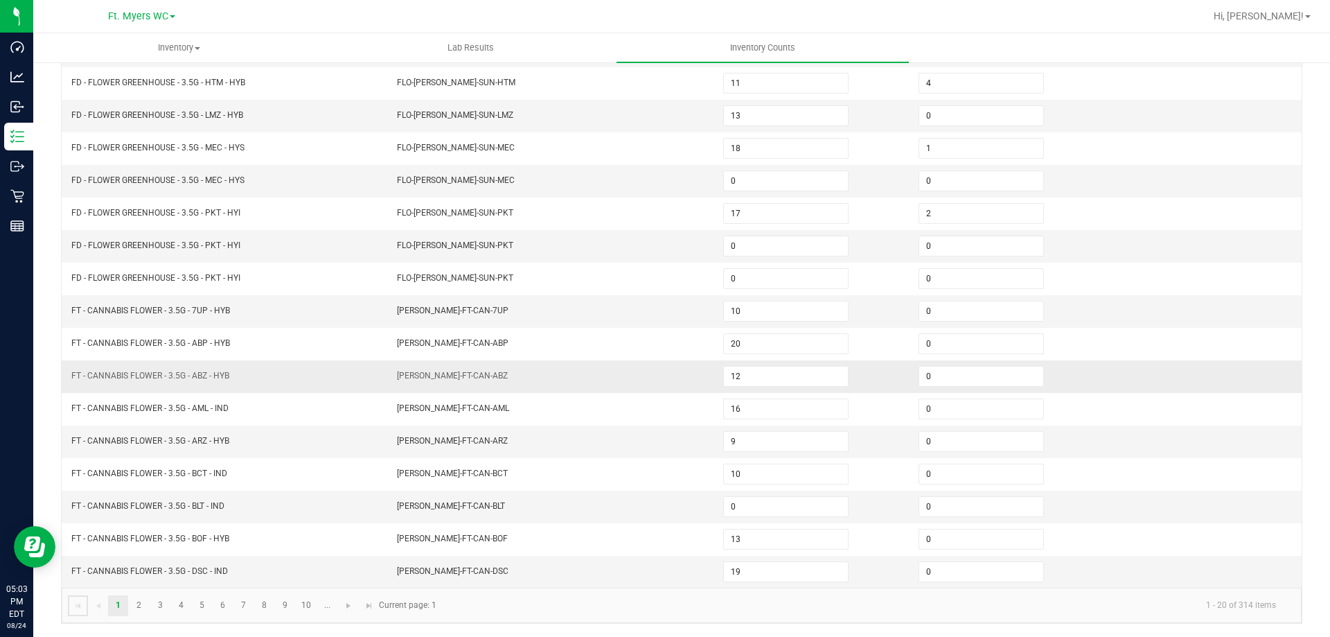
scroll to position [287, 0]
click at [132, 603] on link "2" at bounding box center [139, 604] width 20 height 21
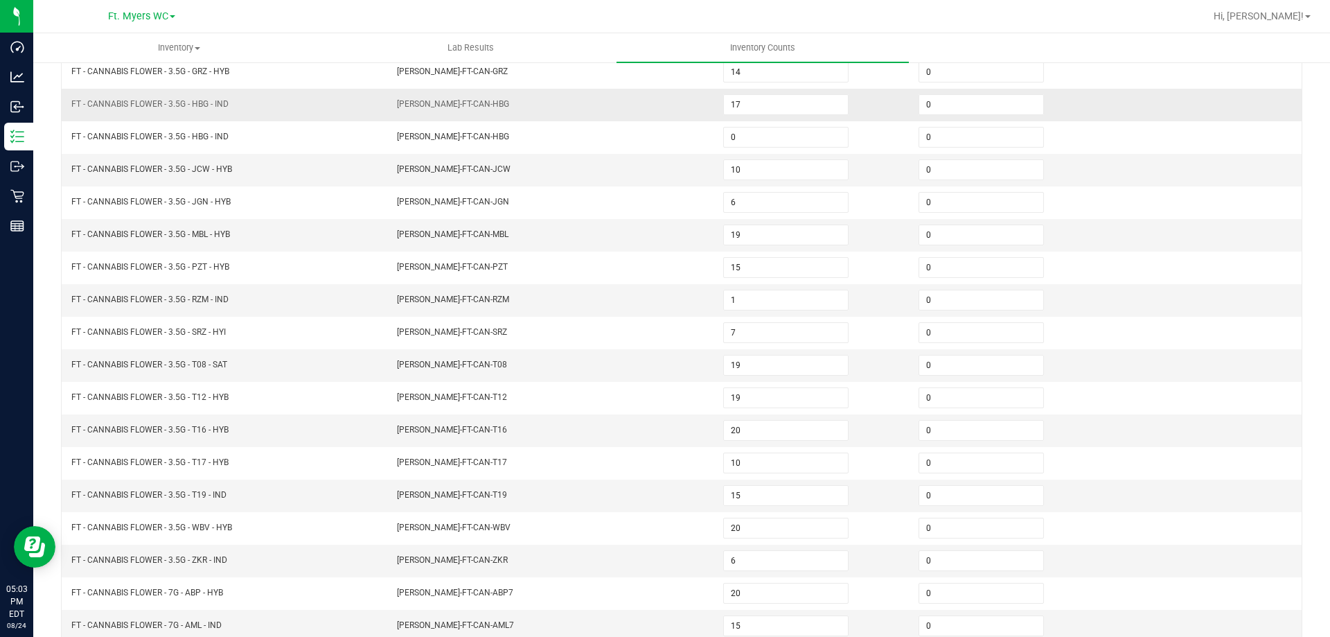
scroll to position [149, 0]
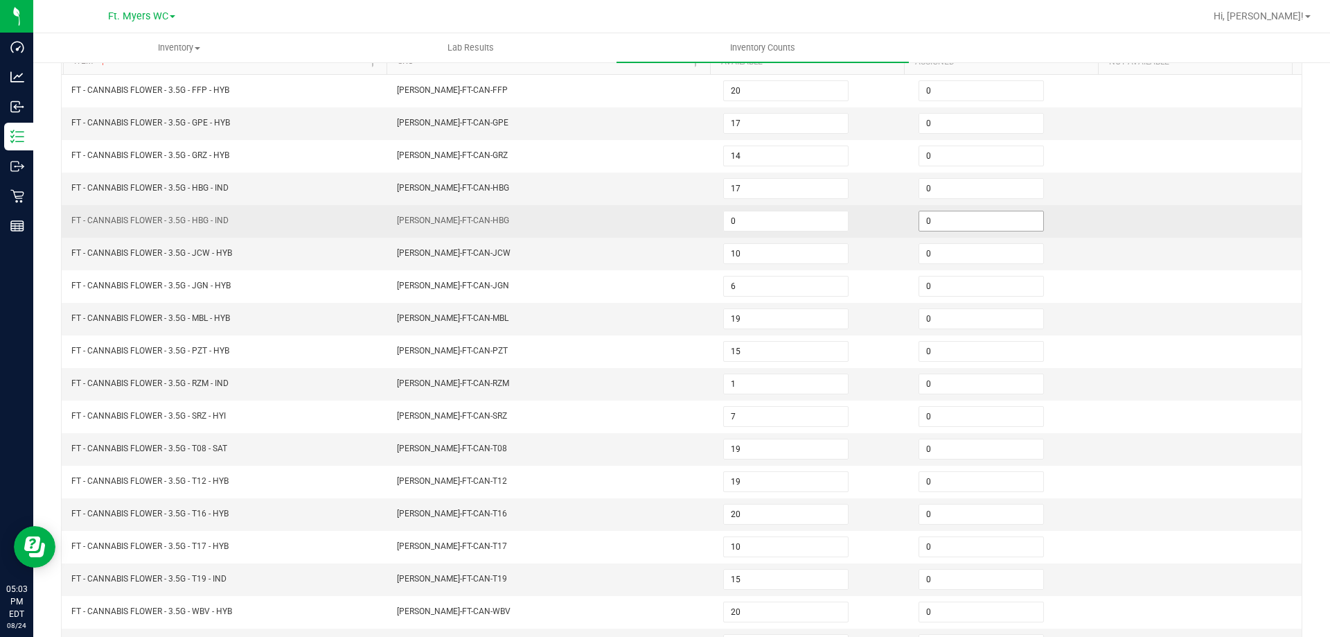
click at [933, 222] on input "0" at bounding box center [981, 220] width 124 height 19
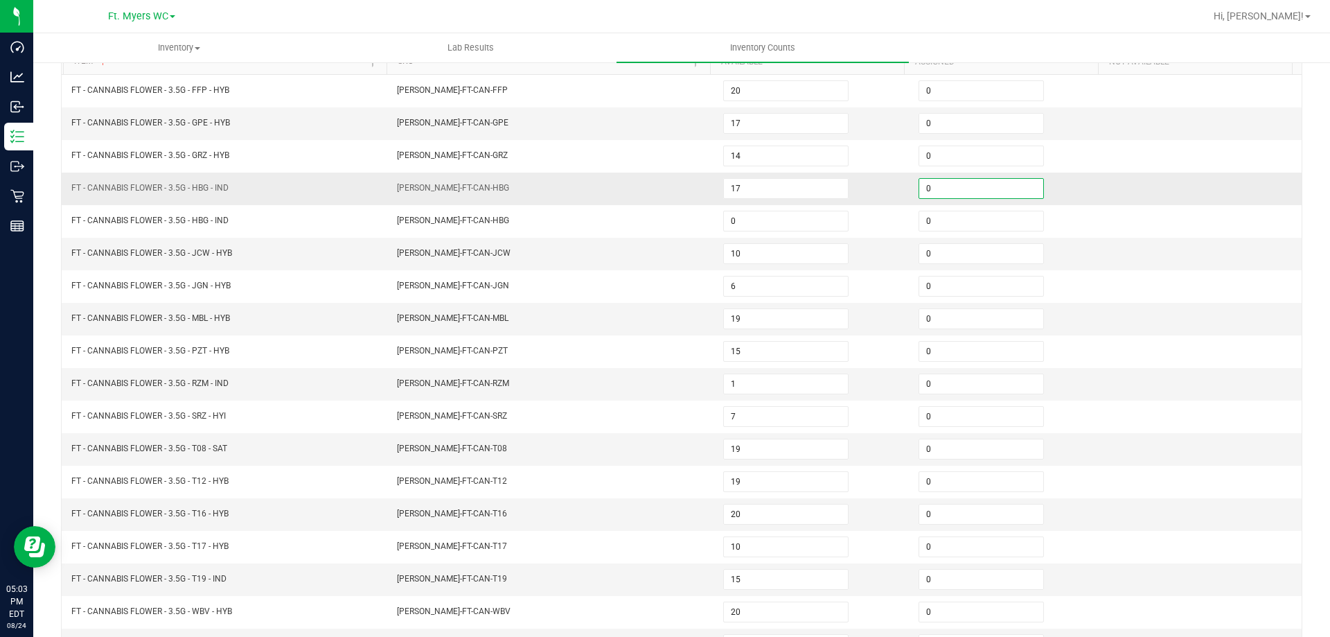
click at [973, 187] on input "0" at bounding box center [981, 188] width 124 height 19
click at [1075, 181] on td "1" at bounding box center [1007, 188] width 195 height 33
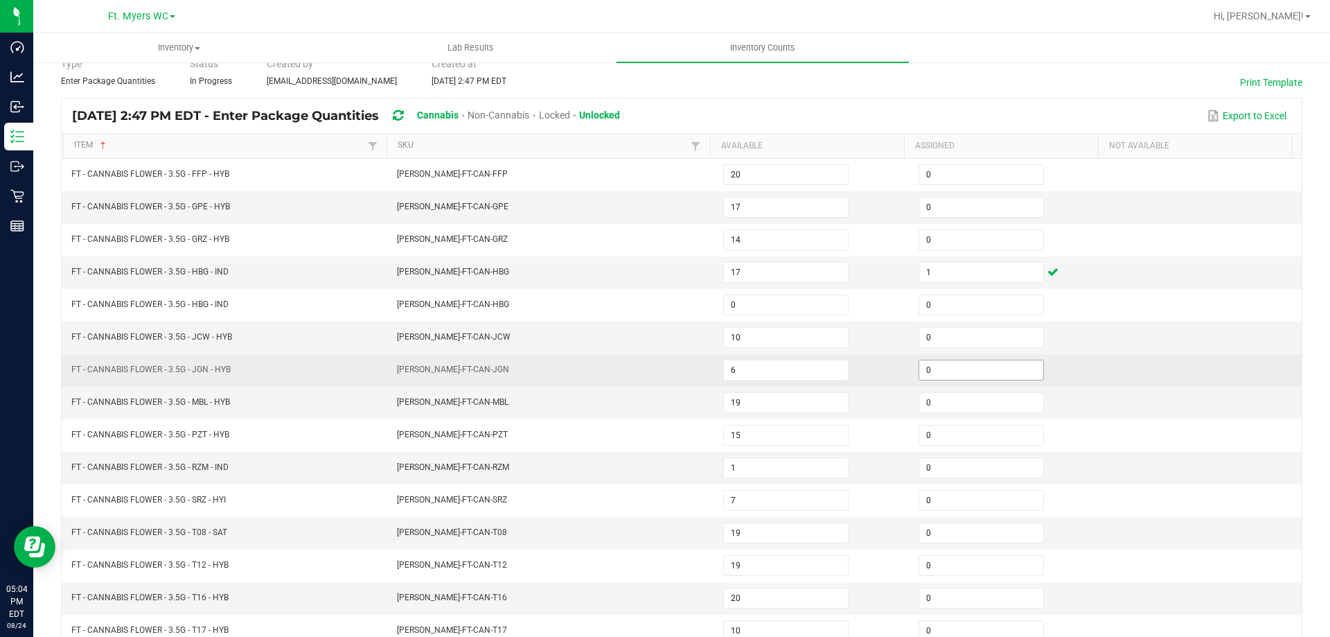
scroll to position [0, 0]
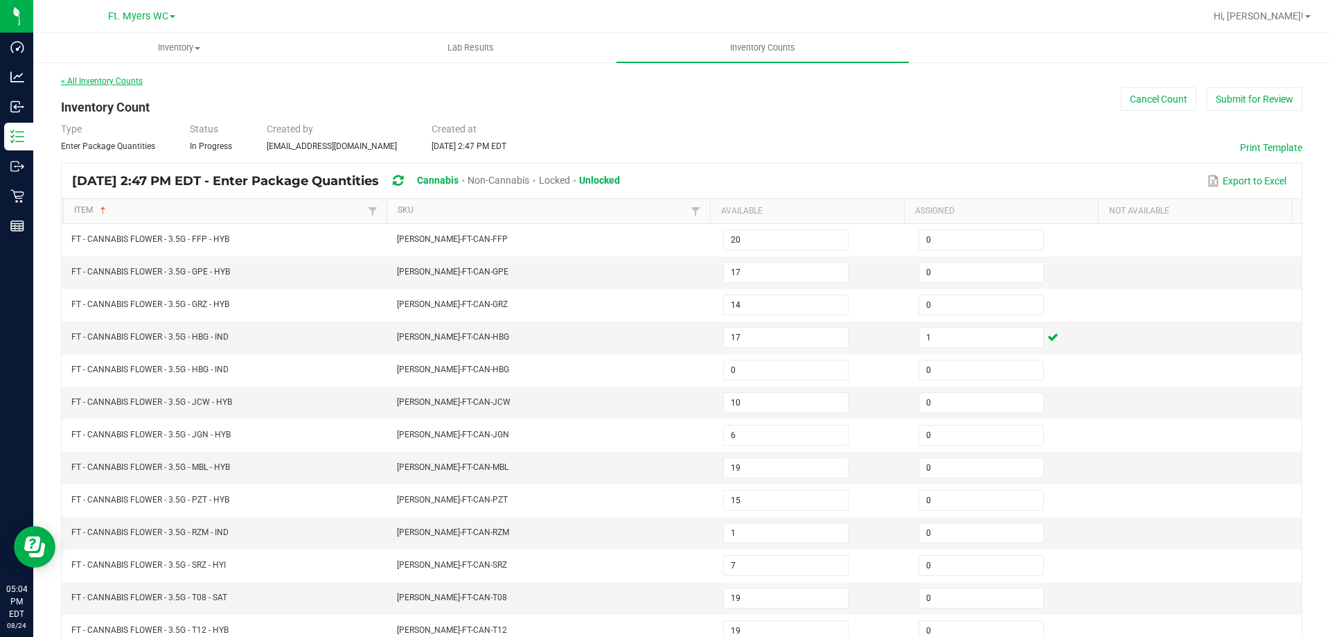
click at [101, 81] on link "< All Inventory Counts" at bounding box center [102, 81] width 82 height 10
